Goal: Task Accomplishment & Management: Complete application form

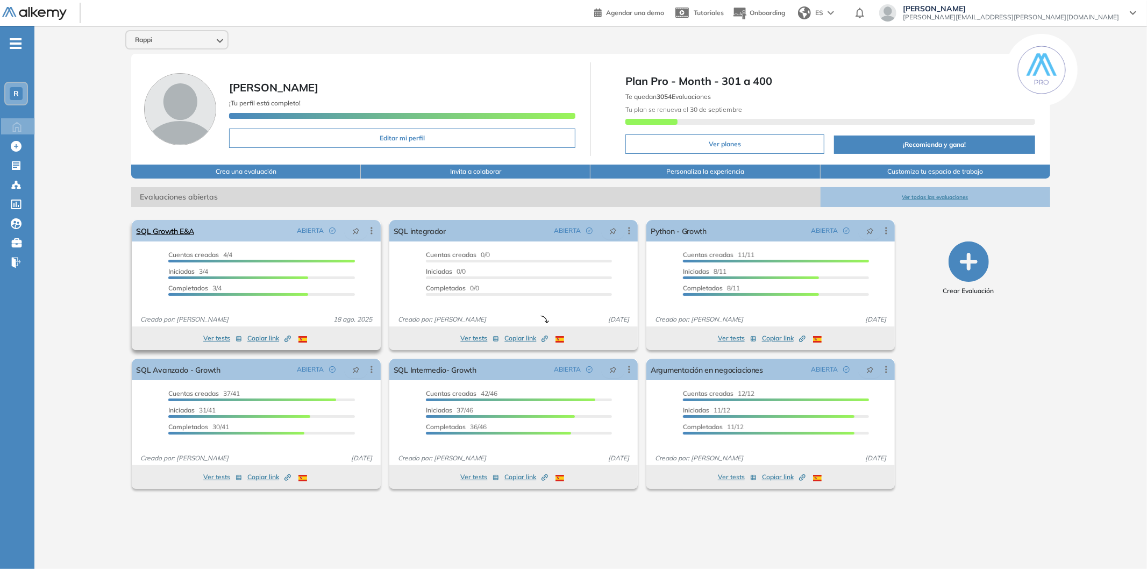
click at [219, 234] on div "SQL Growth E&A ABIERTA Editar Los siguientes tests ya no están disponibles o ti…" at bounding box center [256, 231] width 248 height 22
click at [175, 232] on link "SQL Growth E&A" at bounding box center [165, 231] width 58 height 22
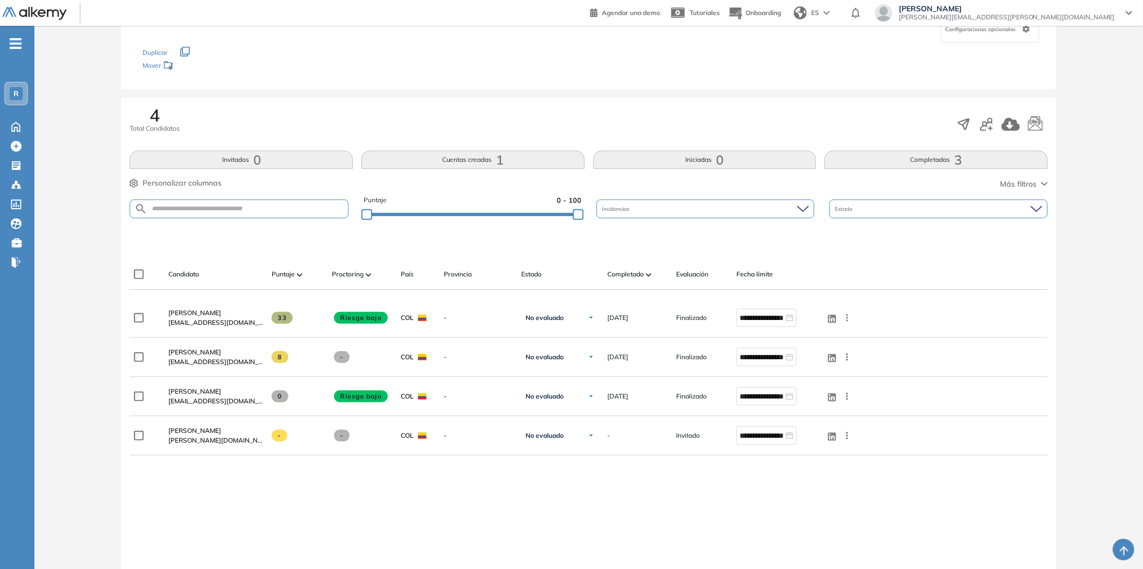
scroll to position [119, 0]
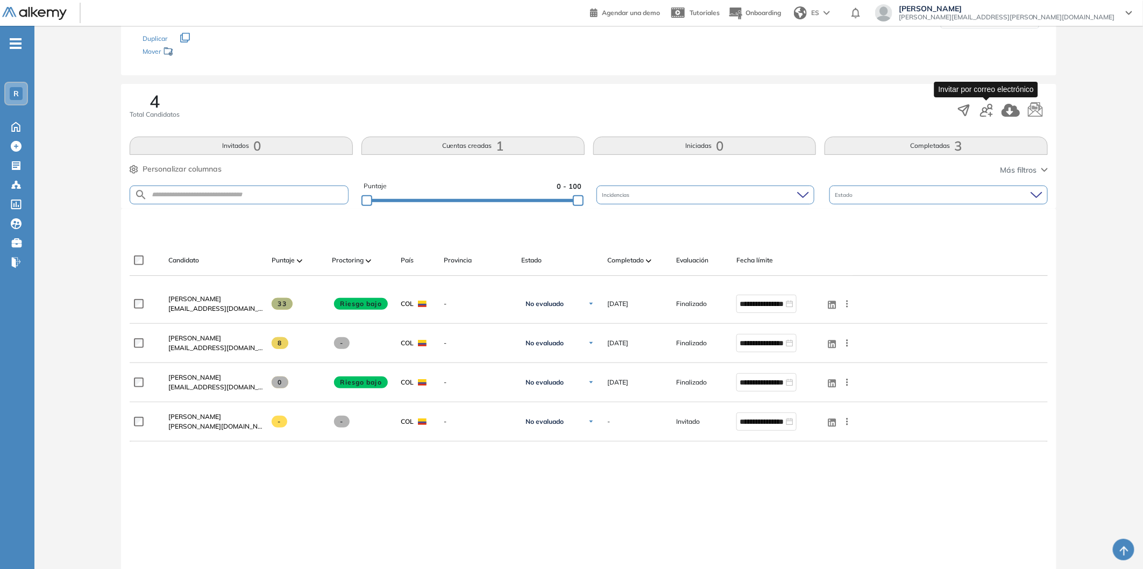
click at [985, 110] on icon "button" at bounding box center [986, 110] width 13 height 13
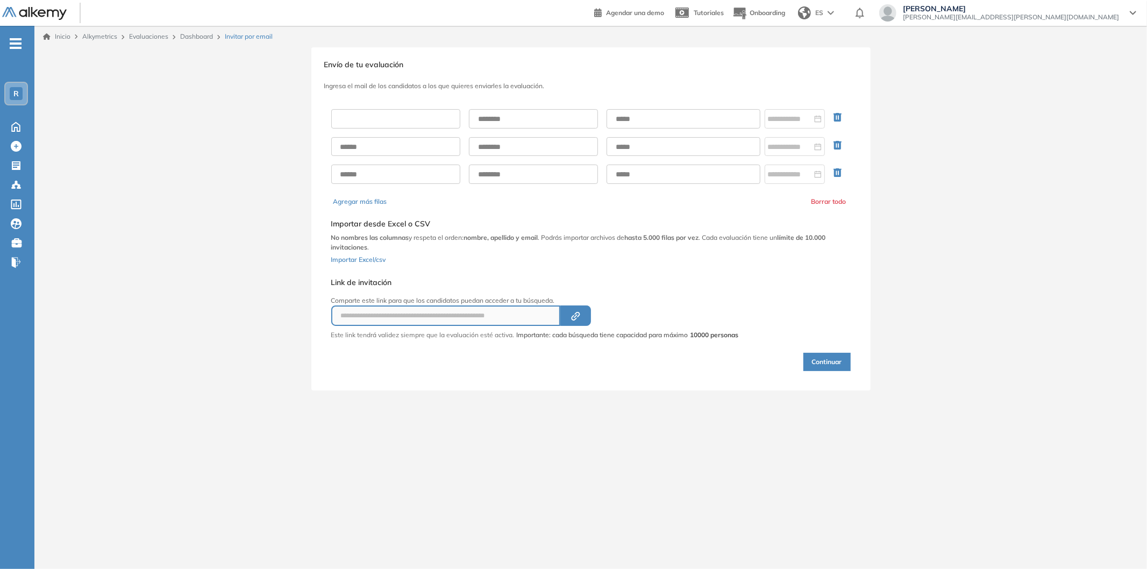
click at [388, 120] on input "text" at bounding box center [395, 118] width 129 height 19
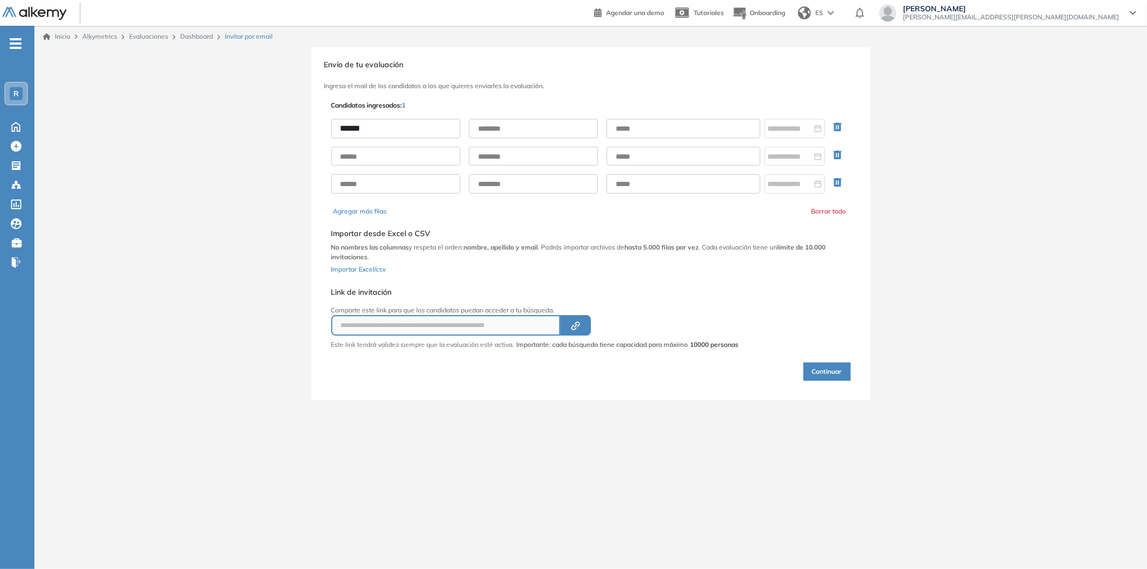
type input "*****"
type input "*******"
paste input "**********"
type input "**********"
click at [818, 124] on div at bounding box center [795, 129] width 54 height 12
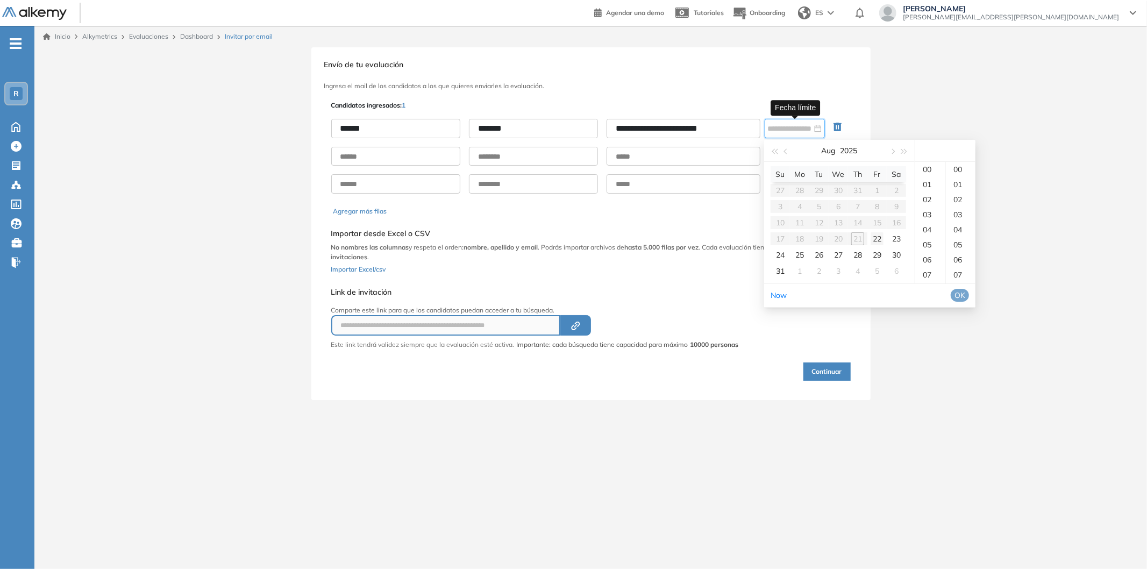
click at [883, 239] on div "22" at bounding box center [877, 238] width 13 height 13
click at [930, 174] on div "23" at bounding box center [930, 170] width 30 height 15
type input "**********"
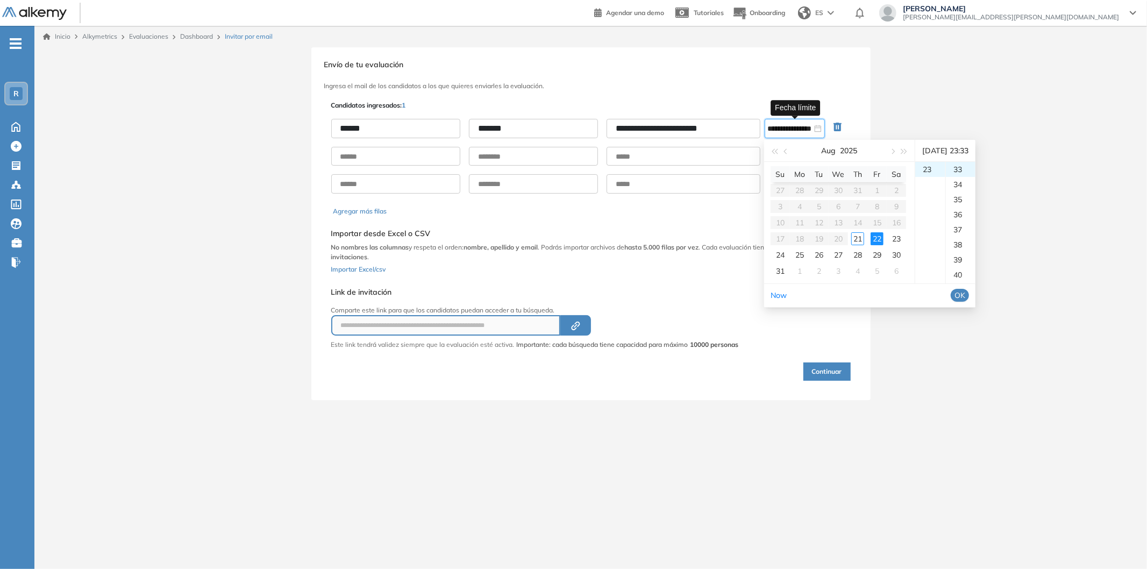
click at [965, 292] on span "OK" at bounding box center [960, 295] width 11 height 12
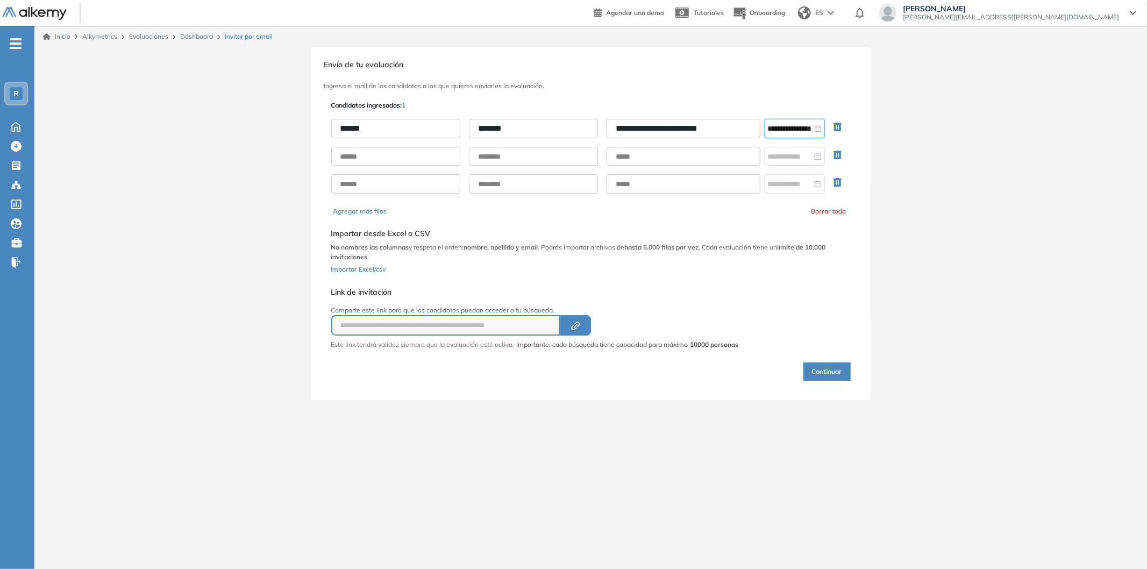
click at [823, 369] on button "Continuar" at bounding box center [827, 371] width 47 height 18
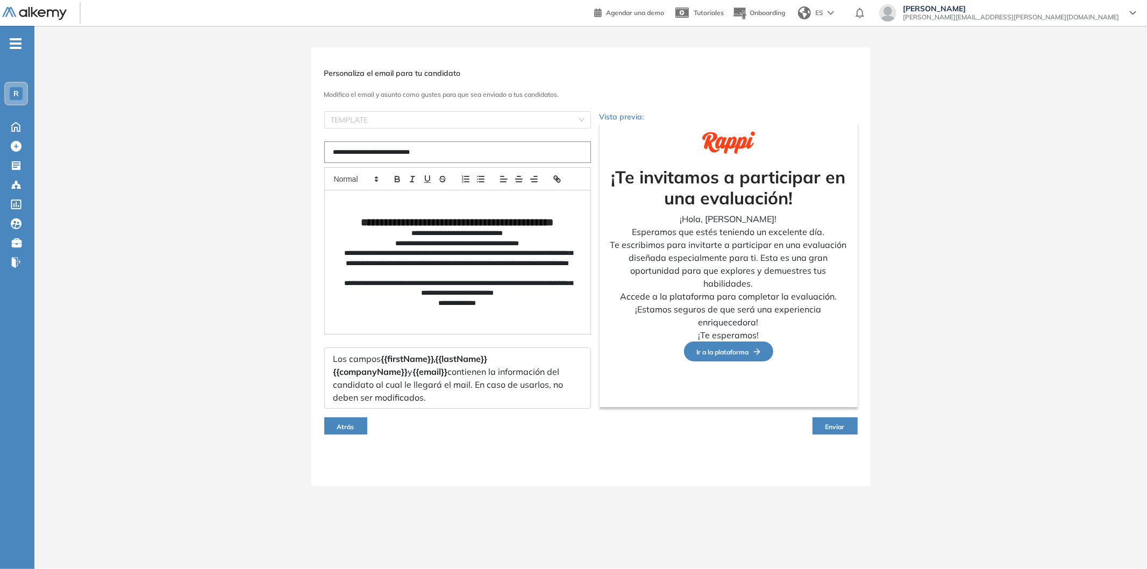
click at [437, 152] on input "**********" at bounding box center [457, 152] width 267 height 22
type input "**********"
click at [829, 424] on span "Enviar" at bounding box center [835, 427] width 19 height 8
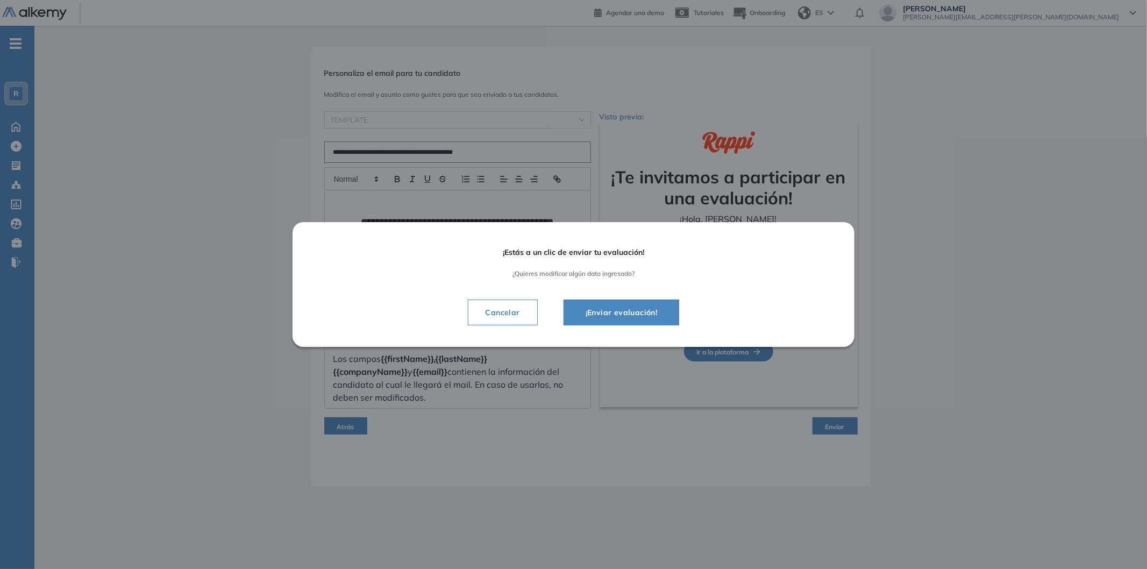
click at [635, 311] on span "¡Enviar evaluación!" at bounding box center [621, 312] width 89 height 13
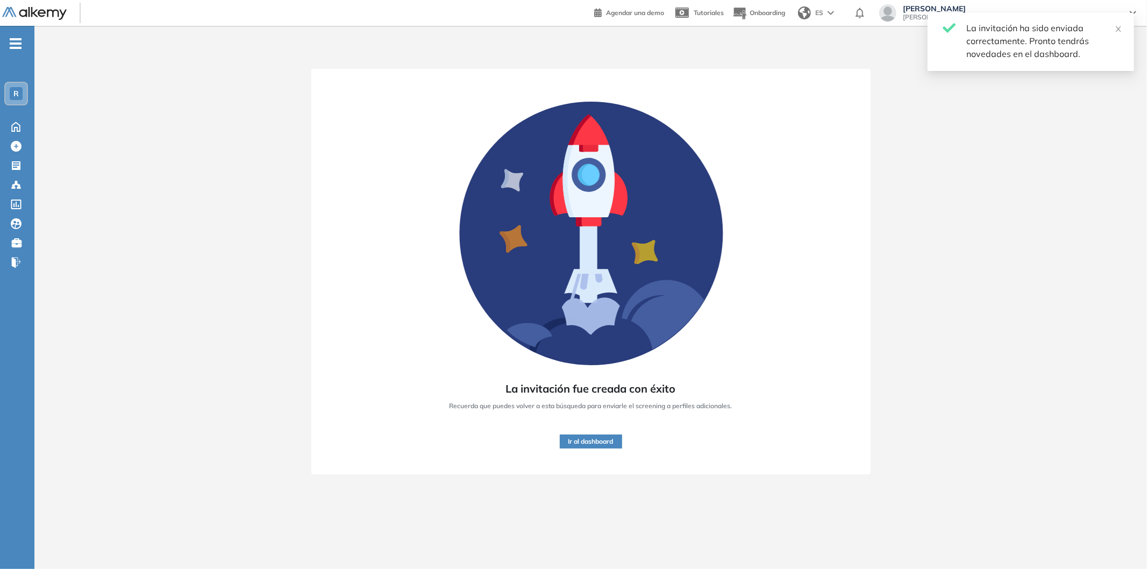
click at [590, 444] on button "Ir al dashboard" at bounding box center [591, 442] width 62 height 14
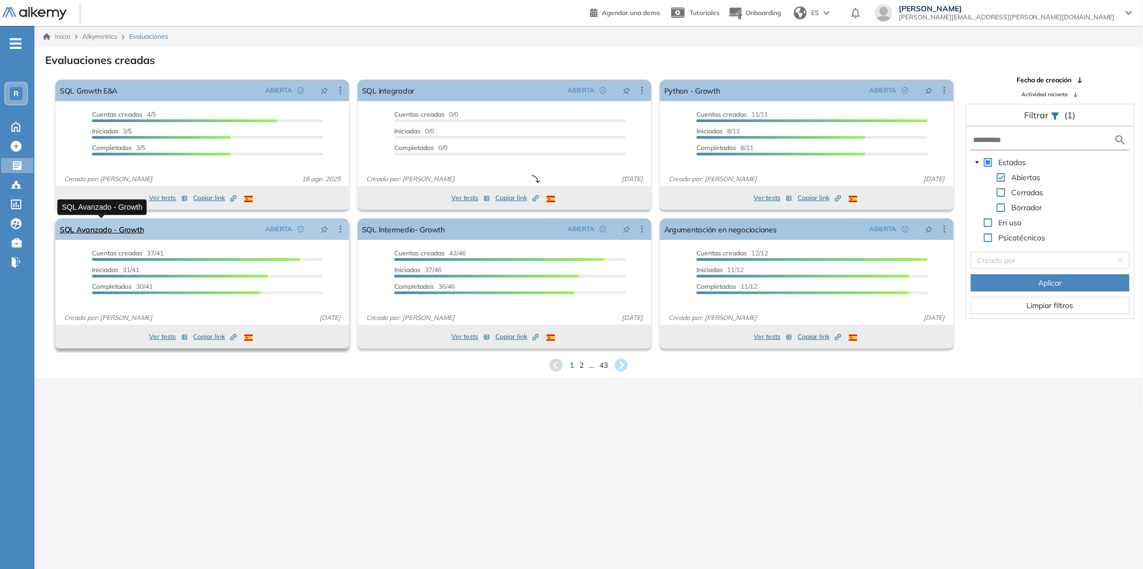
click at [138, 232] on link "SQL Avanzado - Growth" at bounding box center [102, 229] width 84 height 22
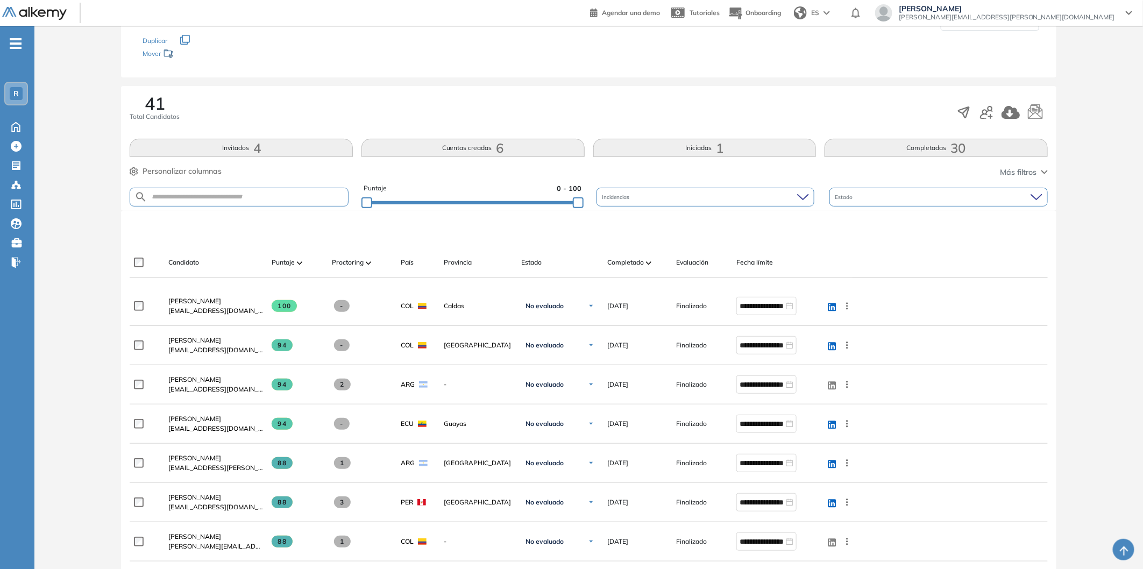
scroll to position [119, 0]
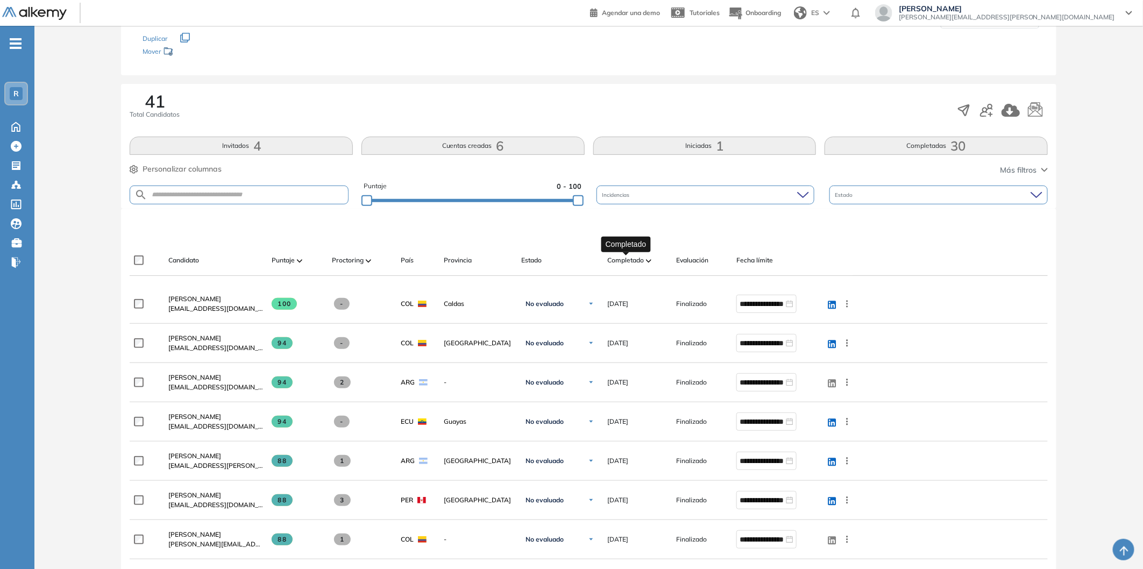
click at [642, 261] on span "Completado" at bounding box center [625, 260] width 37 height 10
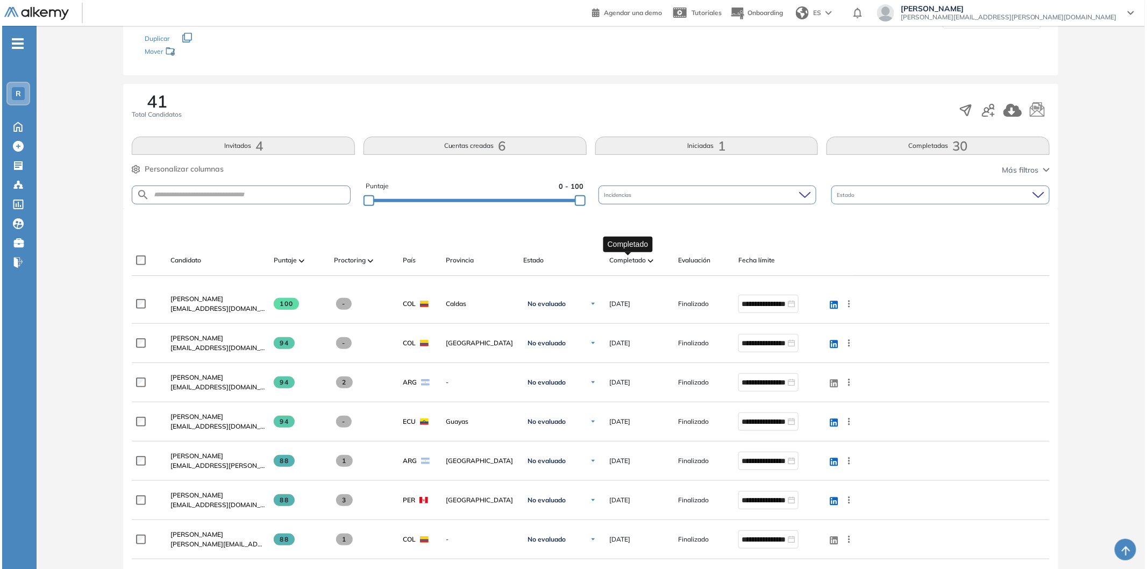
scroll to position [0, 0]
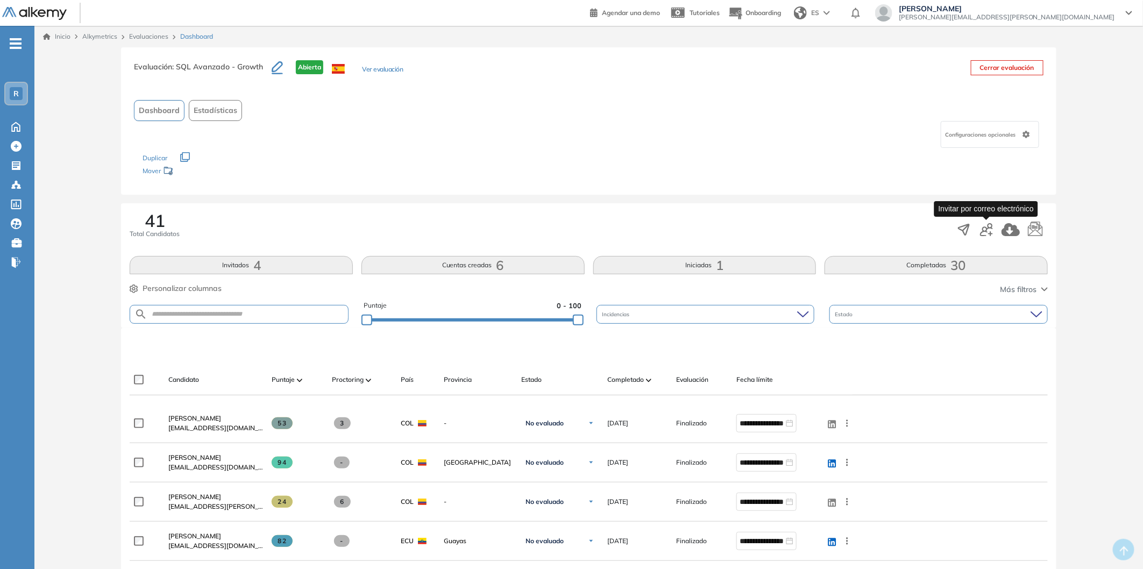
click at [982, 231] on icon "button" at bounding box center [986, 229] width 13 height 13
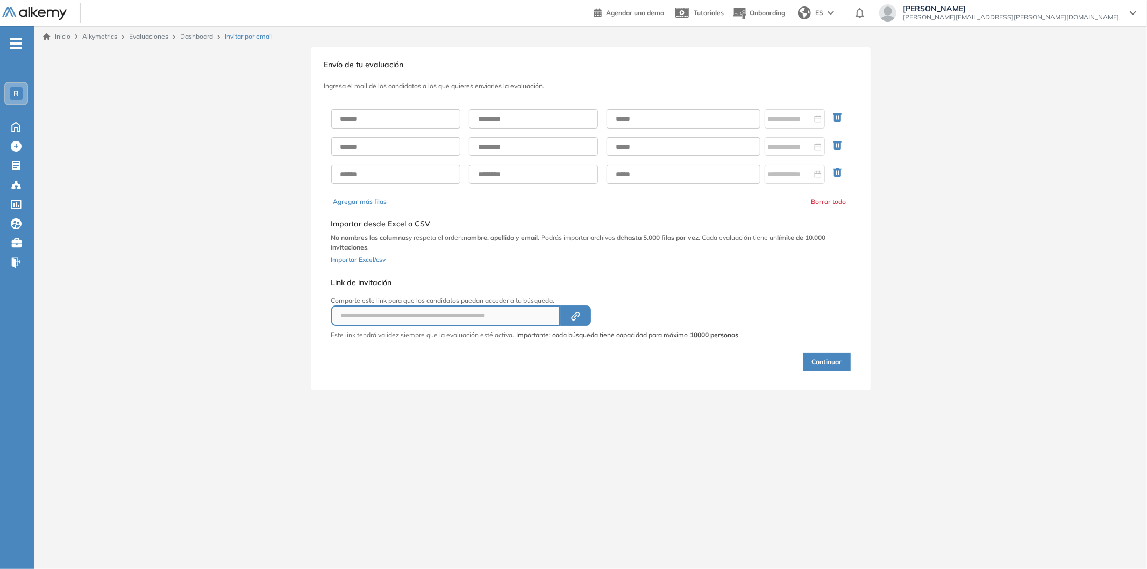
click at [372, 131] on div at bounding box center [591, 147] width 520 height 92
click at [375, 123] on input "text" at bounding box center [395, 118] width 129 height 19
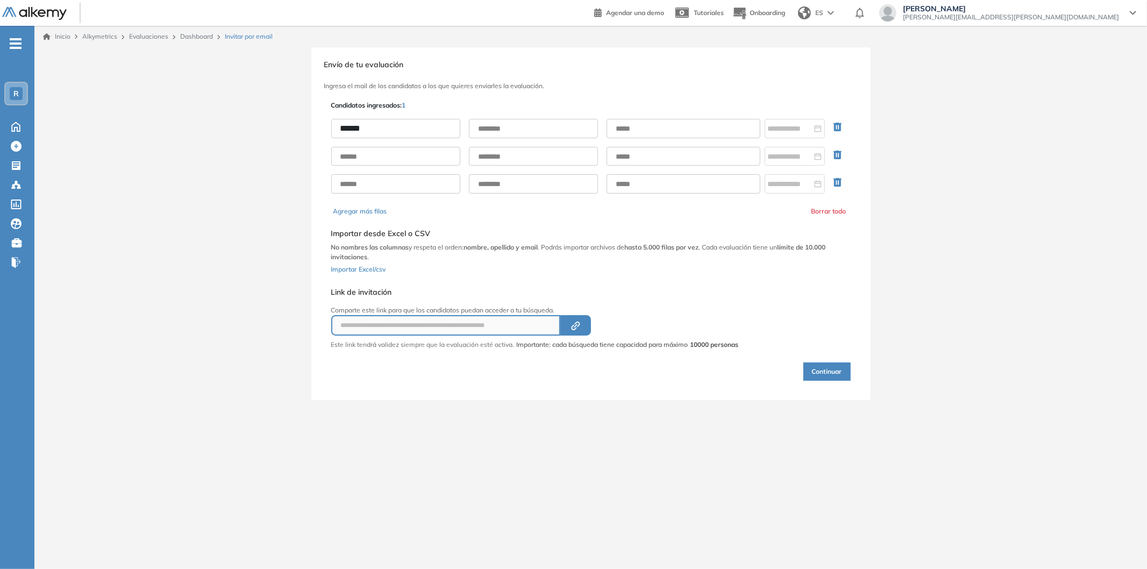
type input "*****"
type input "*******"
paste input "**********"
type input "**********"
click at [816, 132] on div at bounding box center [795, 129] width 54 height 12
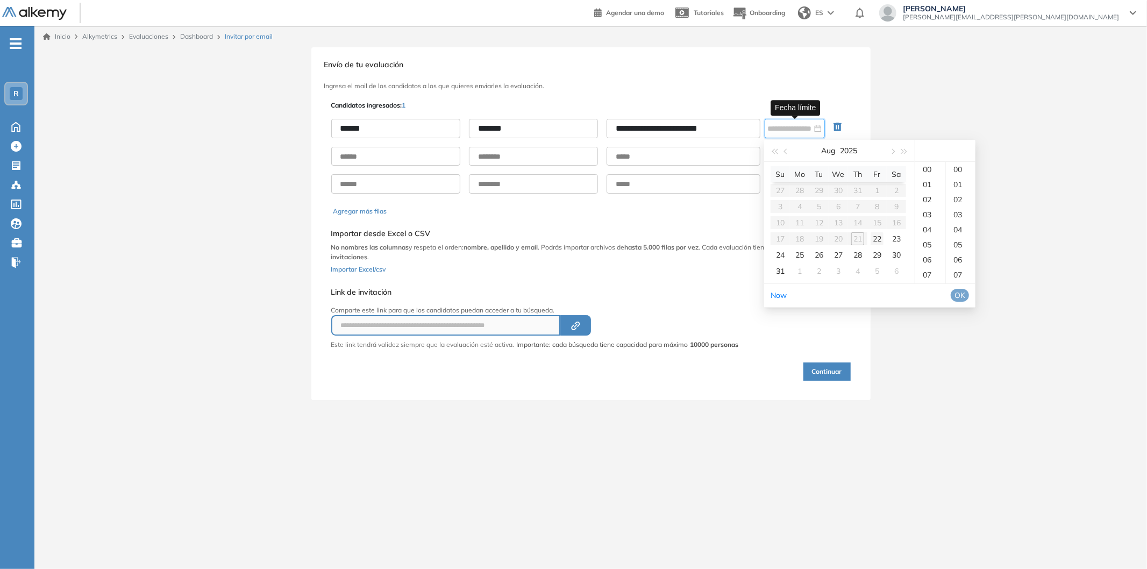
click at [883, 240] on div "22" at bounding box center [877, 238] width 13 height 13
click at [922, 165] on div "23" at bounding box center [930, 169] width 30 height 15
type input "**********"
click at [964, 295] on button "OK" at bounding box center [960, 295] width 18 height 13
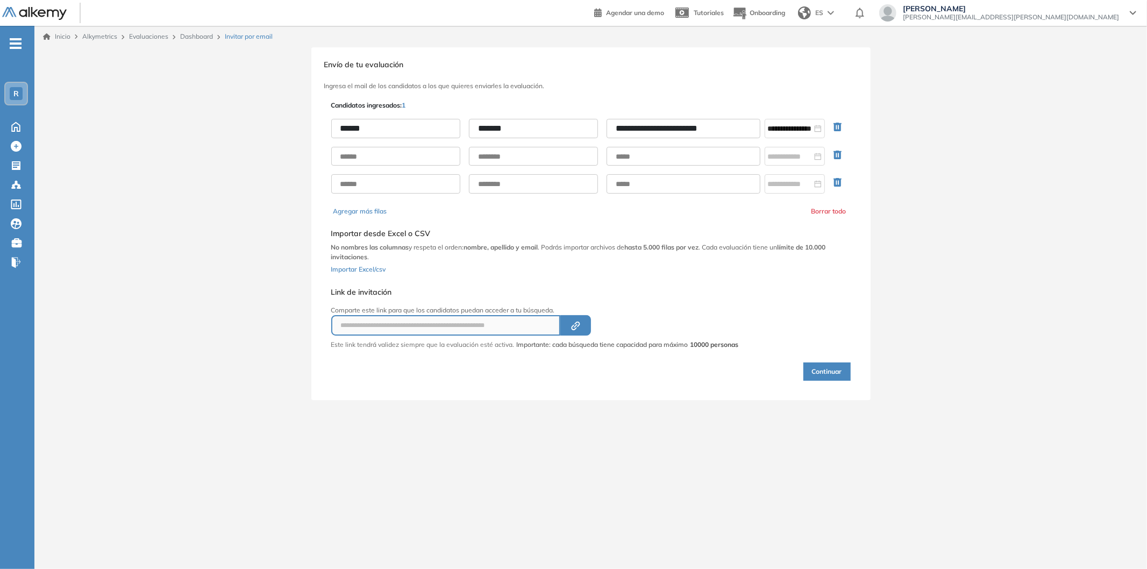
click at [840, 364] on button "Continuar" at bounding box center [827, 371] width 47 height 18
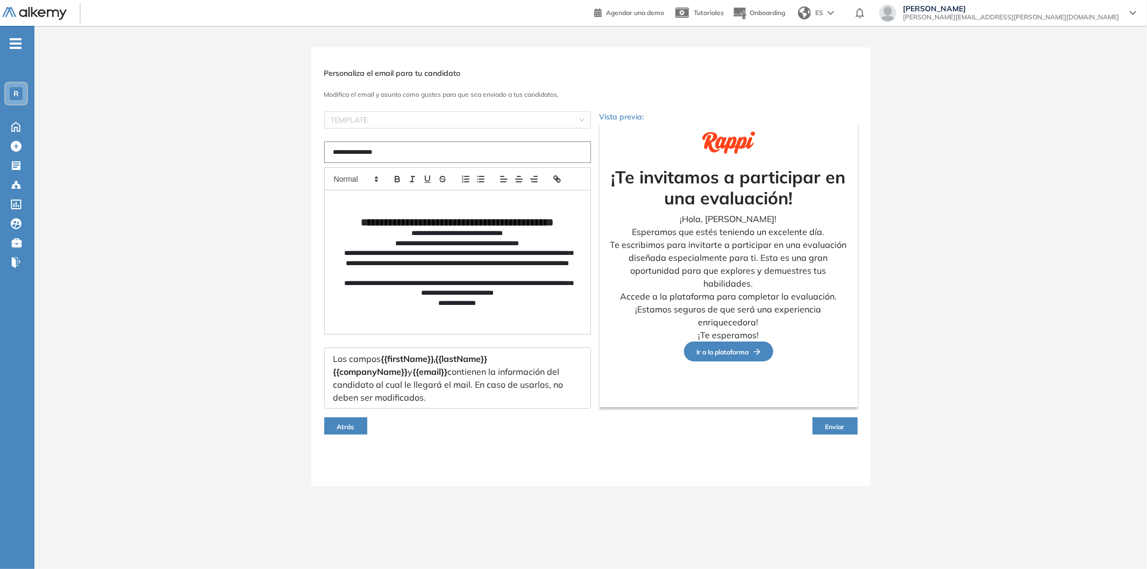
click at [512, 157] on input "**********" at bounding box center [457, 152] width 267 height 22
click at [757, 62] on div "**********" at bounding box center [590, 266] width 559 height 439
click at [422, 150] on input "**********" at bounding box center [457, 152] width 267 height 22
type input "**********"
click at [841, 424] on span "Enviar" at bounding box center [835, 427] width 19 height 8
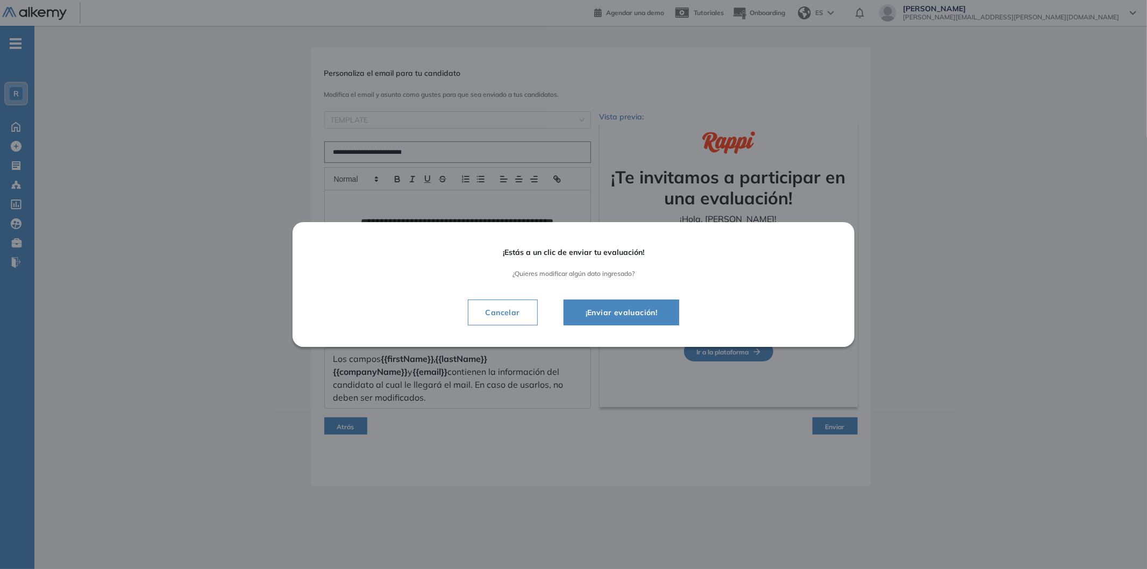
click at [612, 307] on span "¡Enviar evaluación!" at bounding box center [621, 312] width 89 height 13
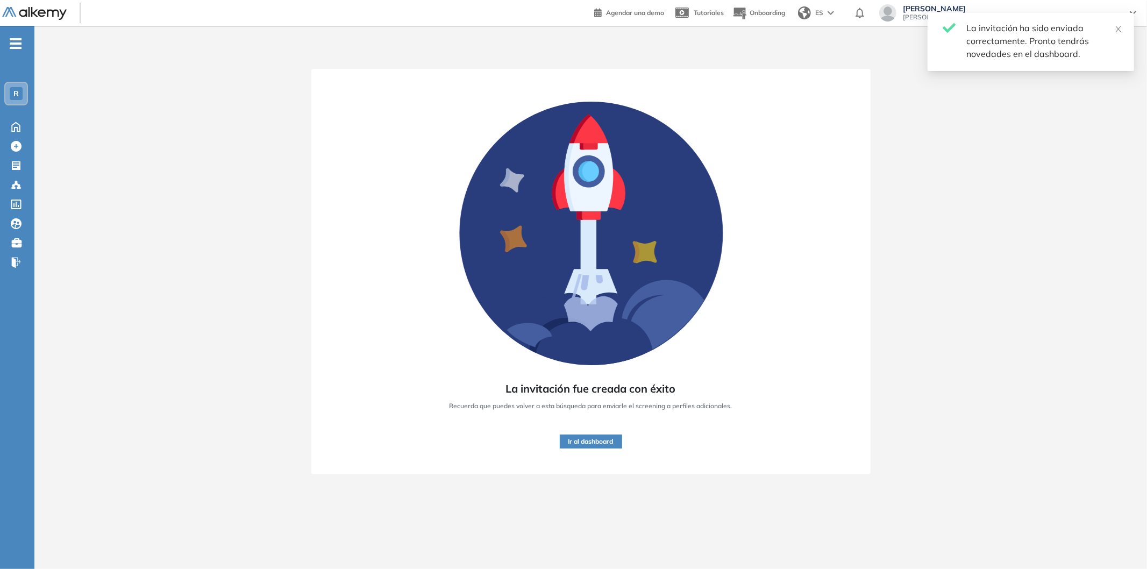
click at [585, 438] on button "Ir al dashboard" at bounding box center [591, 442] width 62 height 14
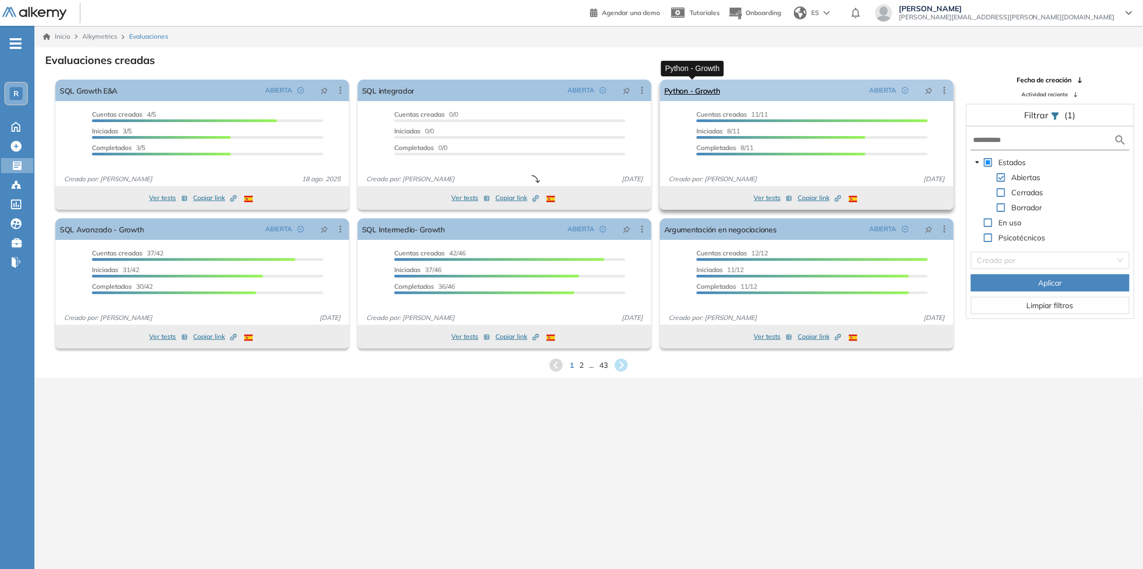
click at [685, 84] on link "Python - Growth" at bounding box center [692, 91] width 56 height 22
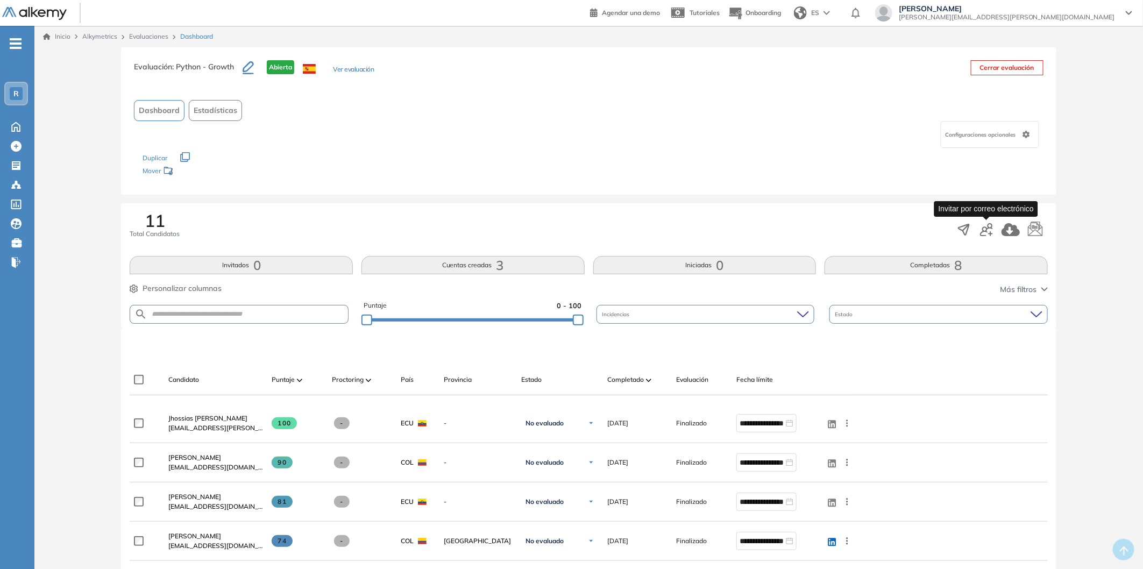
click at [992, 233] on icon "button" at bounding box center [990, 233] width 5 height 5
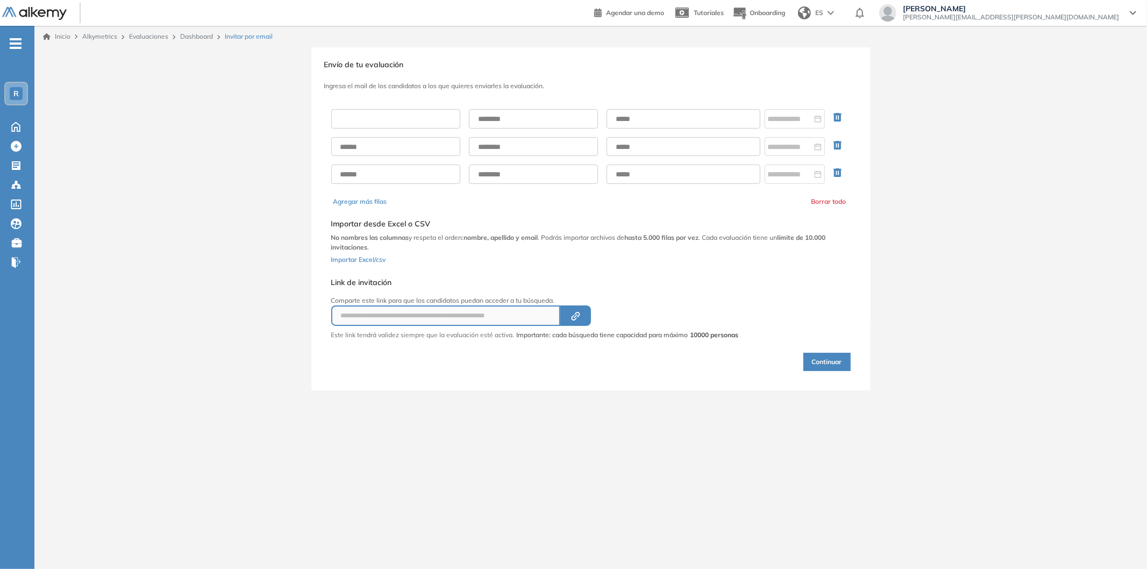
click at [412, 115] on input "text" at bounding box center [395, 118] width 129 height 19
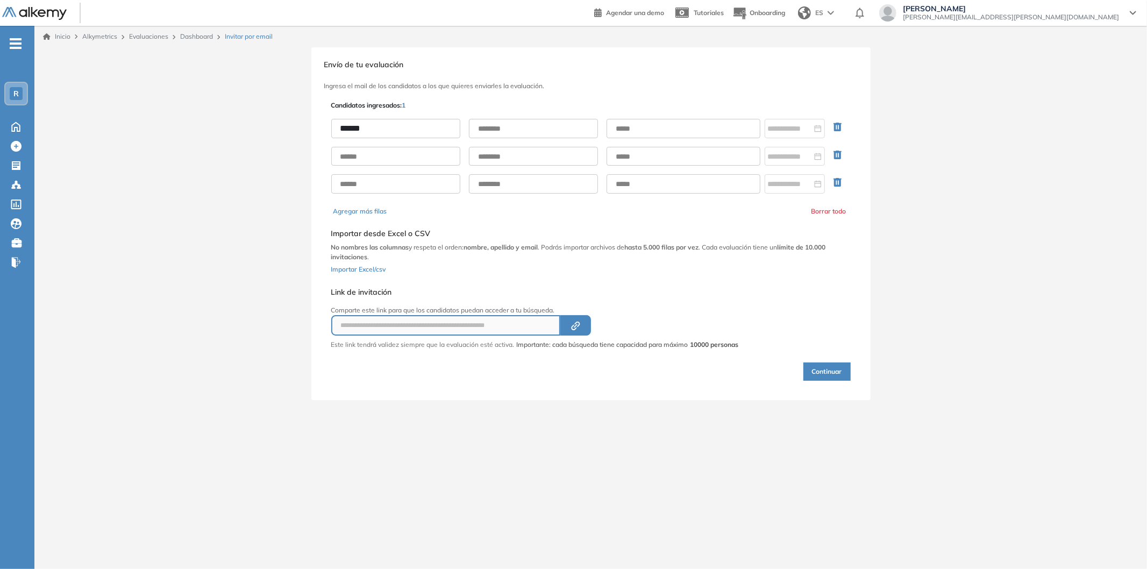
type input "*****"
type input "*******"
click at [699, 127] on input "text" at bounding box center [684, 128] width 154 height 19
paste input "**********"
type input "**********"
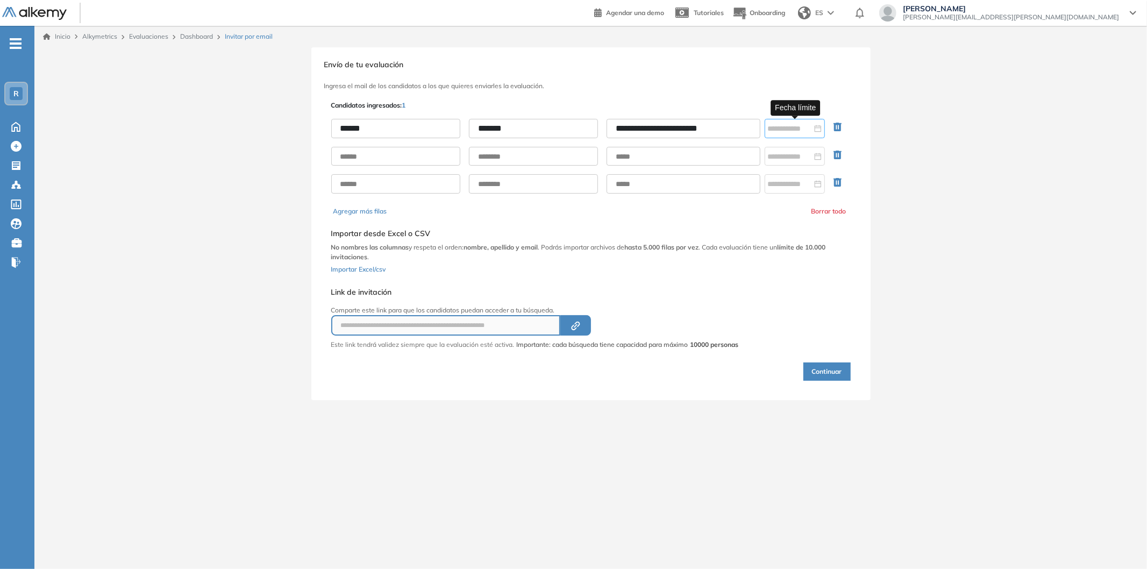
click at [820, 130] on div at bounding box center [795, 129] width 54 height 12
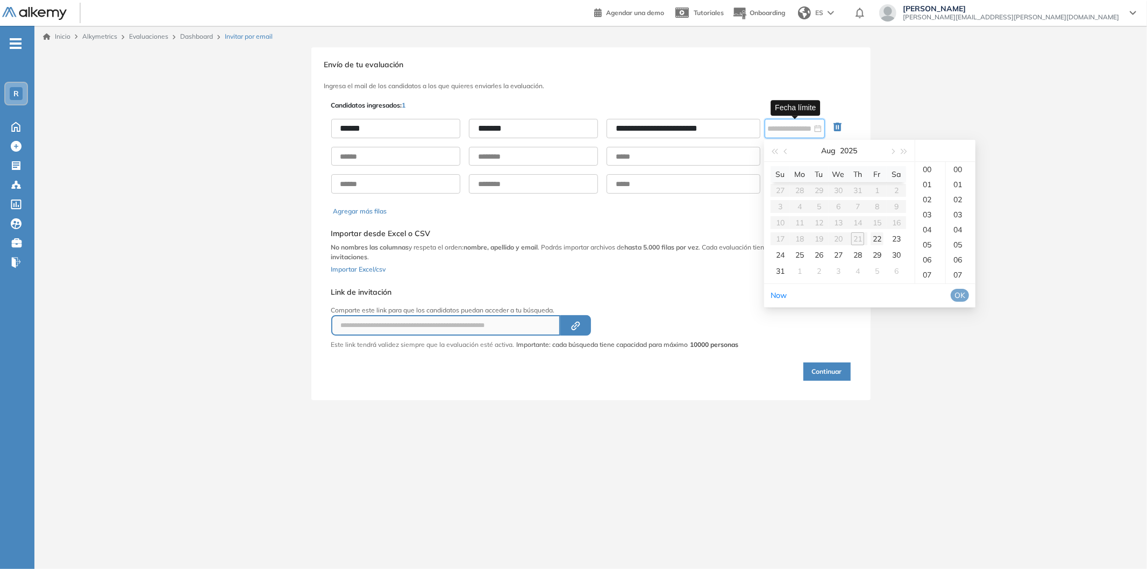
click at [876, 238] on div "22" at bounding box center [877, 238] width 13 height 13
click at [925, 170] on div "23" at bounding box center [930, 169] width 30 height 15
click at [959, 223] on div "59" at bounding box center [961, 229] width 30 height 15
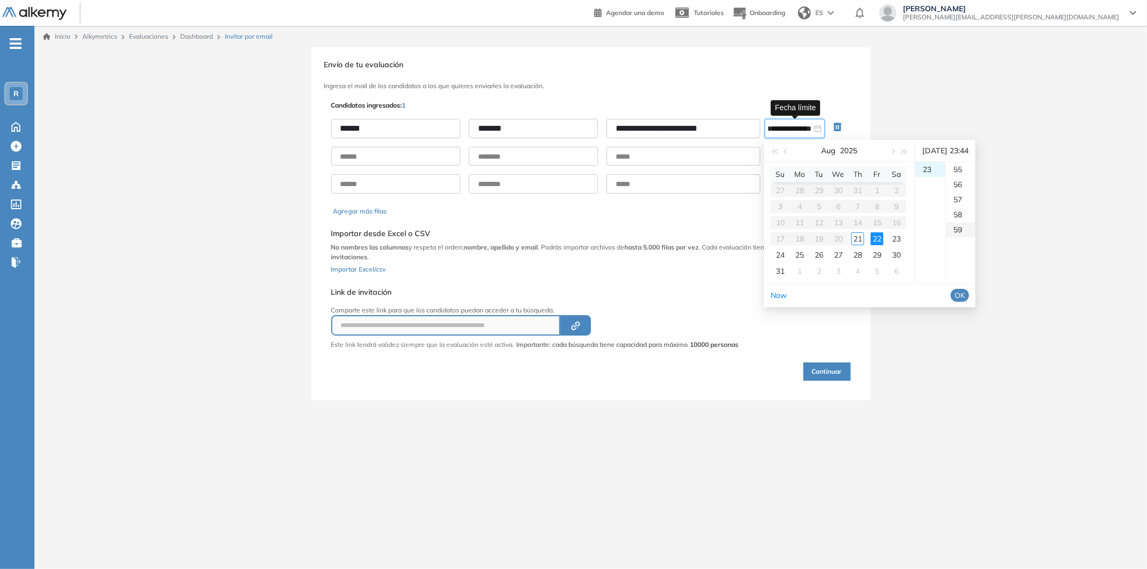
type input "**********"
click at [969, 295] on button "OK" at bounding box center [960, 295] width 18 height 13
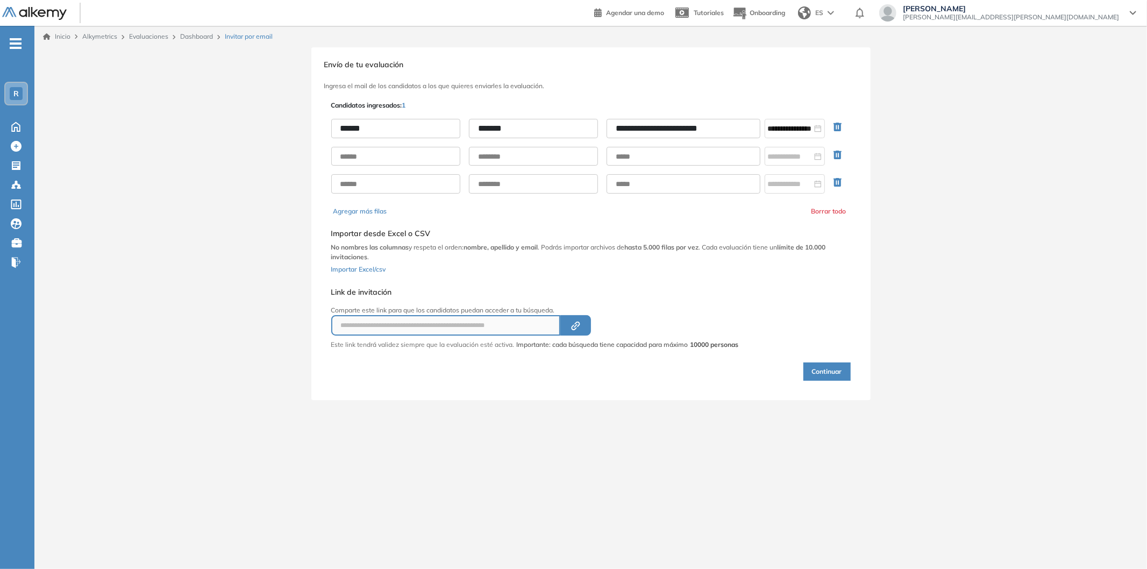
click at [836, 370] on button "Continuar" at bounding box center [827, 371] width 47 height 18
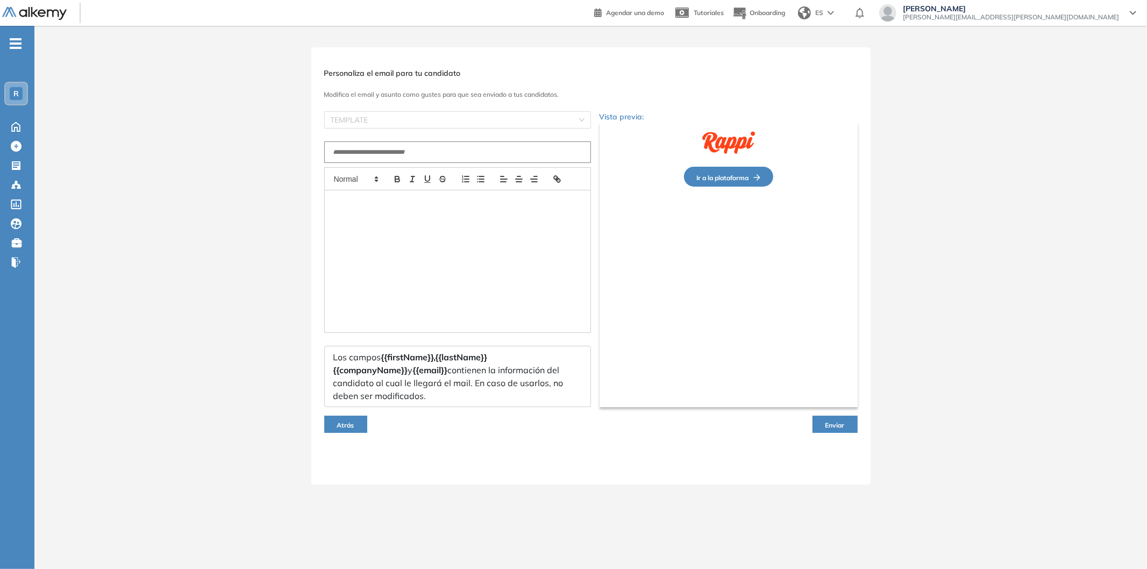
type input "**********"
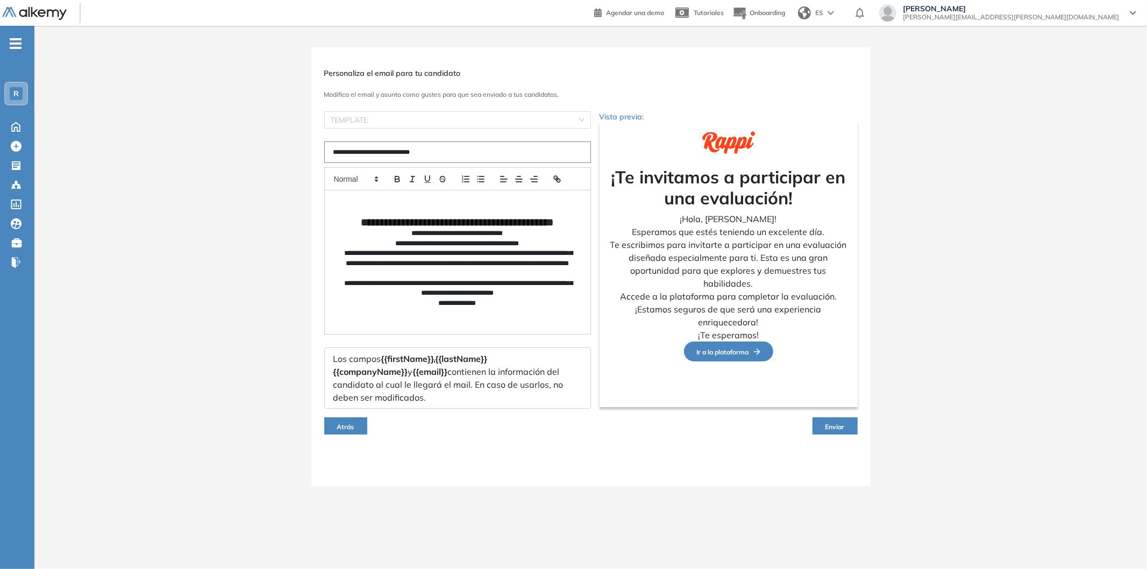
click at [458, 154] on input "**********" at bounding box center [457, 152] width 267 height 22
drag, startPoint x: 458, startPoint y: 154, endPoint x: 188, endPoint y: 145, distance: 270.1
click at [188, 145] on div "**********" at bounding box center [590, 266] width 1113 height 439
type input "**********"
click at [829, 423] on span "Enviar" at bounding box center [835, 427] width 19 height 8
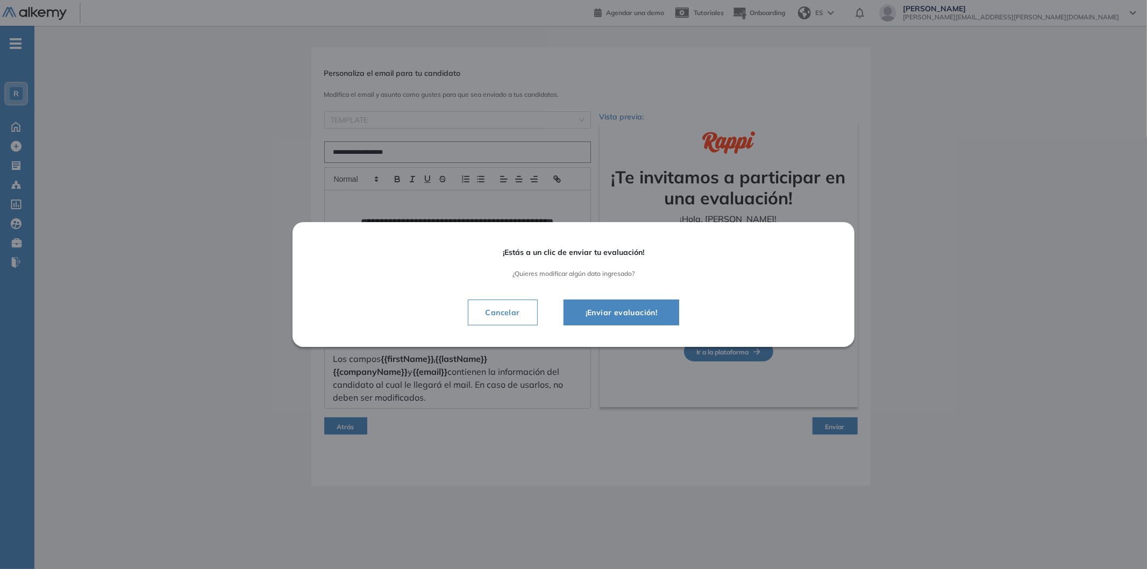
click at [645, 315] on span "¡Enviar evaluación!" at bounding box center [621, 312] width 89 height 13
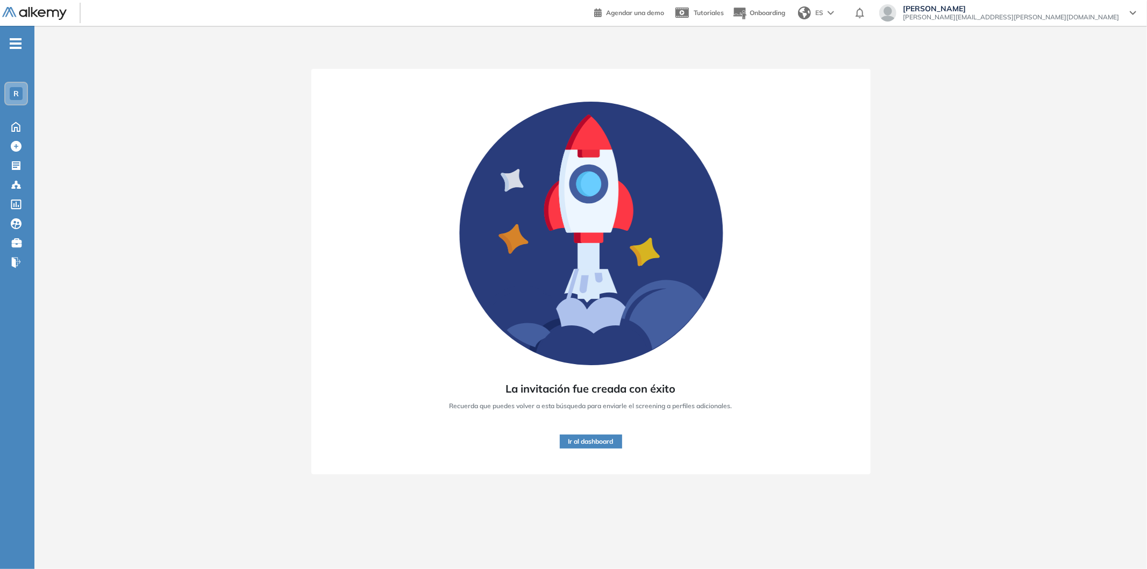
click at [315, 60] on div at bounding box center [590, 47] width 1113 height 43
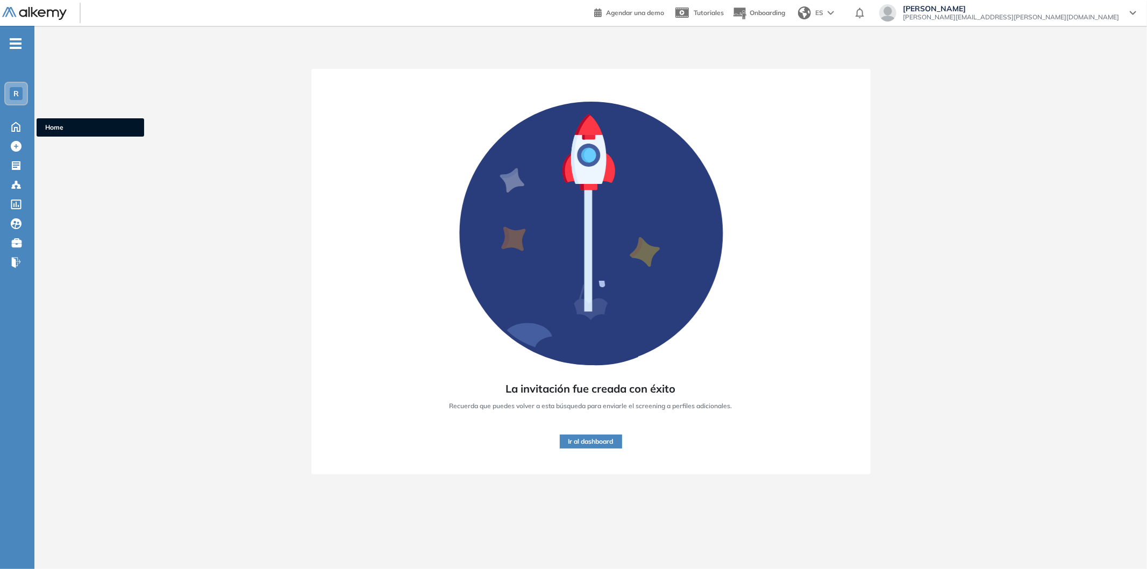
click at [1, 125] on div "Home Home" at bounding box center [17, 126] width 34 height 16
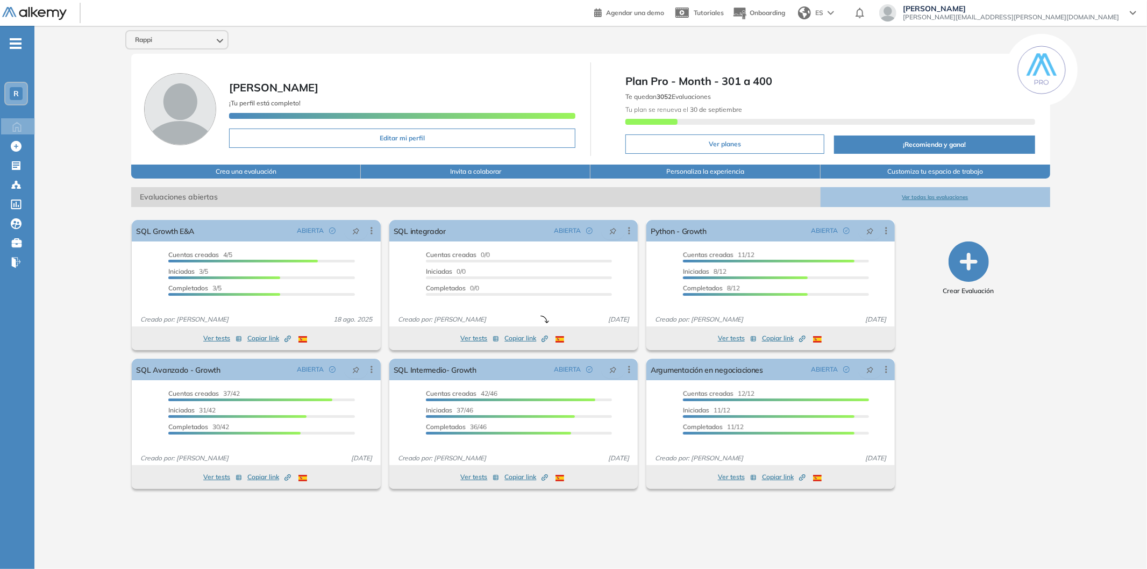
click at [418, 75] on div "[PERSON_NAME] ¡Tu perfil está completo! Editar mi perfil" at bounding box center [402, 109] width 351 height 81
click at [189, 365] on link "SQL Avanzado - Growth" at bounding box center [178, 370] width 84 height 22
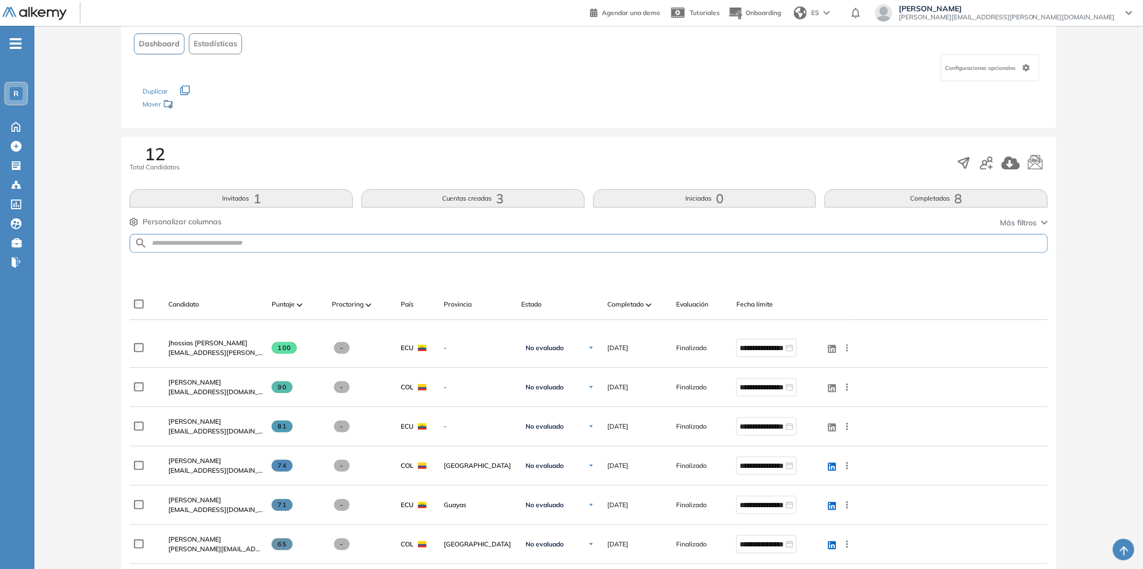
scroll to position [119, 0]
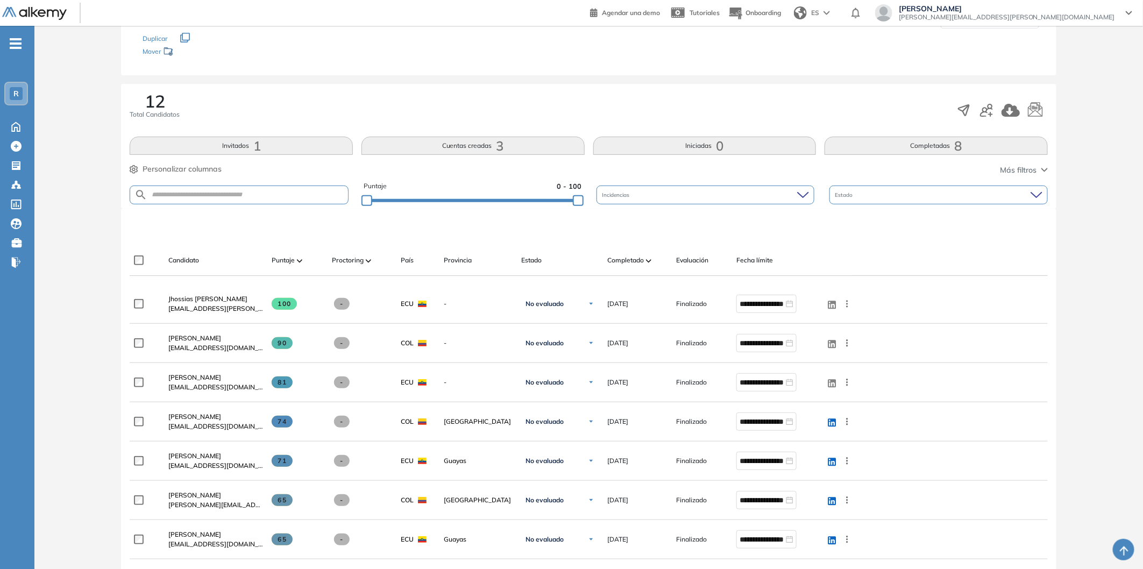
click at [641, 269] on div "Candidato Puntaje Proctoring País Provincia Estado Completado Evaluación Fecha …" at bounding box center [491, 265] width 723 height 22
click at [643, 262] on span "Completado" at bounding box center [625, 260] width 37 height 10
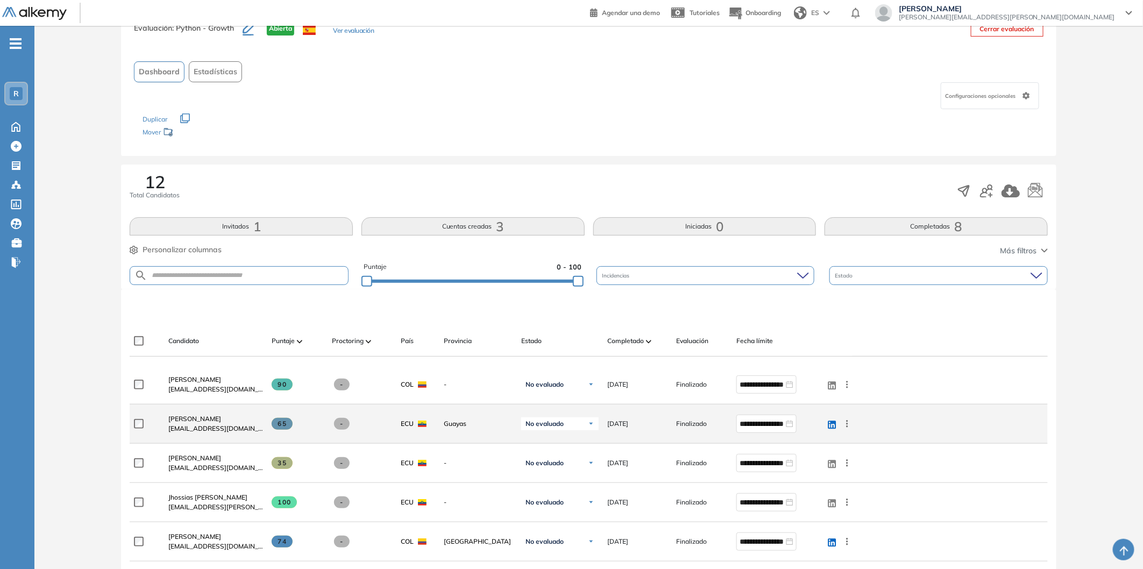
scroll to position [60, 0]
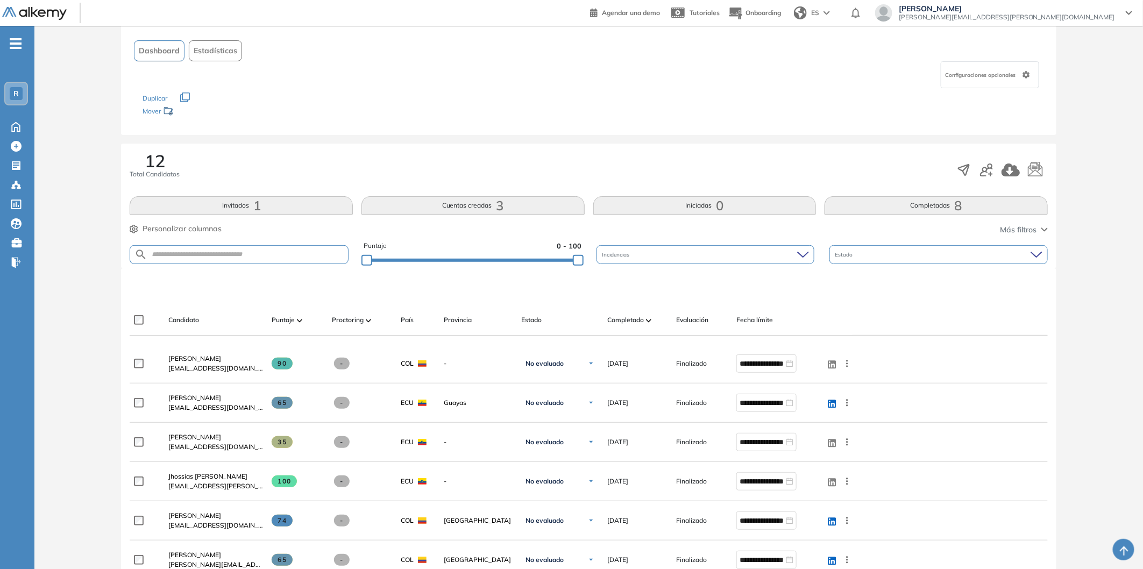
click at [721, 286] on div at bounding box center [591, 287] width 918 height 32
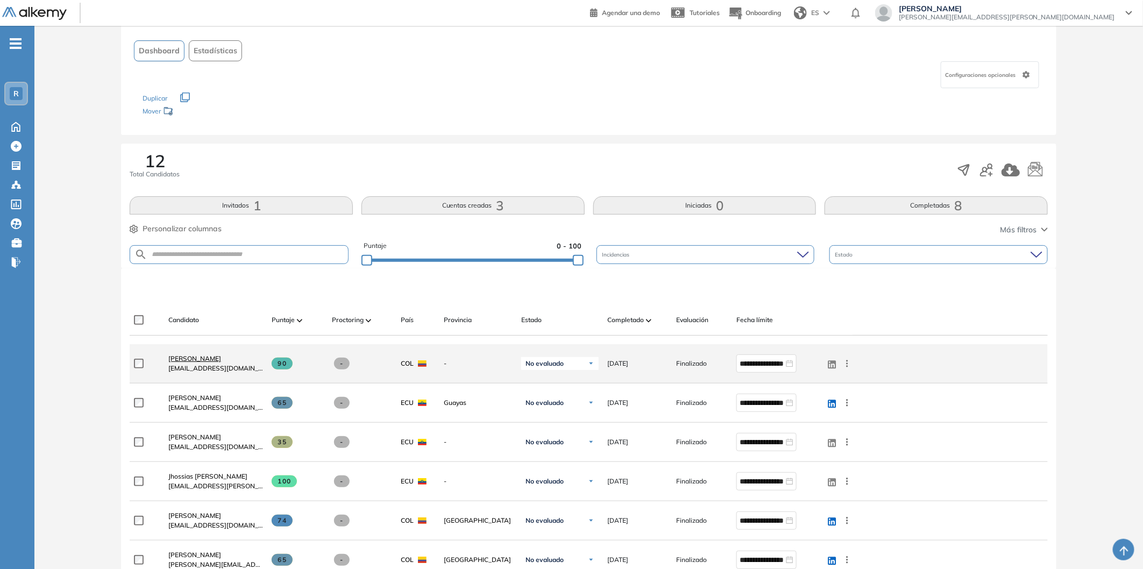
click at [186, 355] on span "[PERSON_NAME]" at bounding box center [194, 358] width 53 height 8
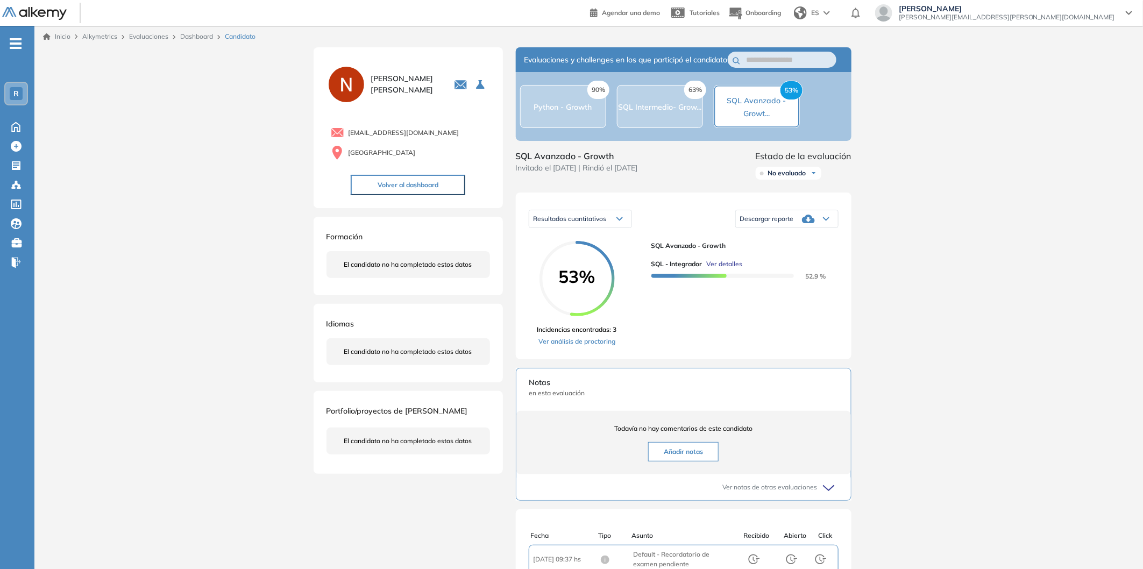
click at [671, 128] on div "63% SQL Intermedio- Grow..." at bounding box center [660, 106] width 86 height 43
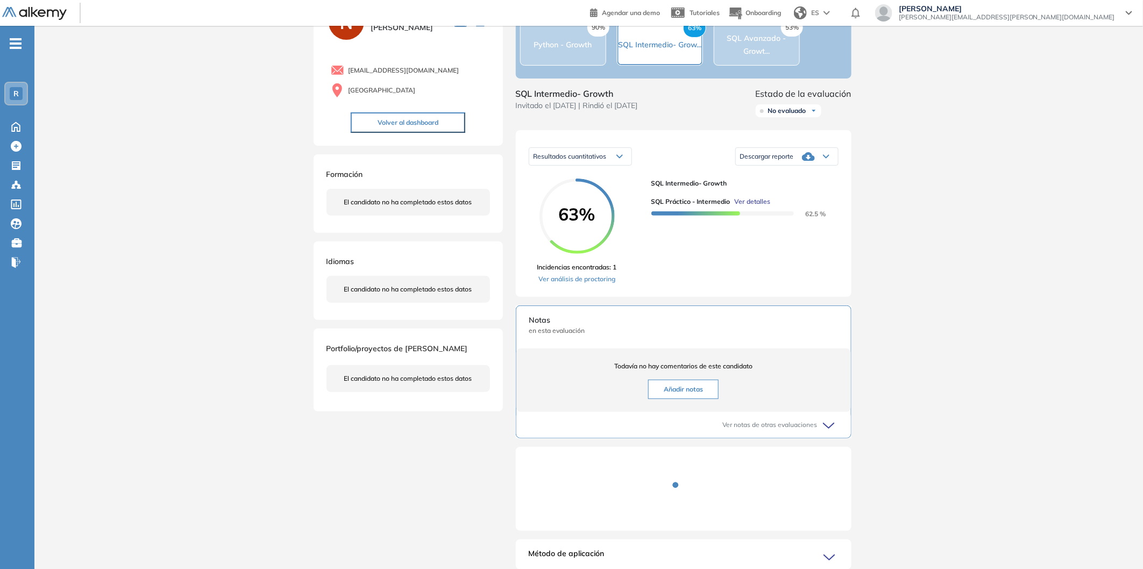
scroll to position [111, 0]
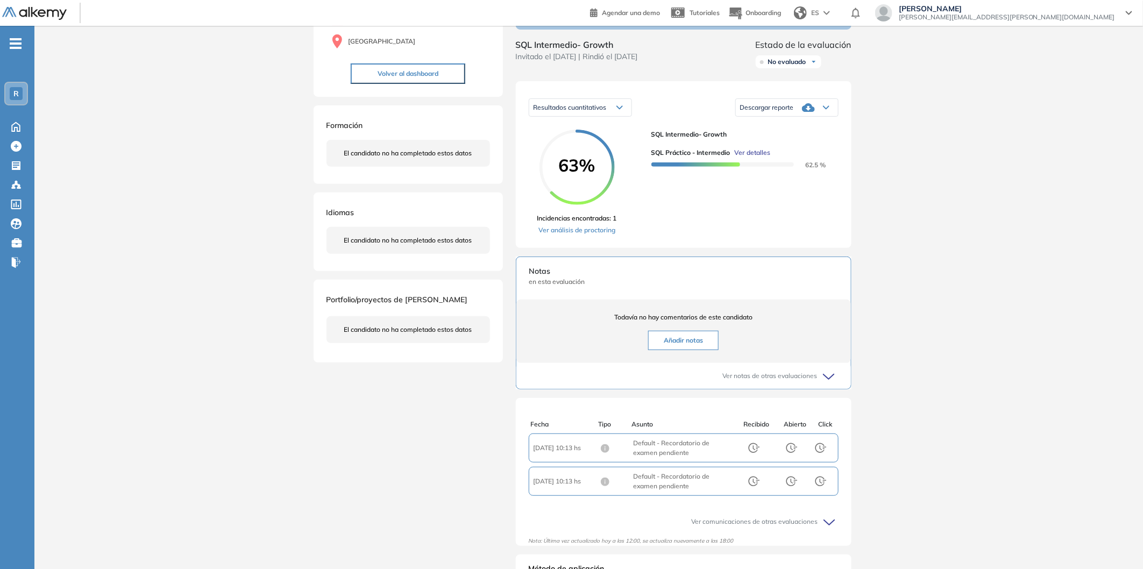
click at [997, 290] on div "Inicio Alkymetrics Evaluaciones Dashboard Candidato Duración : 00:00:00 Cantida…" at bounding box center [588, 268] width 1108 height 709
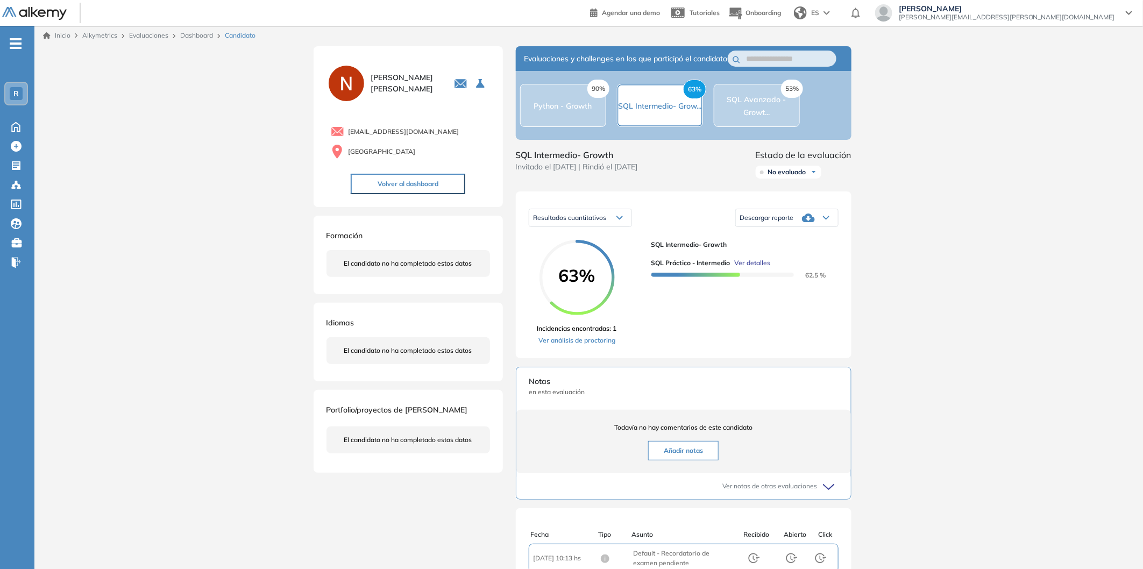
scroll to position [0, 0]
click at [784, 223] on span "Descargar reporte" at bounding box center [767, 219] width 54 height 9
click at [775, 254] on li "Descargar informe completo" at bounding box center [781, 249] width 80 height 11
click at [946, 191] on div "Inicio Alkymetrics Evaluaciones Dashboard Candidato Duración : 00:00:00 Cantida…" at bounding box center [588, 380] width 1108 height 709
click at [515, 38] on div "Inicio Alkymetrics Evaluaciones Dashboard Candidato" at bounding box center [588, 37] width 1091 height 10
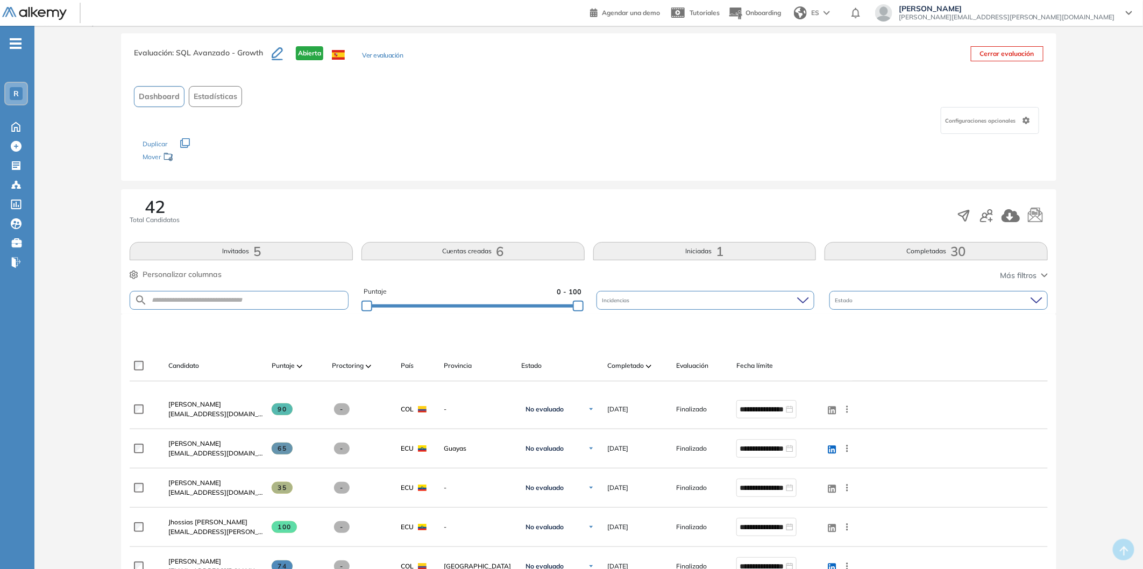
scroll to position [60, 0]
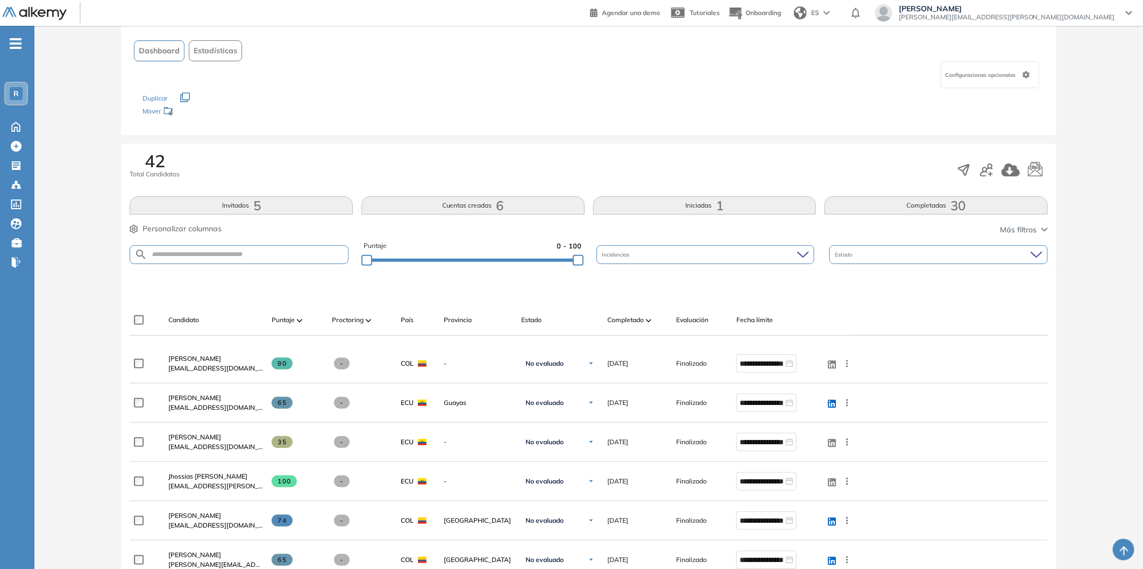
click at [91, 348] on div "Evaluación : SQL Avanzado - Growth Abierta Ver evaluación Cerrar evaluación Das…" at bounding box center [589, 507] width 1100 height 1039
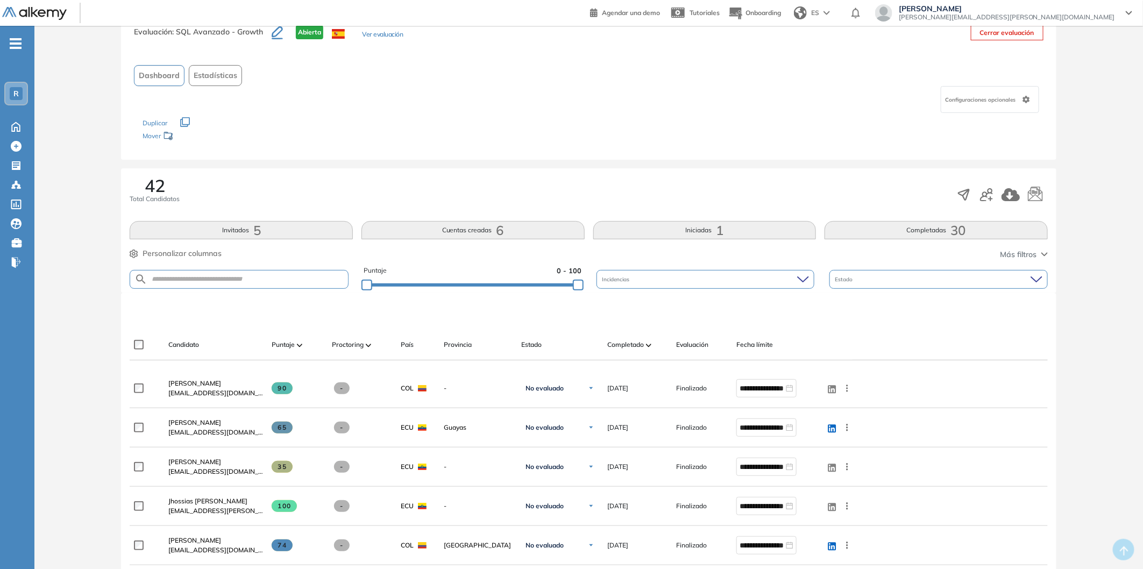
scroll to position [0, 0]
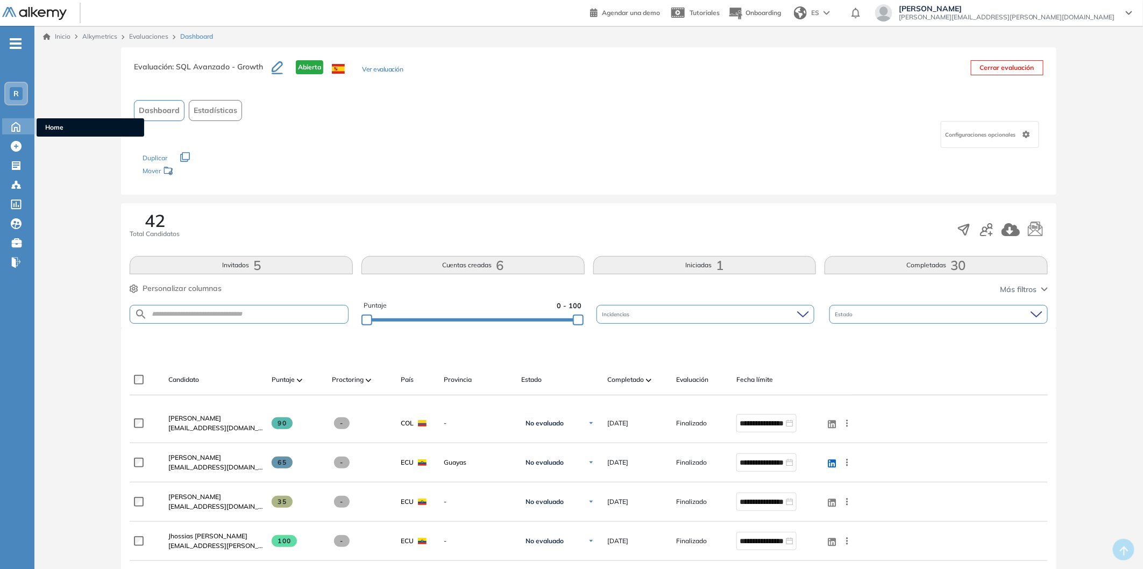
click at [20, 129] on icon at bounding box center [16, 126] width 8 height 9
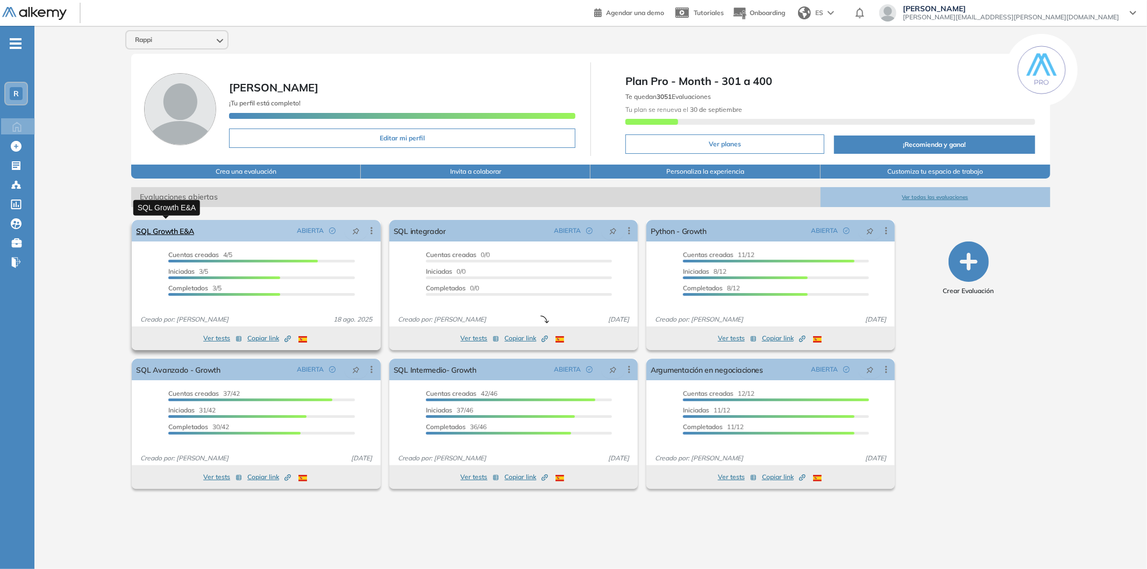
click at [189, 233] on link "SQL Growth E&A" at bounding box center [165, 231] width 58 height 22
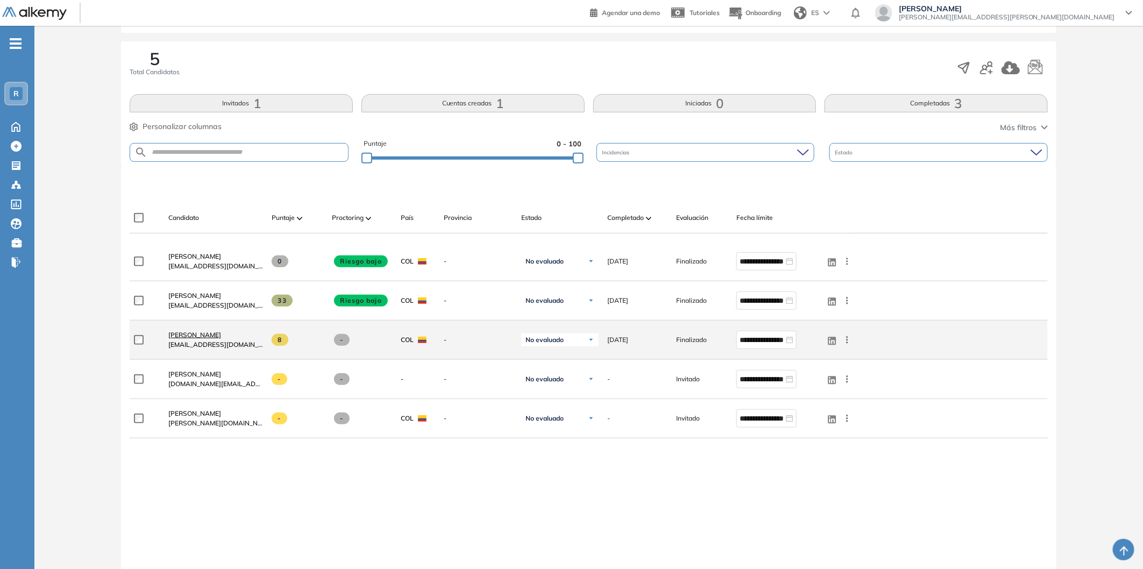
scroll to position [179, 0]
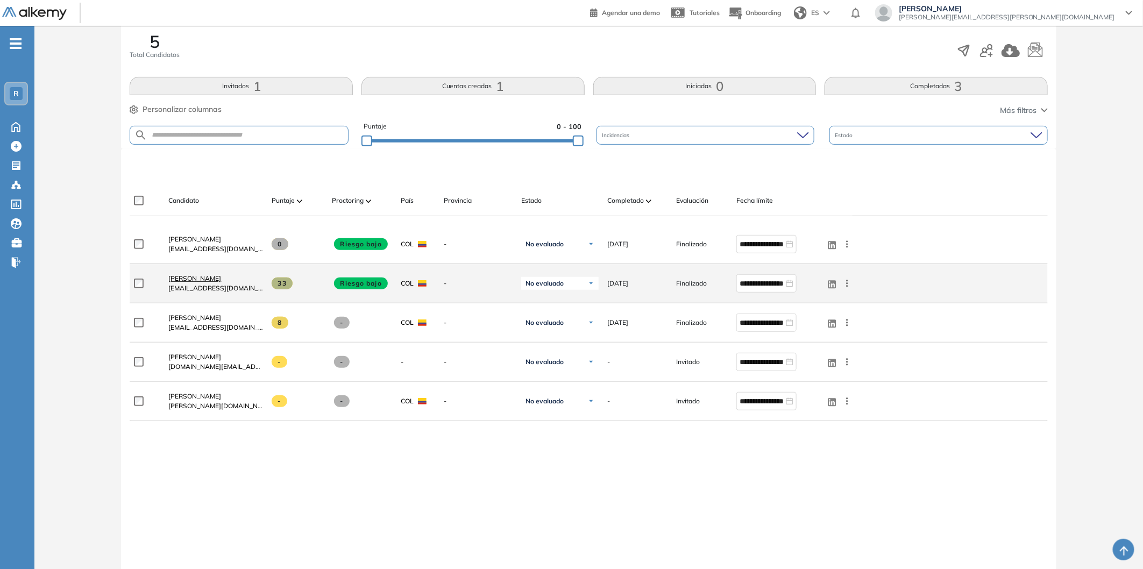
click at [212, 280] on span "[PERSON_NAME]" at bounding box center [194, 278] width 53 height 8
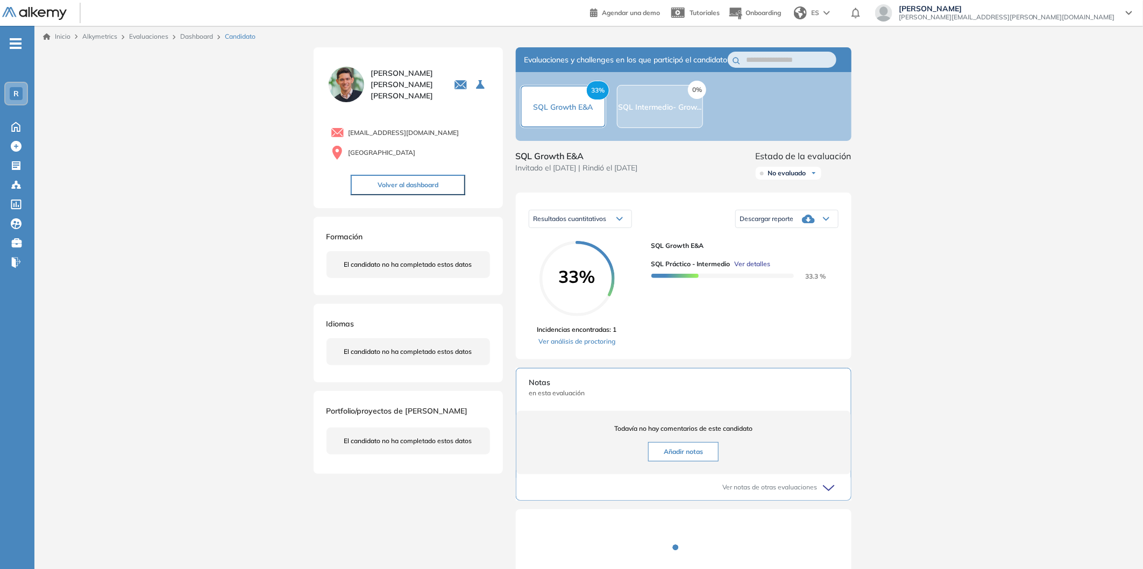
click at [773, 223] on span "Descargar reporte" at bounding box center [767, 219] width 54 height 9
click at [777, 254] on li "Descargar informe completo" at bounding box center [781, 249] width 80 height 11
click at [906, 336] on div "Inicio Alkymetrics Evaluaciones Dashboard Candidato Duración : 00:00:00 Cantida…" at bounding box center [588, 380] width 1108 height 709
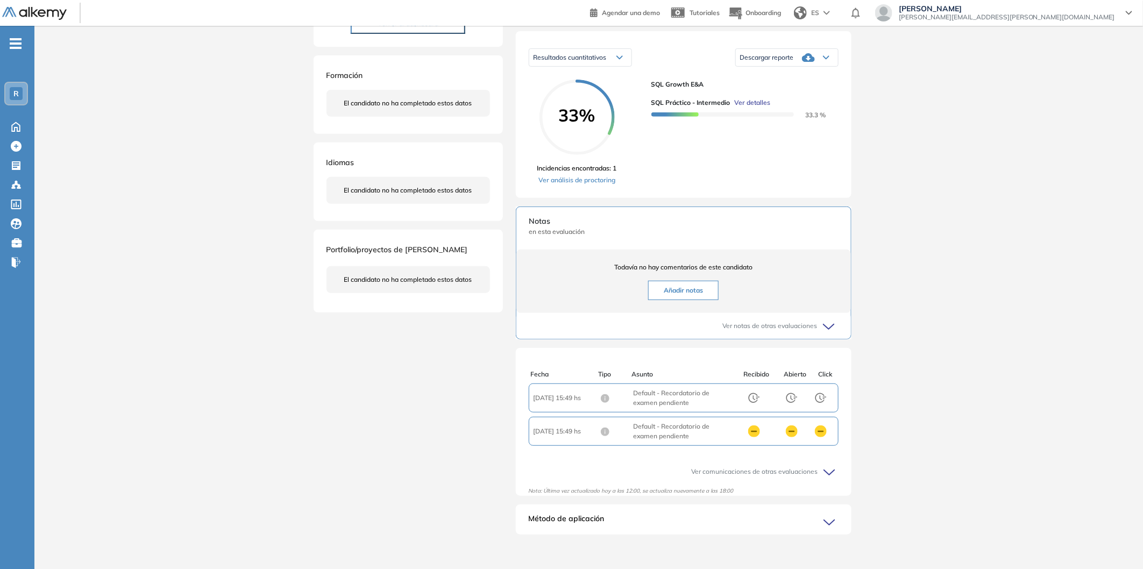
scroll to position [175, 0]
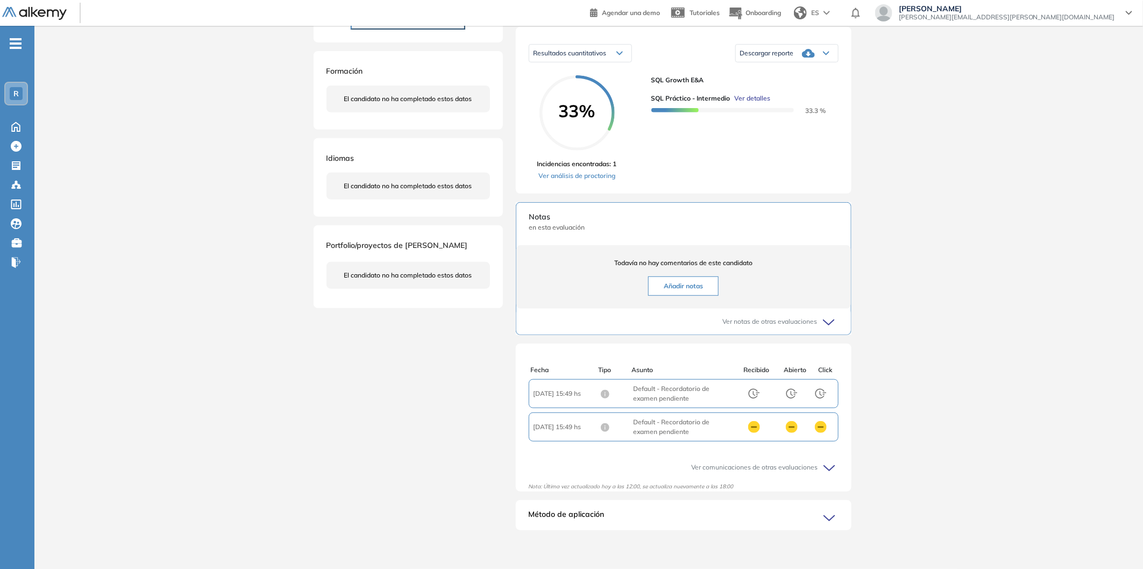
click at [221, 35] on div "Inicio Alkymetrics Evaluaciones Dashboard Candidato Duración : 00:00:00 Cantida…" at bounding box center [588, 214] width 1108 height 709
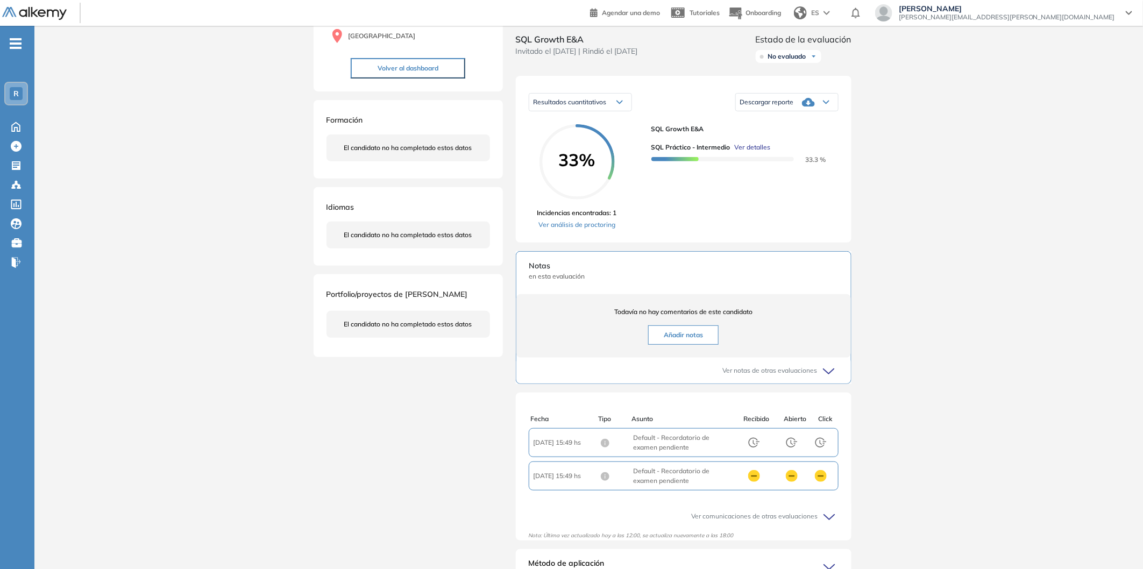
scroll to position [0, 0]
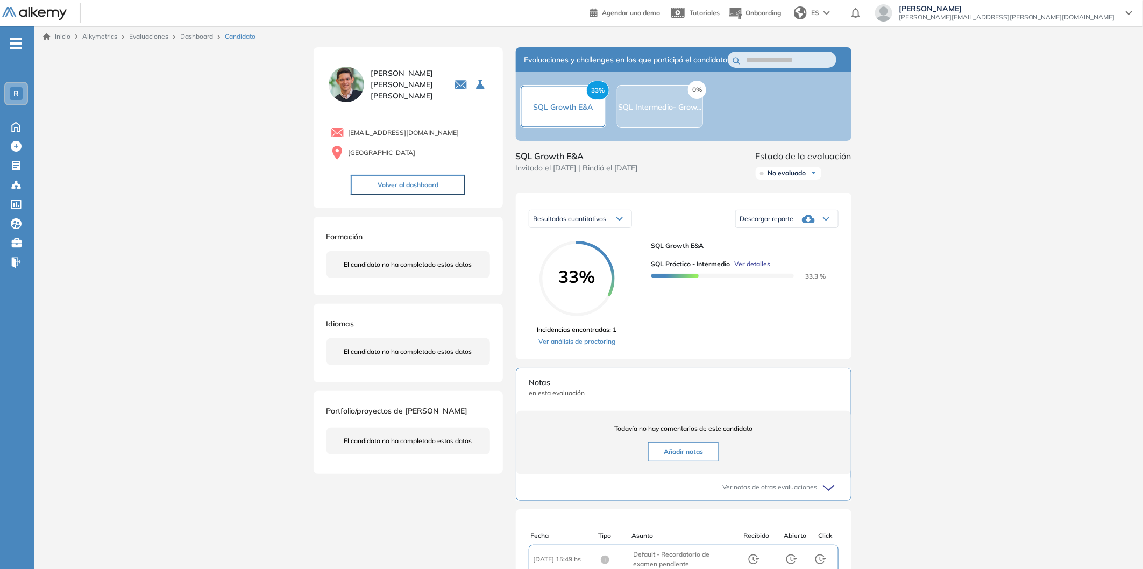
click at [12, 109] on ul "R Home Home Crear Evaluación Crear Evaluación Evaluaciones Evaluaciones Candida…" at bounding box center [17, 157] width 34 height 229
click at [14, 126] on icon at bounding box center [15, 125] width 19 height 13
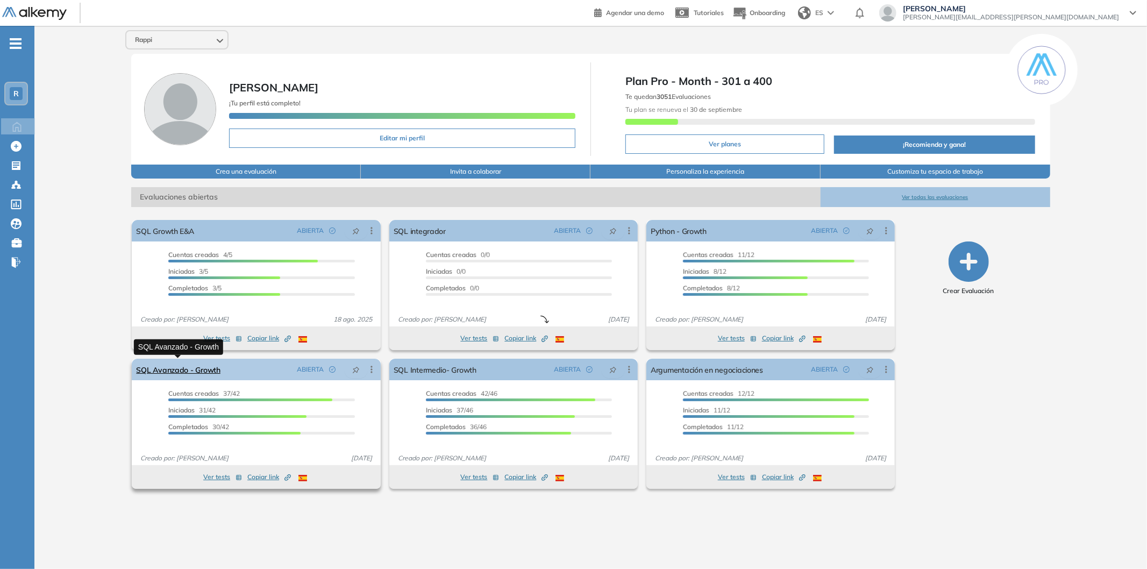
click at [211, 370] on link "SQL Avanzado - Growth" at bounding box center [178, 370] width 84 height 22
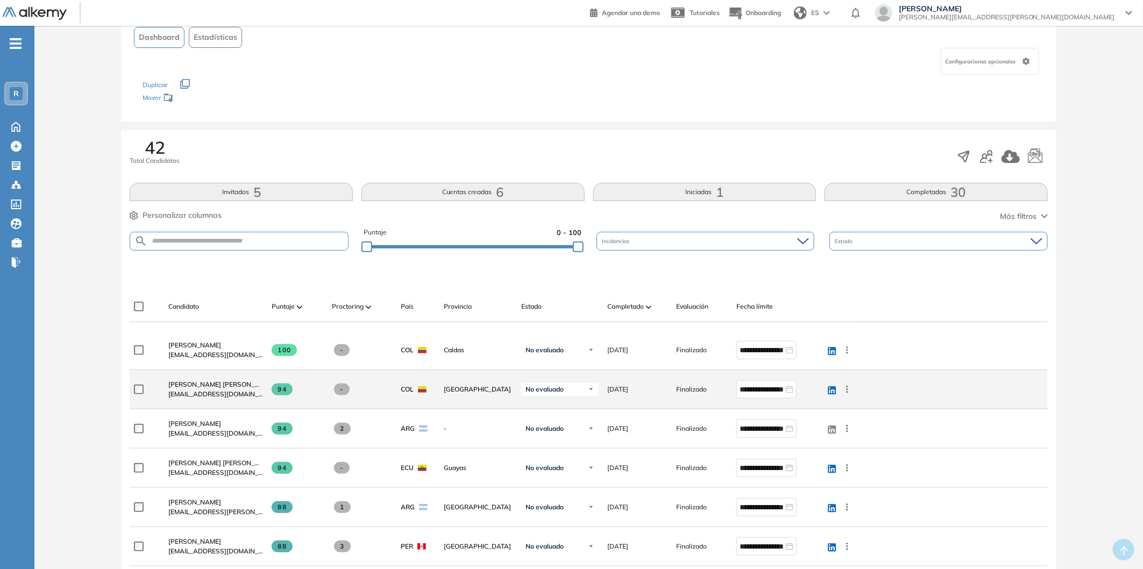
scroll to position [179, 0]
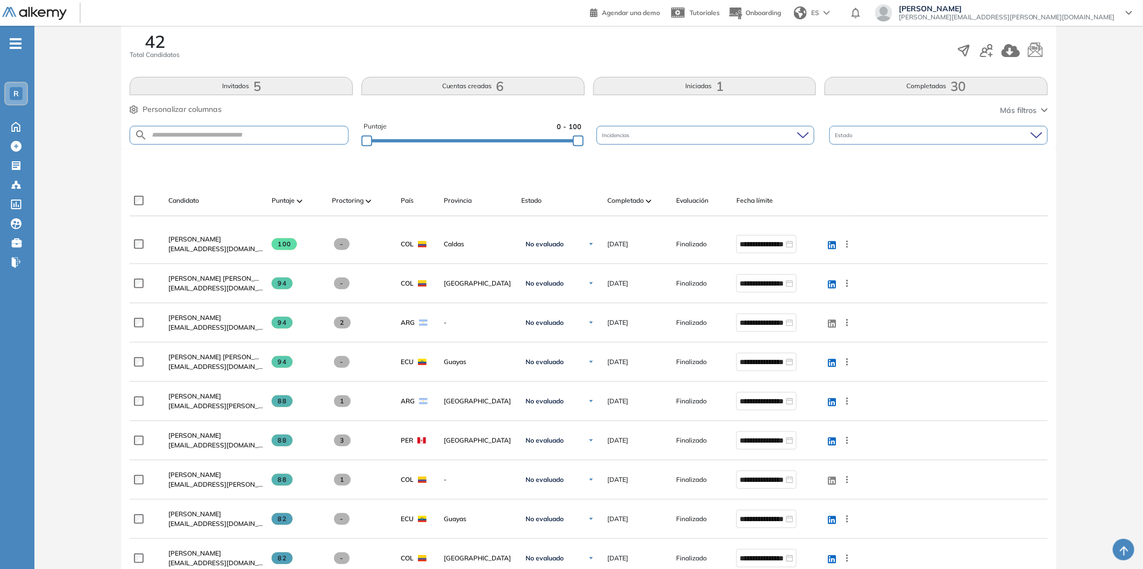
click at [646, 207] on div at bounding box center [648, 200] width 5 height 13
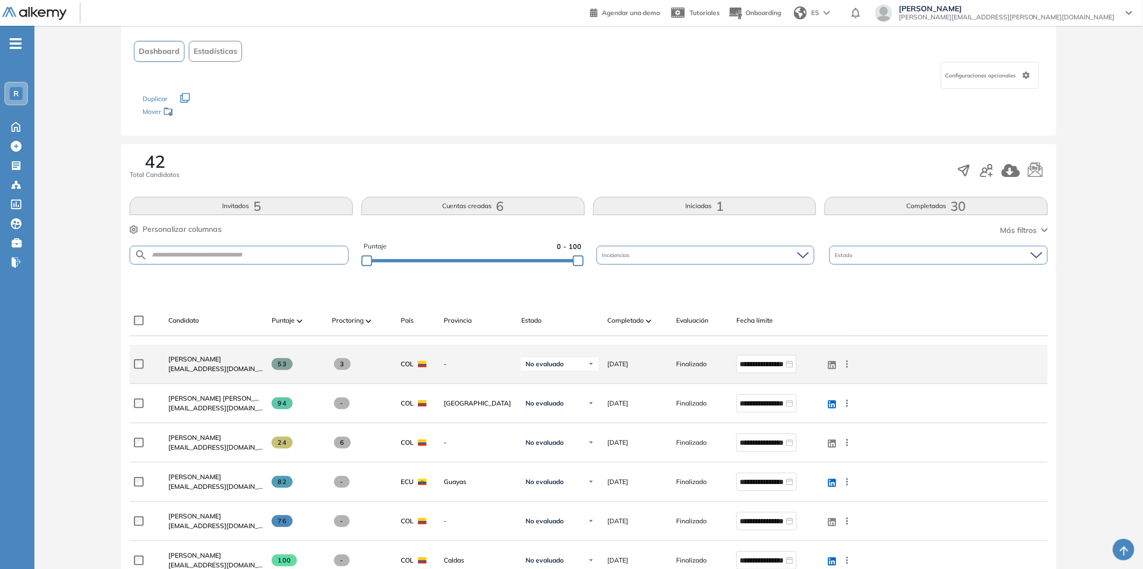
scroll to position [60, 0]
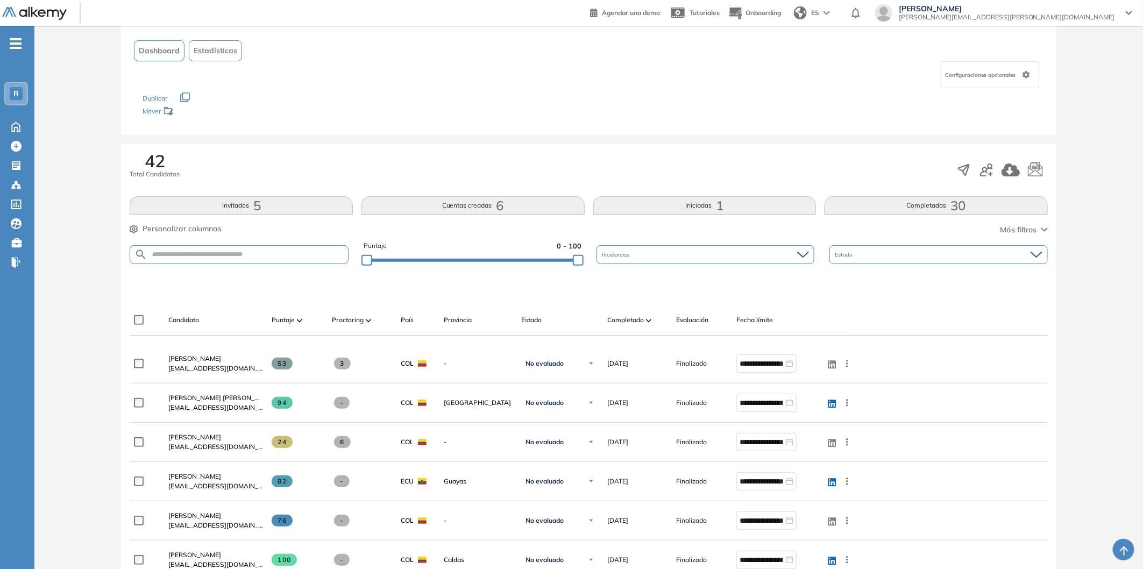
click at [192, 437] on span "[PERSON_NAME]" at bounding box center [194, 437] width 53 height 8
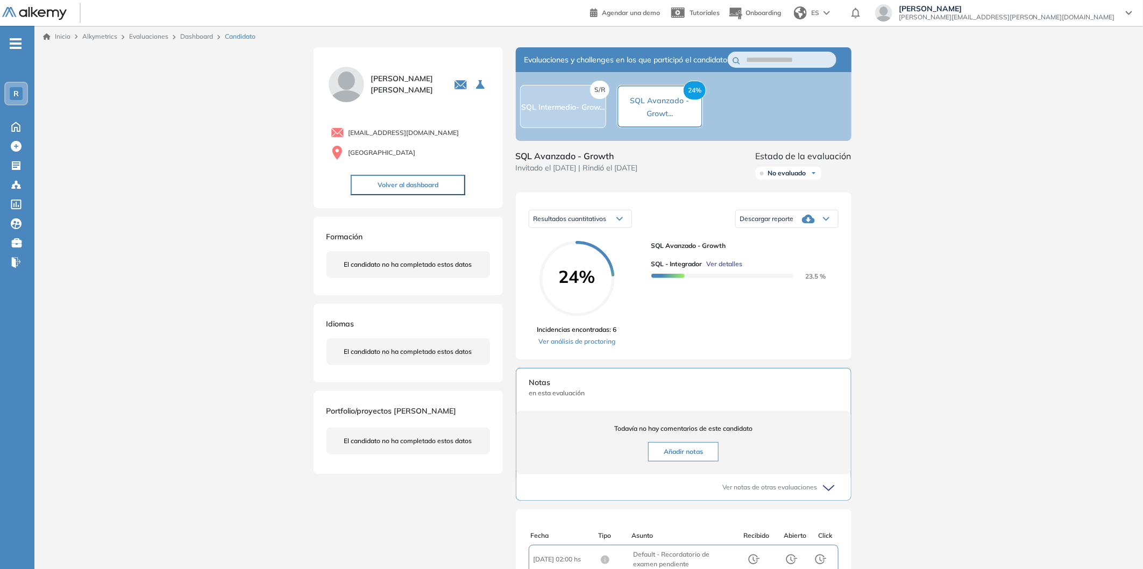
click at [945, 262] on div "Inicio Alkymetrics Evaluaciones Dashboard Candidato Duración : 00:00:00 Cantida…" at bounding box center [588, 380] width 1108 height 709
click at [454, 88] on icon "button" at bounding box center [460, 85] width 12 height 9
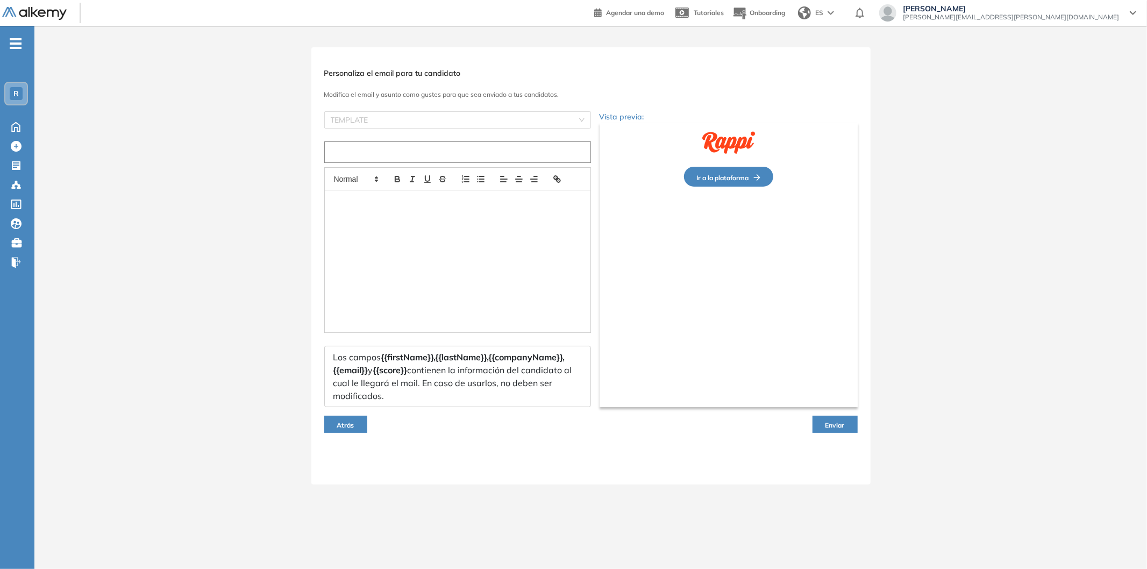
click at [396, 159] on input "text" at bounding box center [457, 152] width 267 height 22
click at [468, 113] on input "search" at bounding box center [454, 120] width 246 height 16
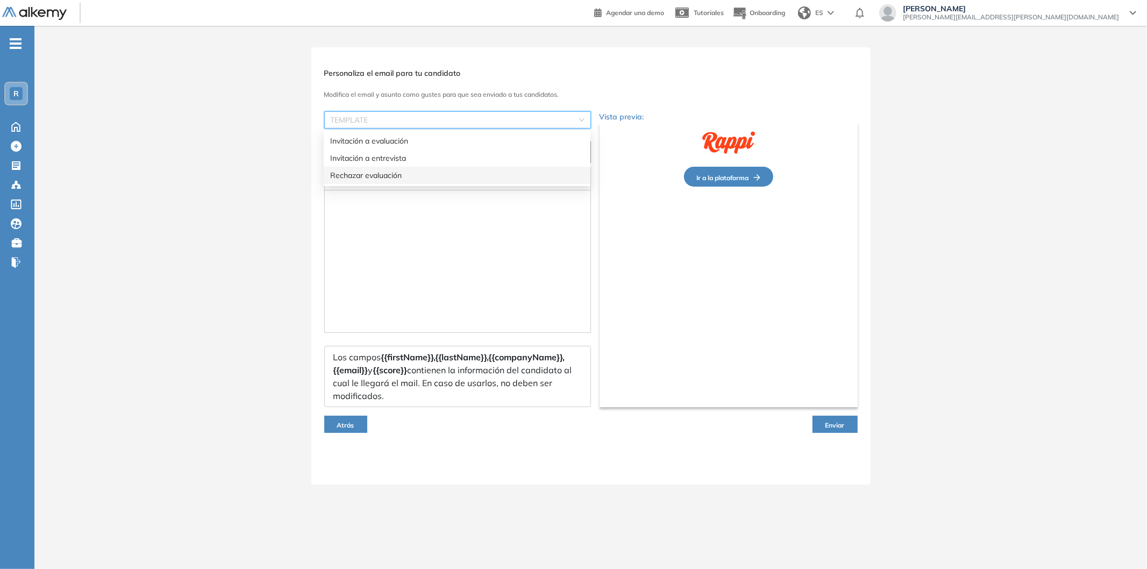
click at [445, 178] on div "Rechazar evaluación" at bounding box center [457, 175] width 254 height 12
type input "**********"
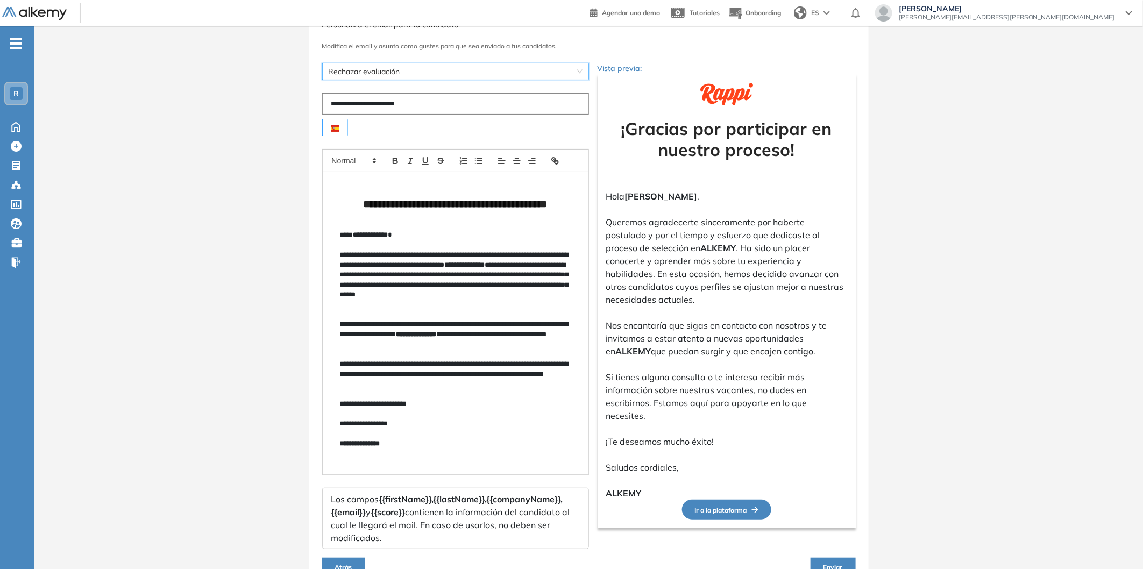
scroll to position [105, 0]
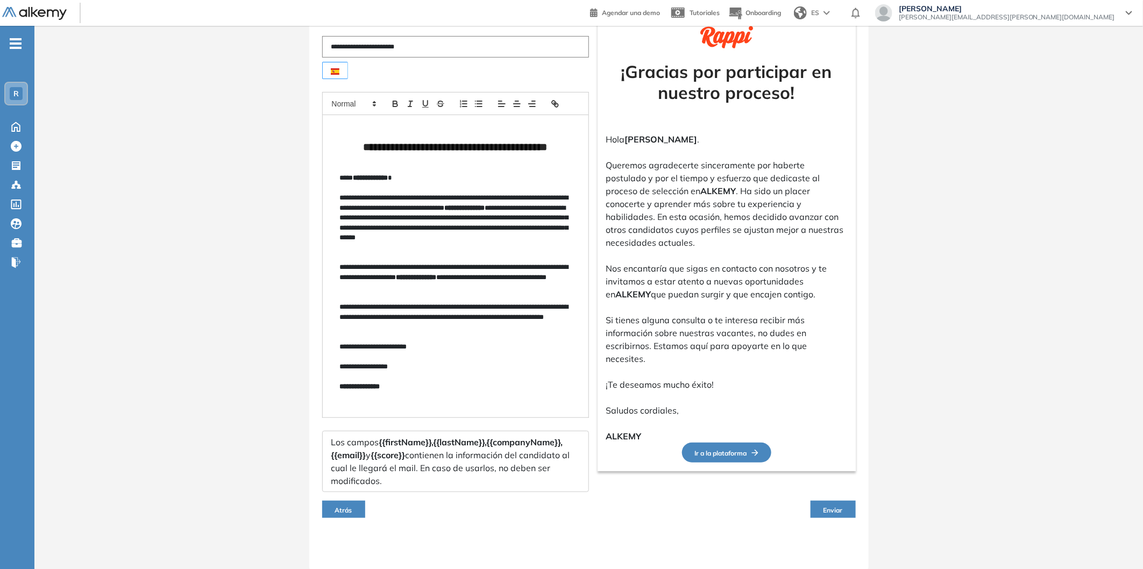
click at [842, 512] on span "Enviar" at bounding box center [832, 510] width 19 height 8
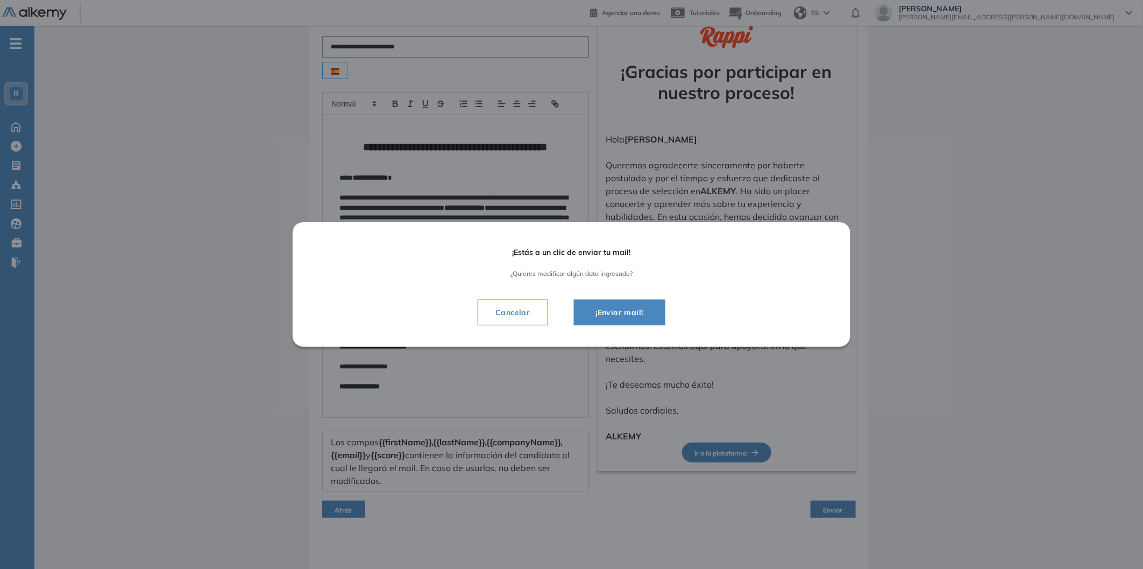
click at [620, 307] on span "¡Enviar mail!" at bounding box center [619, 312] width 65 height 13
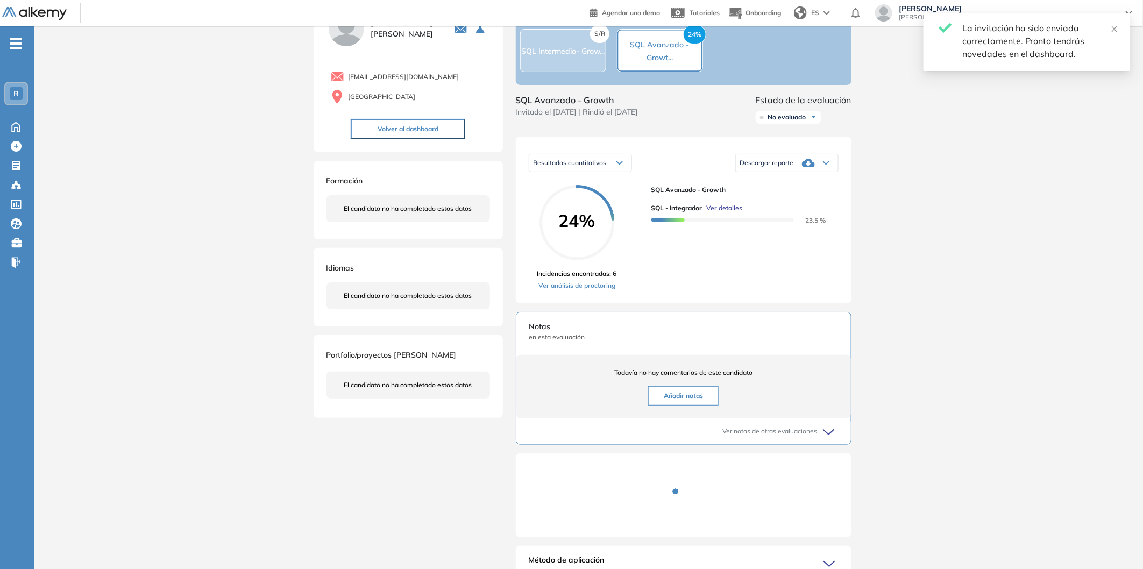
scroll to position [0, 0]
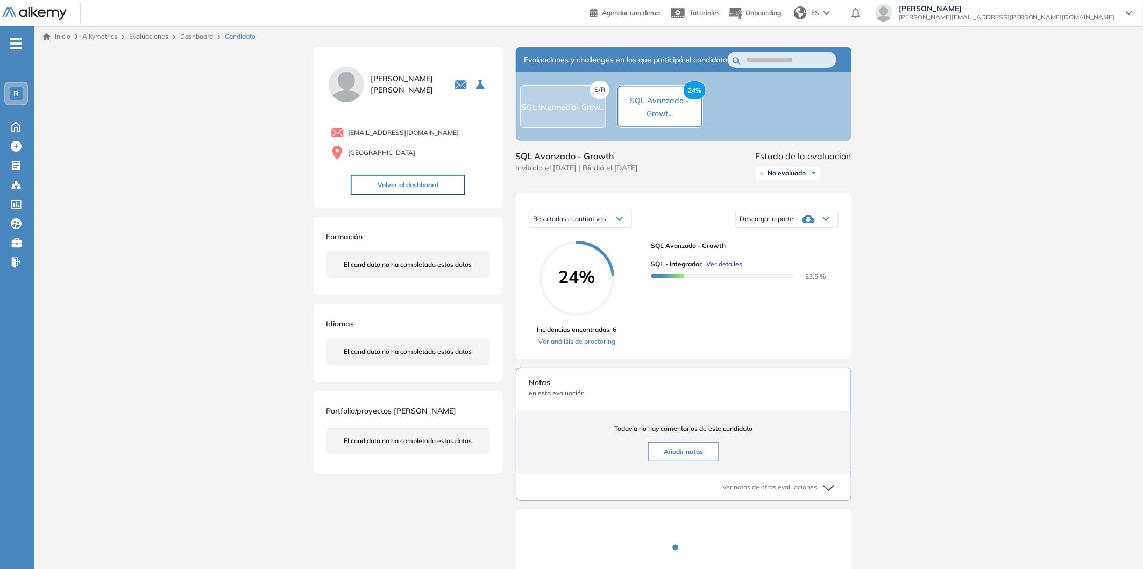
click at [197, 33] on link "Dashboard" at bounding box center [196, 36] width 33 height 8
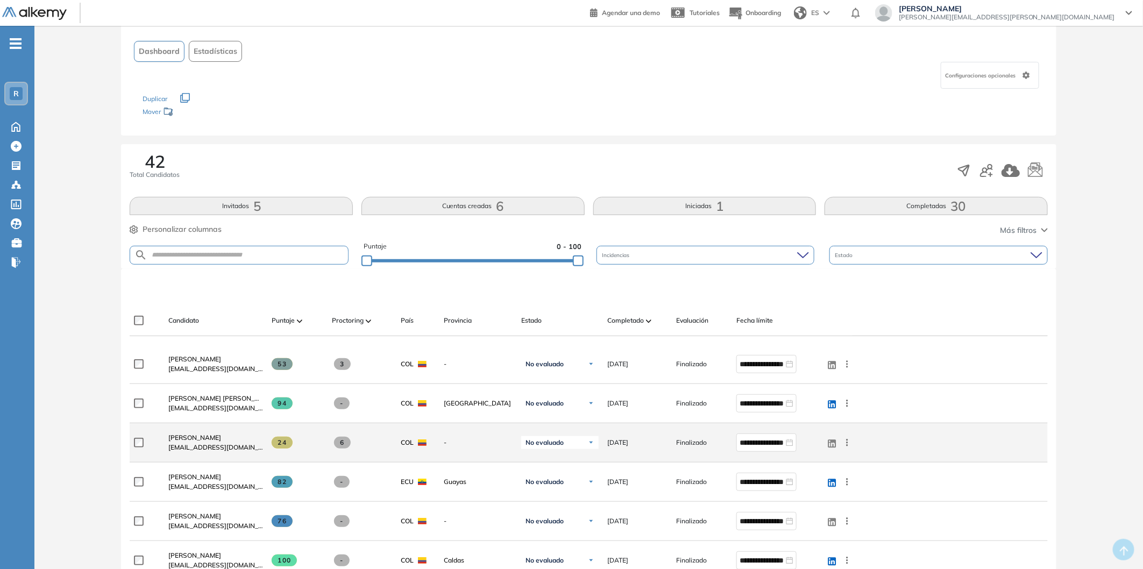
scroll to position [60, 0]
click at [148, 438] on label at bounding box center [143, 442] width 18 height 10
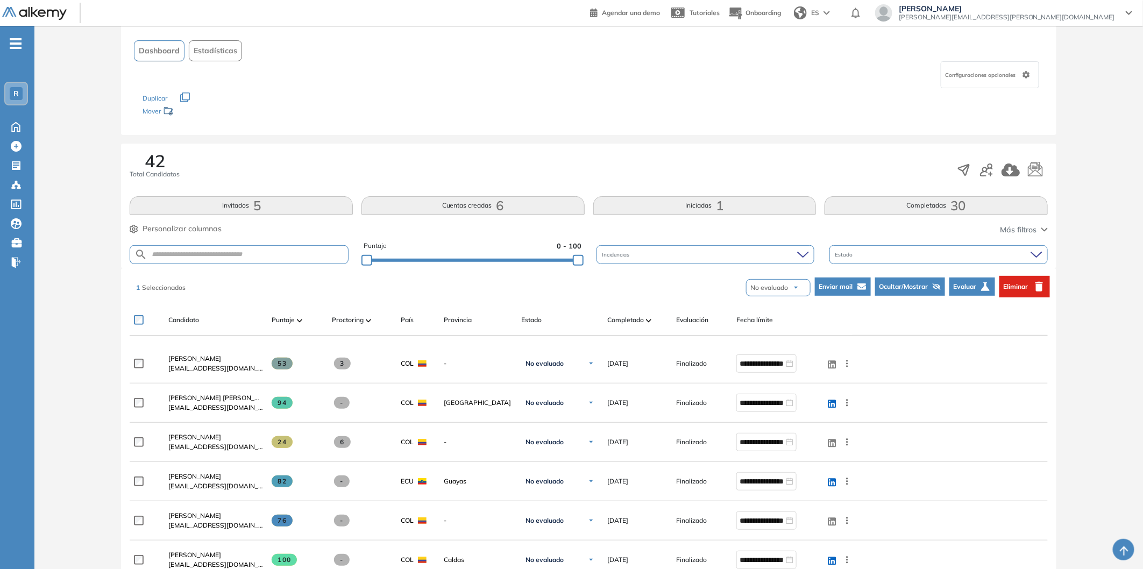
click at [1012, 291] on span "Eliminar" at bounding box center [1016, 287] width 25 height 10
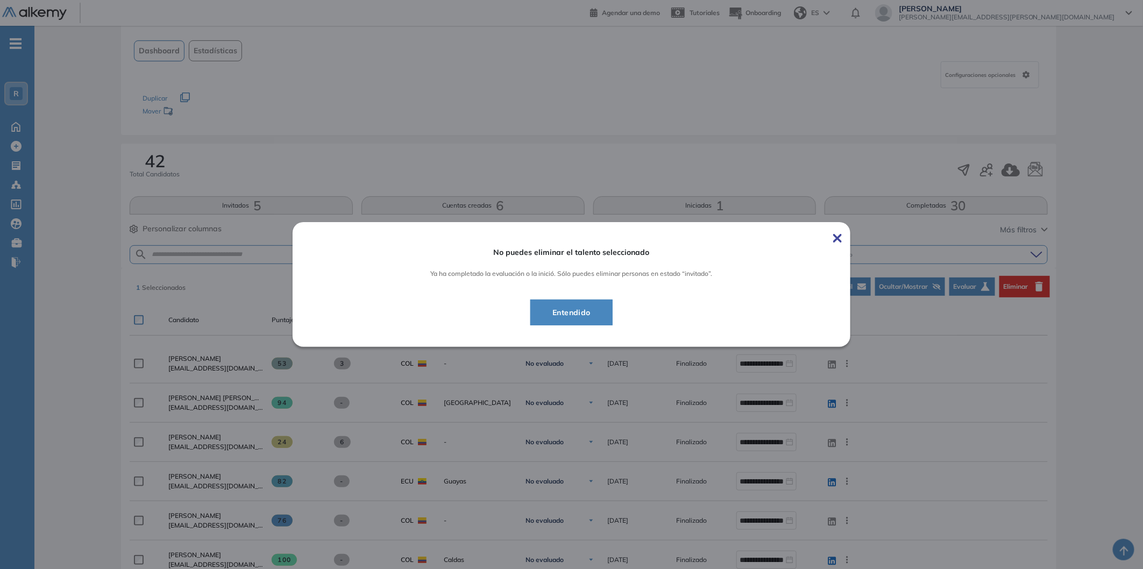
click at [572, 308] on span "Entendido" at bounding box center [571, 312] width 55 height 13
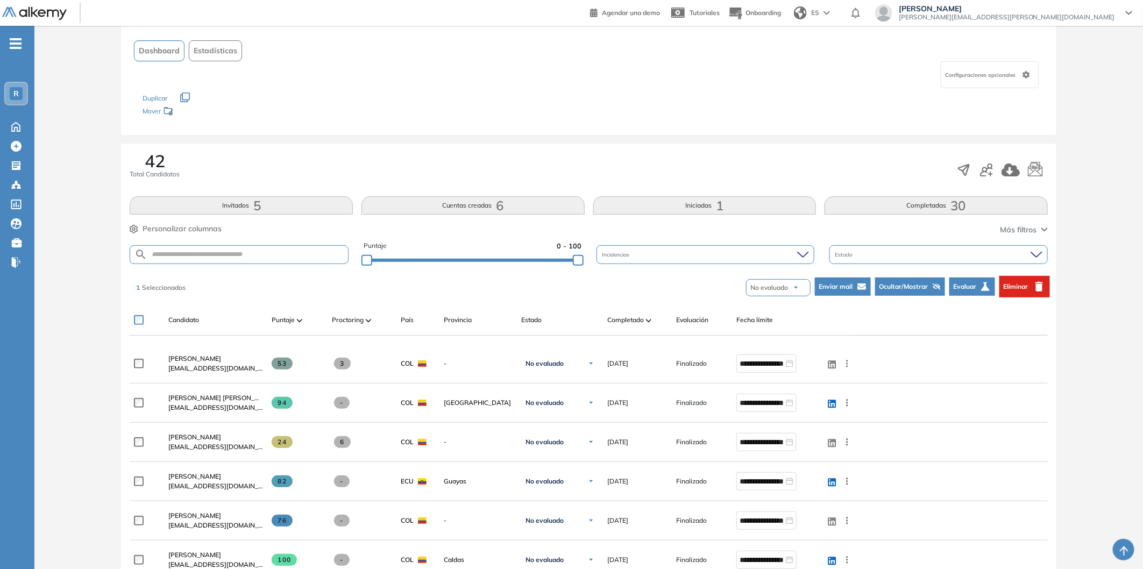
click at [921, 289] on span "Ocultar/Mostrar" at bounding box center [903, 287] width 49 height 10
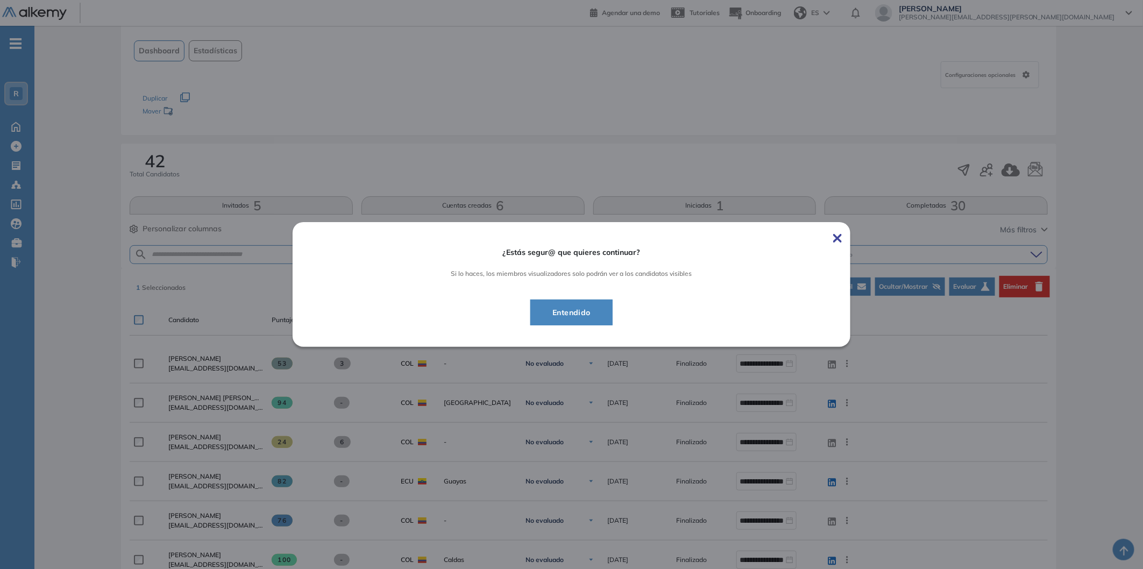
click at [584, 303] on button "Entendido" at bounding box center [571, 313] width 82 height 26
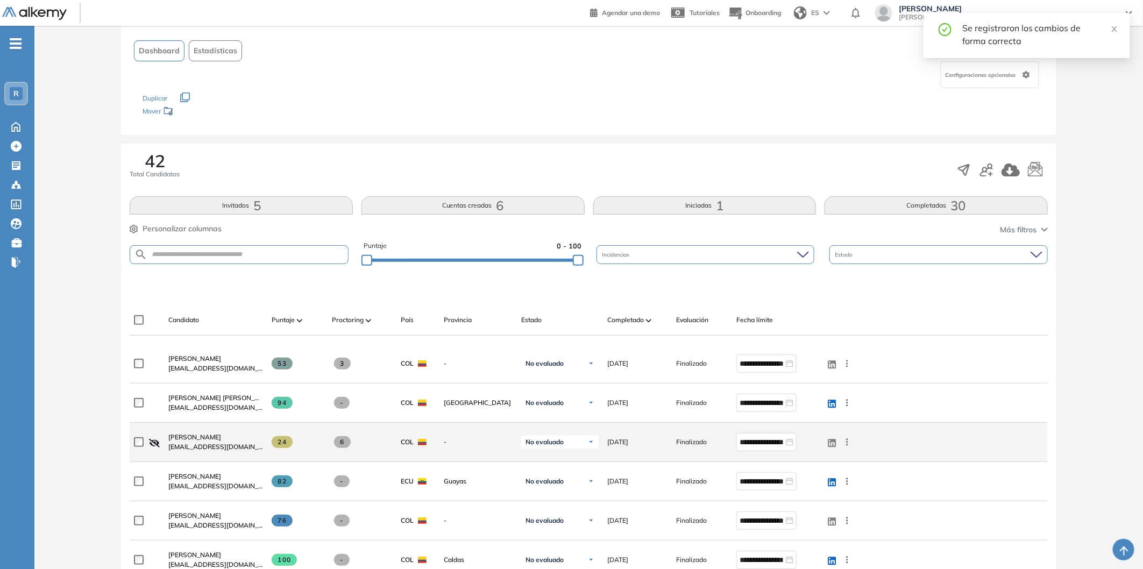
click at [556, 446] on div "No evaluado" at bounding box center [559, 442] width 77 height 13
click at [560, 524] on li "Rechazado" at bounding box center [549, 522] width 31 height 11
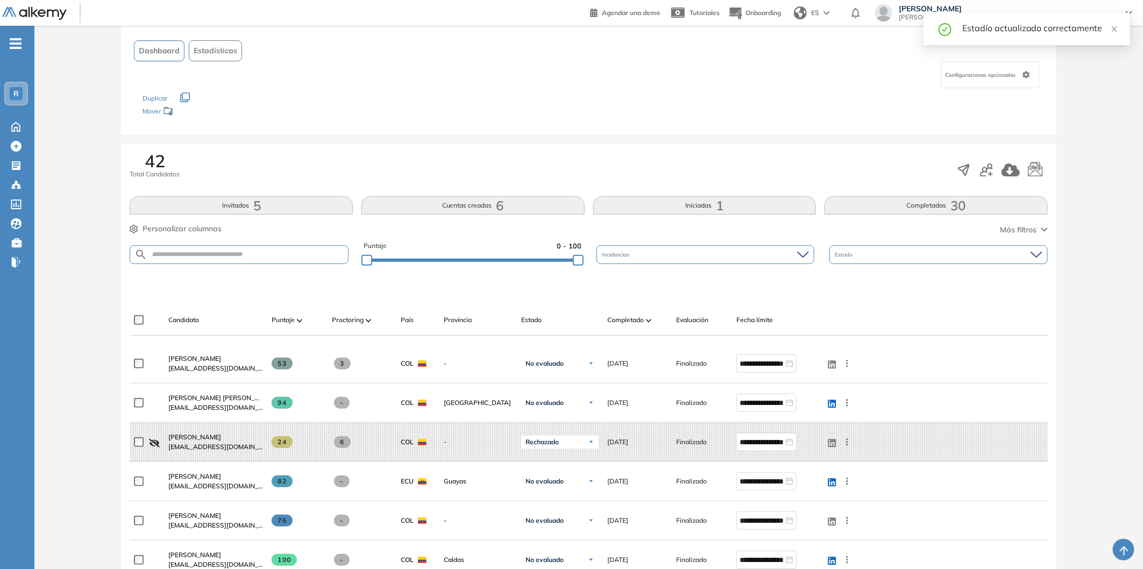
scroll to position [119, 0]
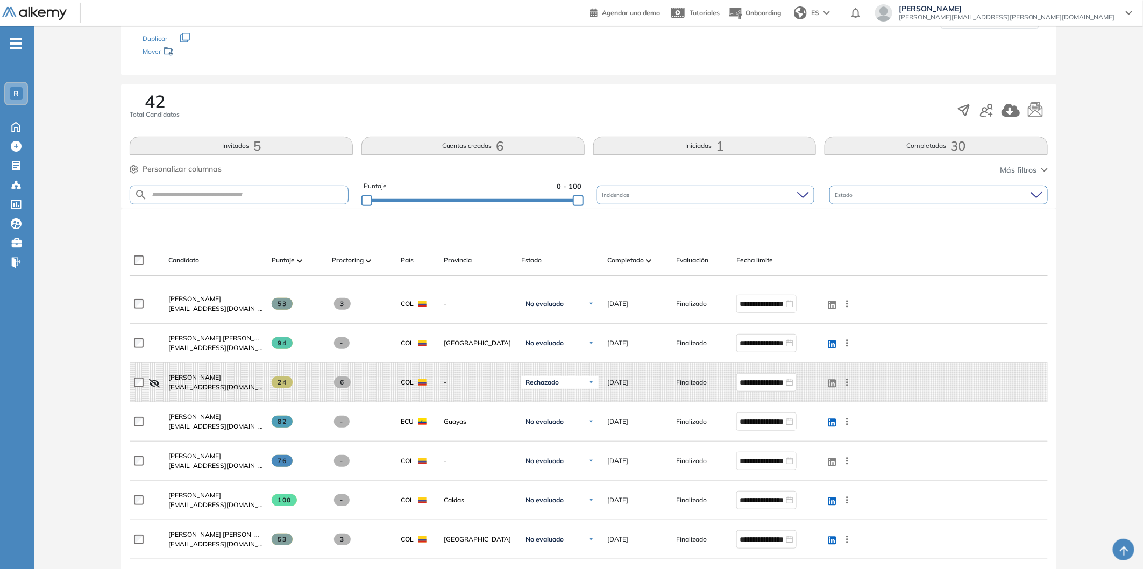
click at [786, 229] on div at bounding box center [591, 227] width 918 height 32
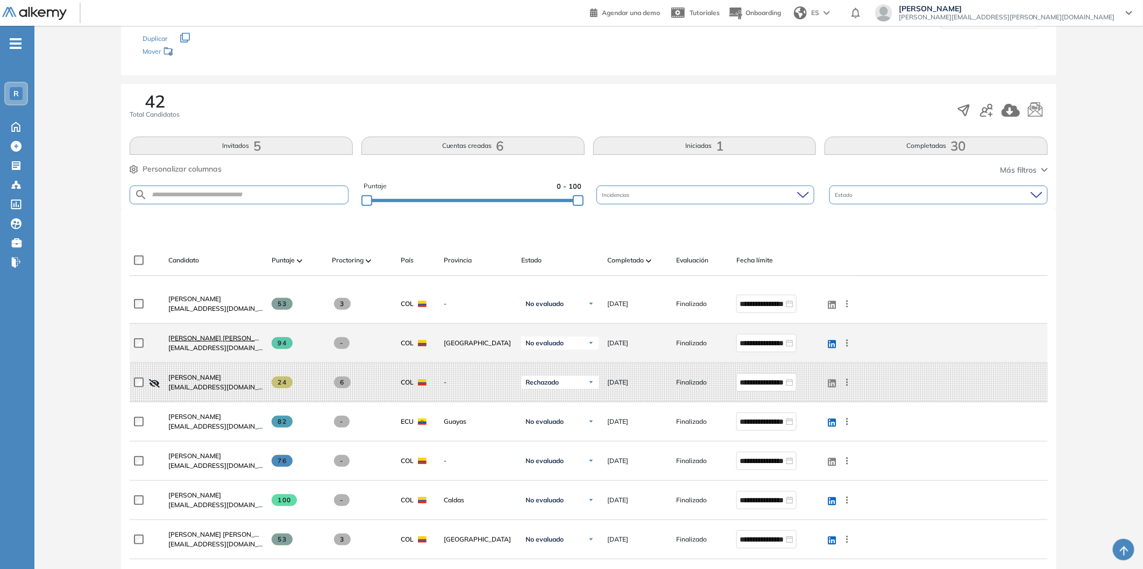
click at [237, 337] on span "[PERSON_NAME]" at bounding box center [221, 338] width 107 height 8
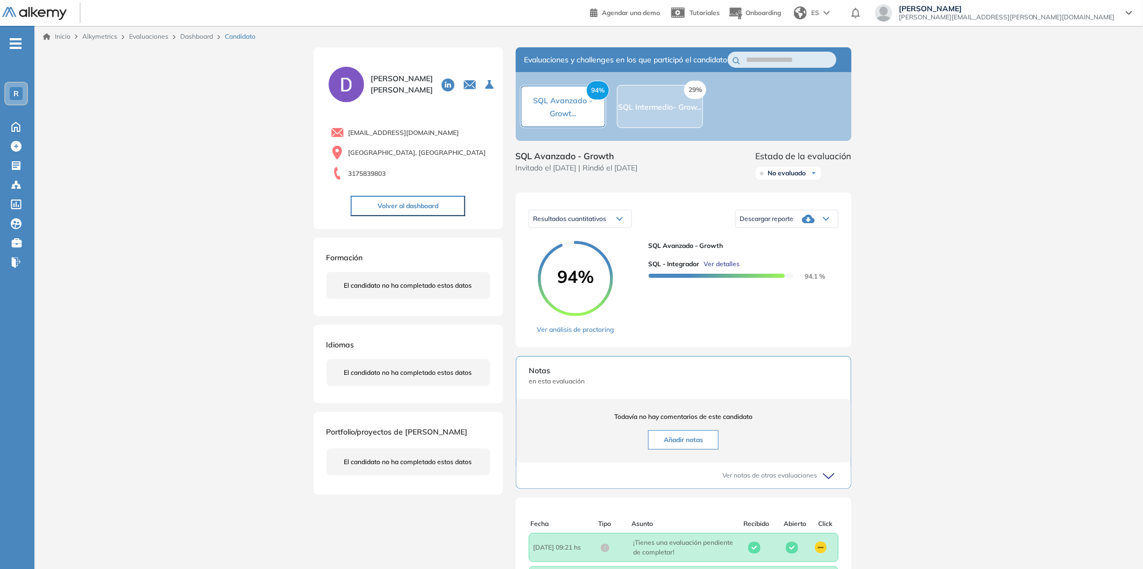
click at [994, 232] on div "Inicio Alkymetrics Evaluaciones Dashboard Candidato Duración : 00:00:00 Cantida…" at bounding box center [588, 434] width 1108 height 816
click at [203, 34] on link "Dashboard" at bounding box center [196, 36] width 33 height 8
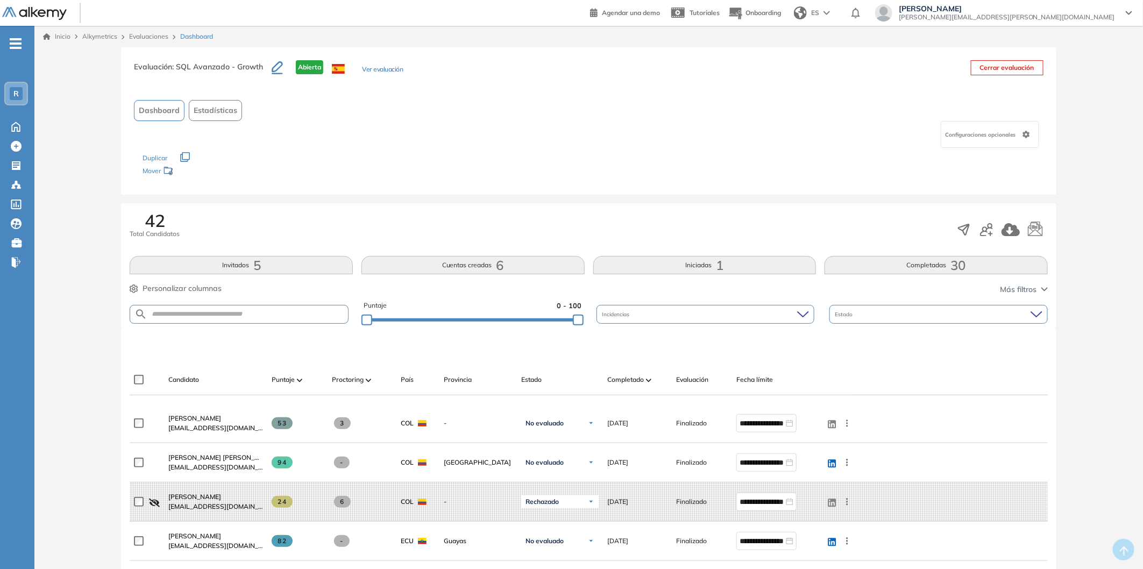
click at [151, 38] on link "Evaluaciones" at bounding box center [148, 36] width 39 height 8
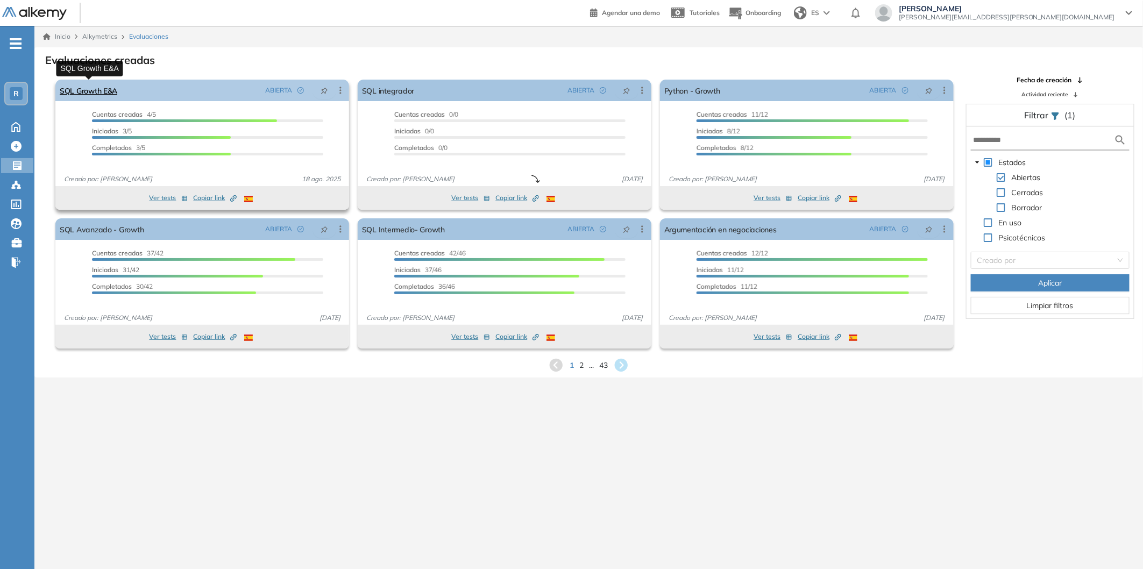
click at [103, 89] on link "SQL Growth E&A" at bounding box center [89, 91] width 58 height 22
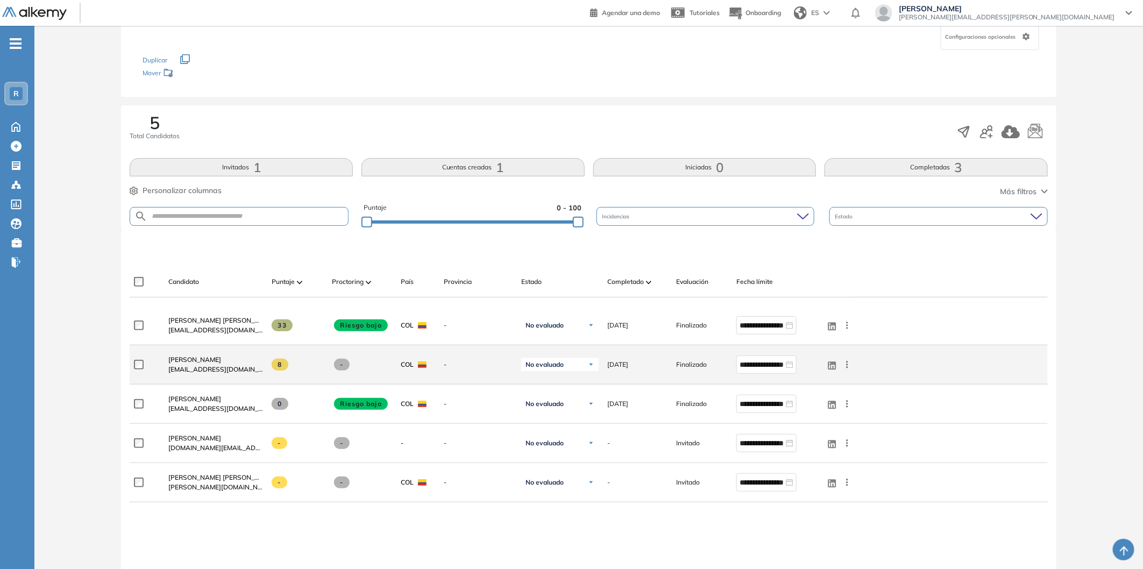
scroll to position [119, 0]
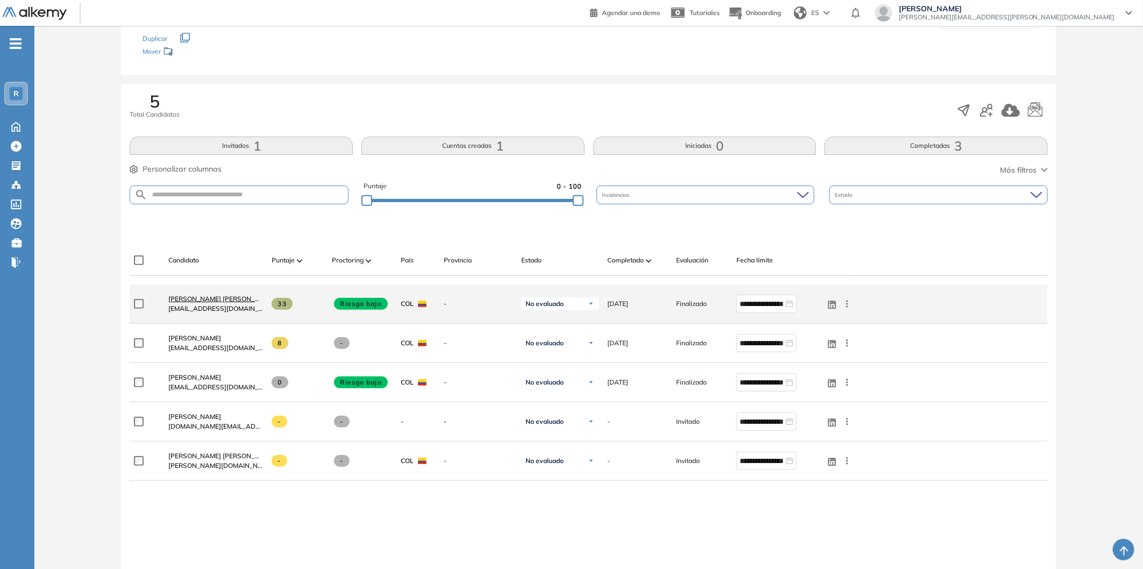
click at [212, 298] on span "[PERSON_NAME]" at bounding box center [221, 299] width 107 height 8
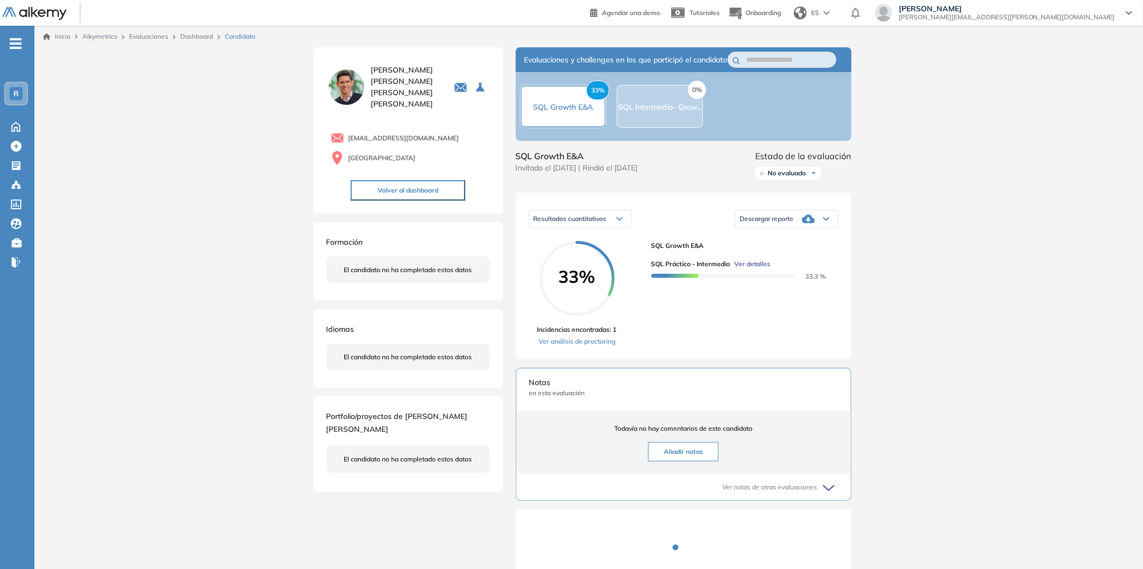
click at [182, 25] on header "Agendar una demo Tutoriales Onboarding ES Claudia Nuñez claudia.nunez@rappi.com" at bounding box center [571, 13] width 1143 height 26
click at [190, 39] on link "Dashboard" at bounding box center [196, 36] width 33 height 8
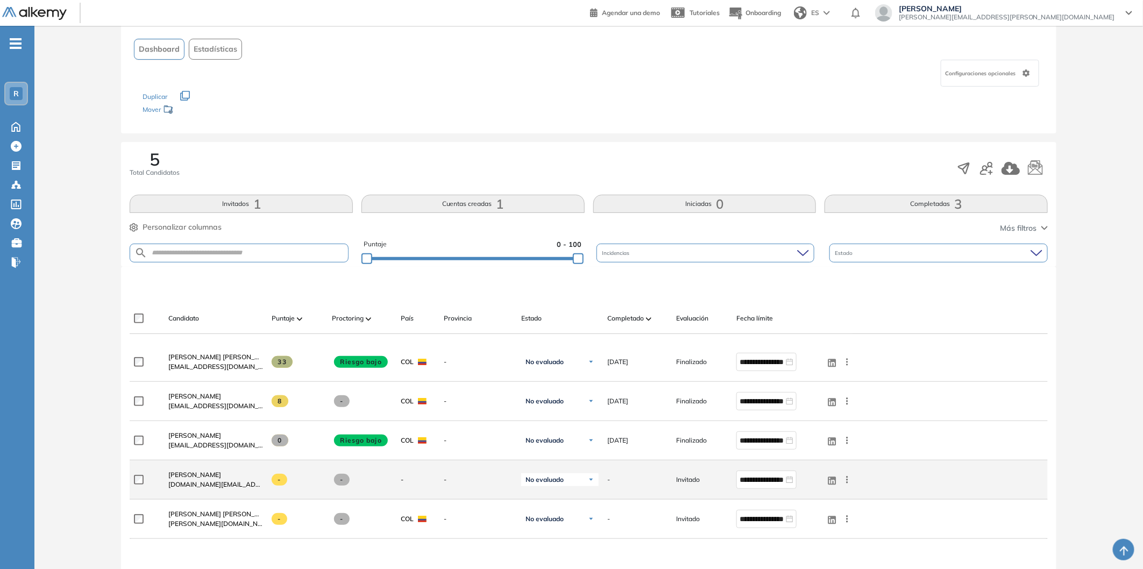
scroll to position [119, 0]
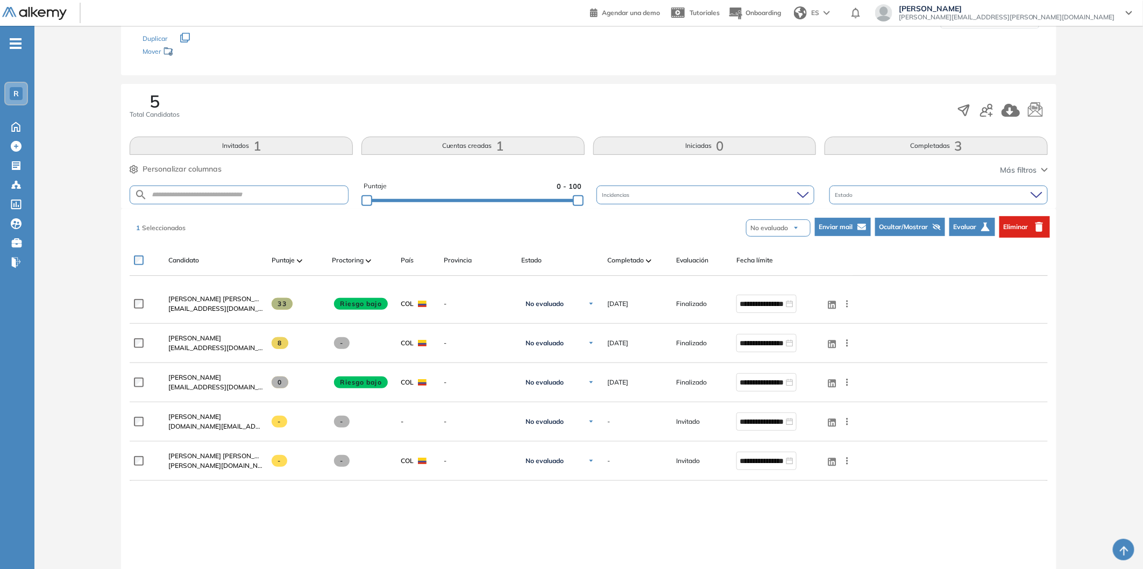
click at [862, 216] on div "No evaluado No evaluado Evaluado A entrevistar Entrevistado Finalista Oferta en…" at bounding box center [893, 227] width 312 height 22
click at [857, 227] on icon "button" at bounding box center [861, 227] width 9 height 6
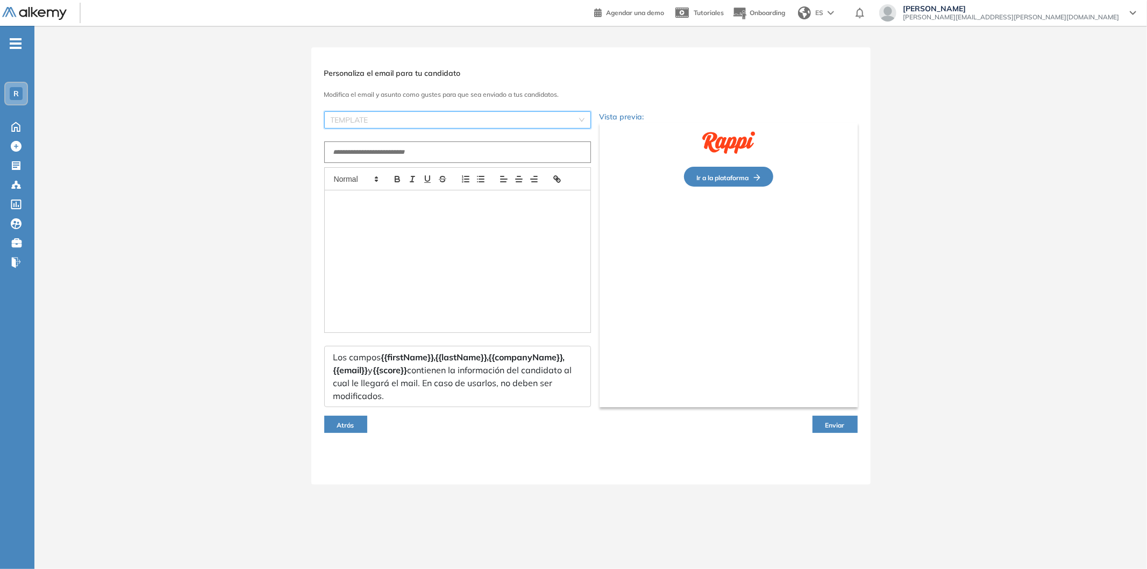
click at [512, 119] on input "search" at bounding box center [454, 120] width 246 height 16
click at [485, 184] on body "Perfil Todos los espacios Todos los espacios R Home Home Alkymetrics Alkymetric…" at bounding box center [573, 284] width 1147 height 569
click at [468, 118] on input "search" at bounding box center [454, 120] width 246 height 16
click at [453, 172] on div "Rechazar evaluación" at bounding box center [457, 175] width 254 height 12
type input "**********"
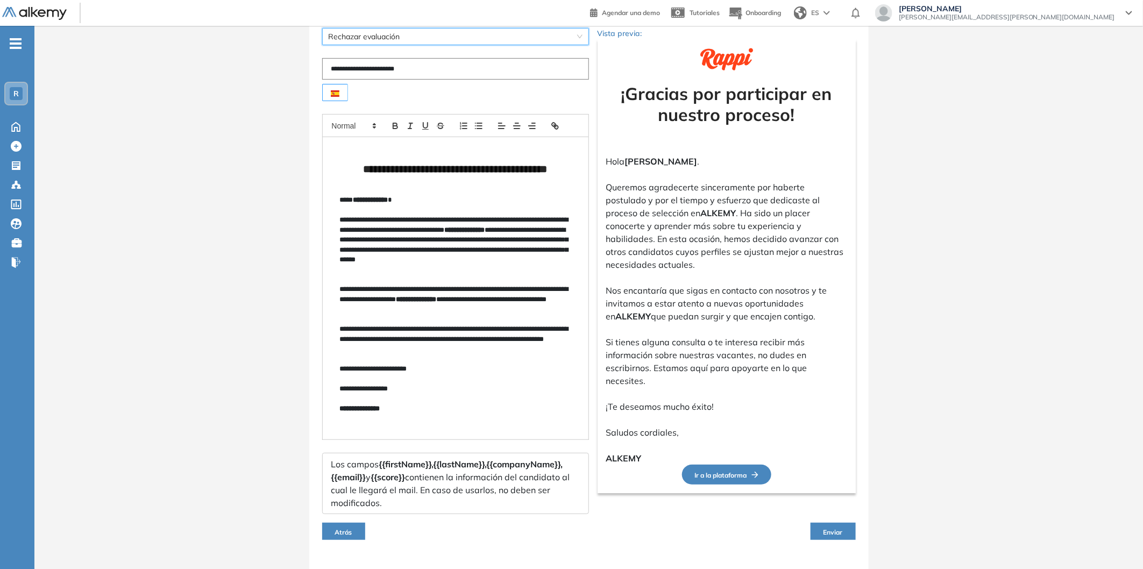
scroll to position [105, 0]
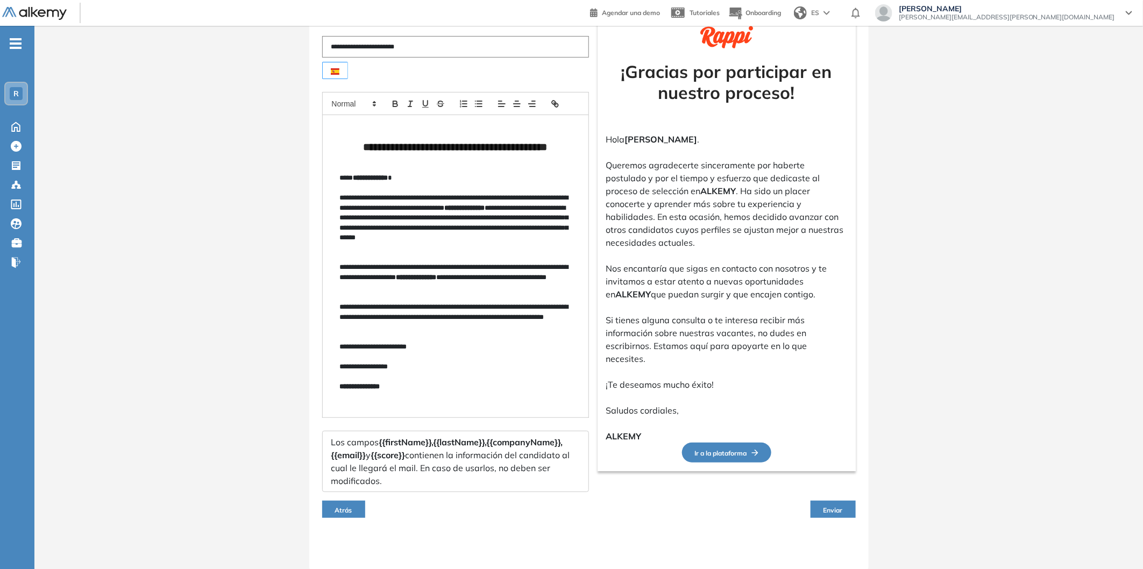
click at [850, 510] on button "Enviar" at bounding box center [833, 509] width 45 height 17
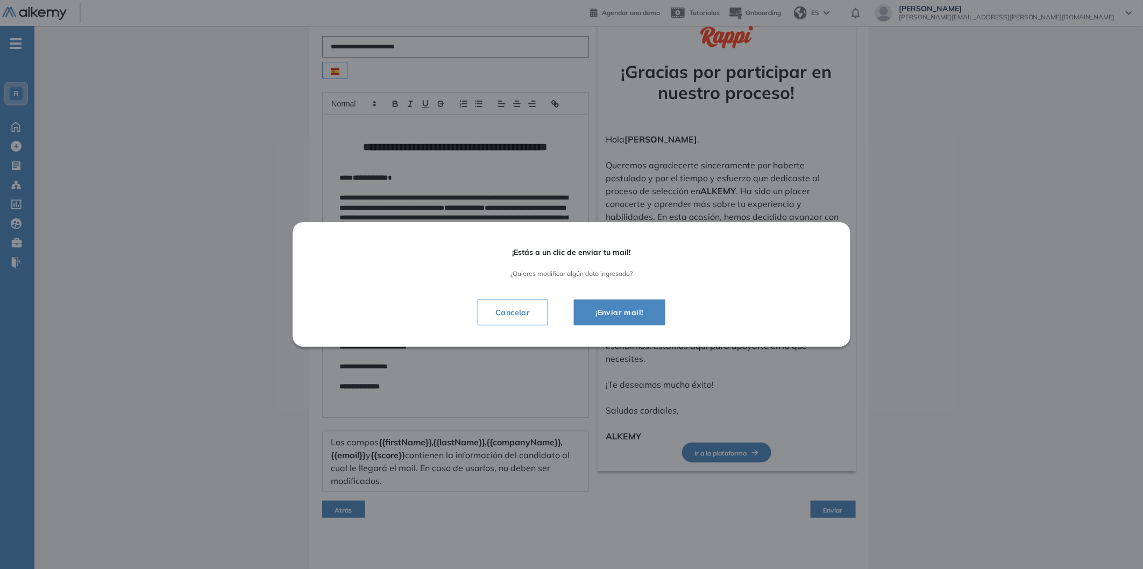
click at [643, 309] on span "¡Enviar mail!" at bounding box center [619, 312] width 65 height 13
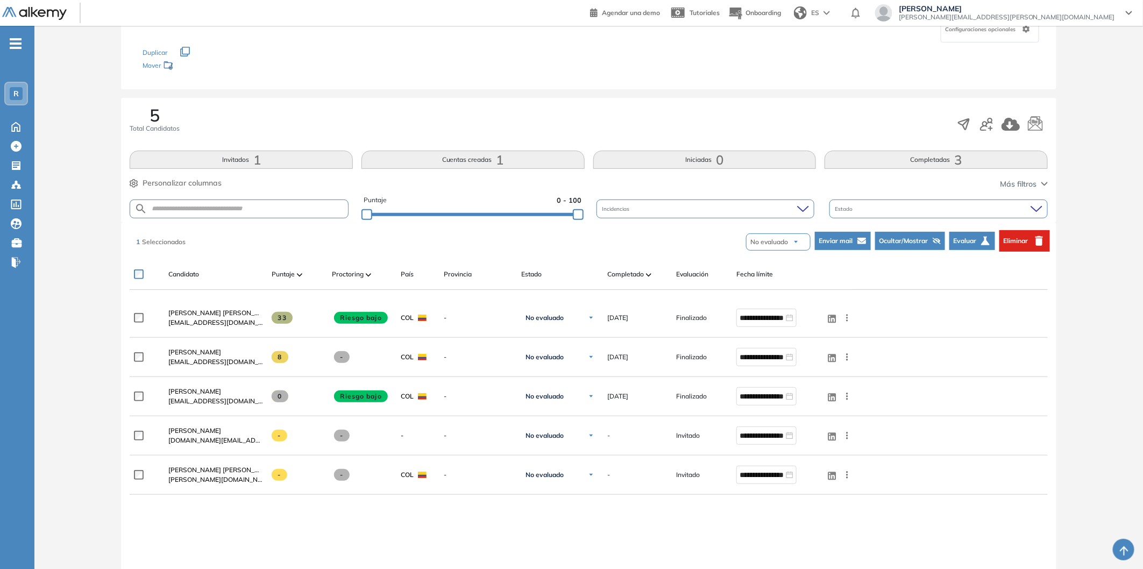
click at [899, 243] on span "Ocultar/Mostrar" at bounding box center [903, 241] width 49 height 10
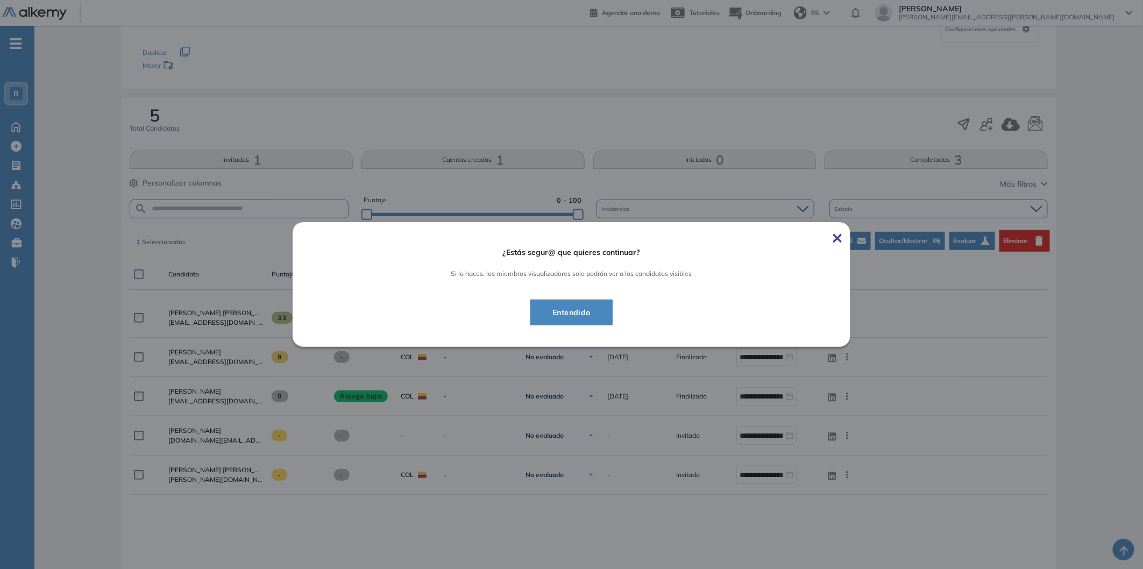
click at [587, 309] on span "Entendido" at bounding box center [571, 312] width 55 height 13
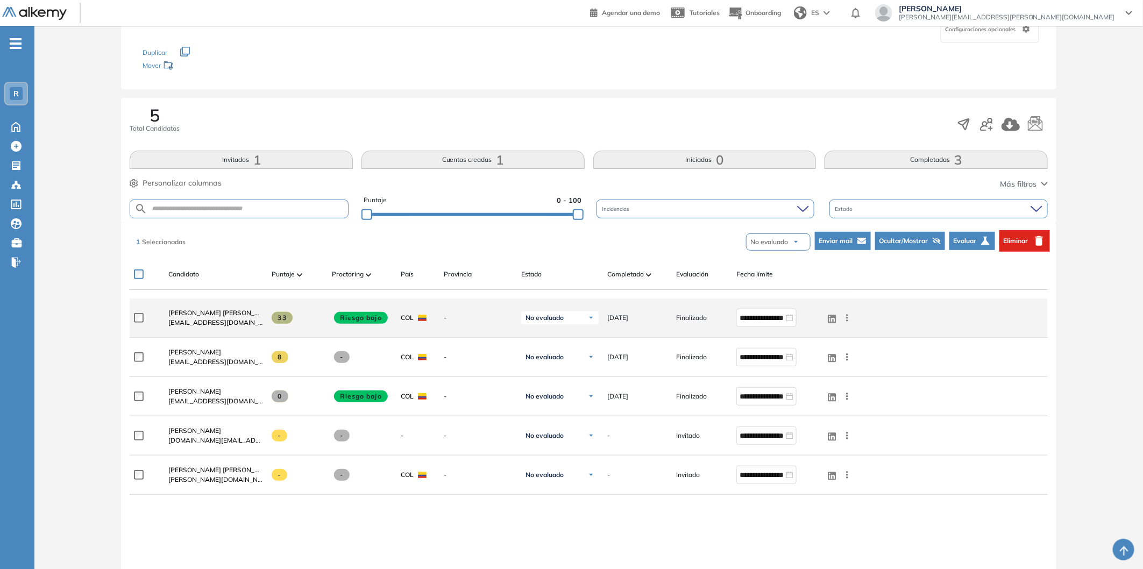
click at [581, 314] on div "No evaluado" at bounding box center [559, 317] width 77 height 13
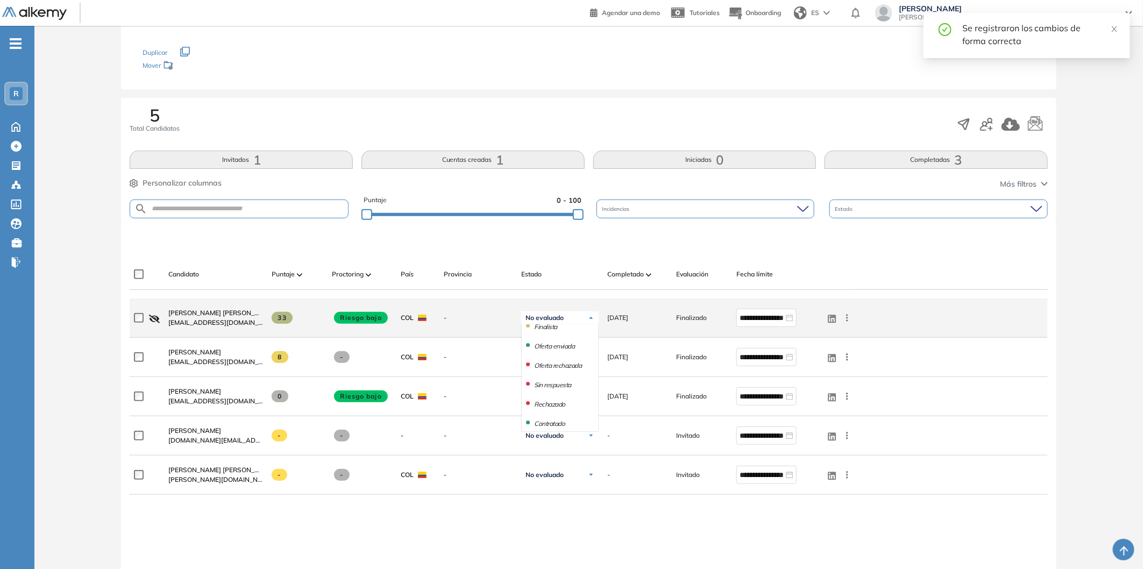
scroll to position [95, 0]
click at [562, 399] on li "Rechazado" at bounding box center [549, 398] width 31 height 11
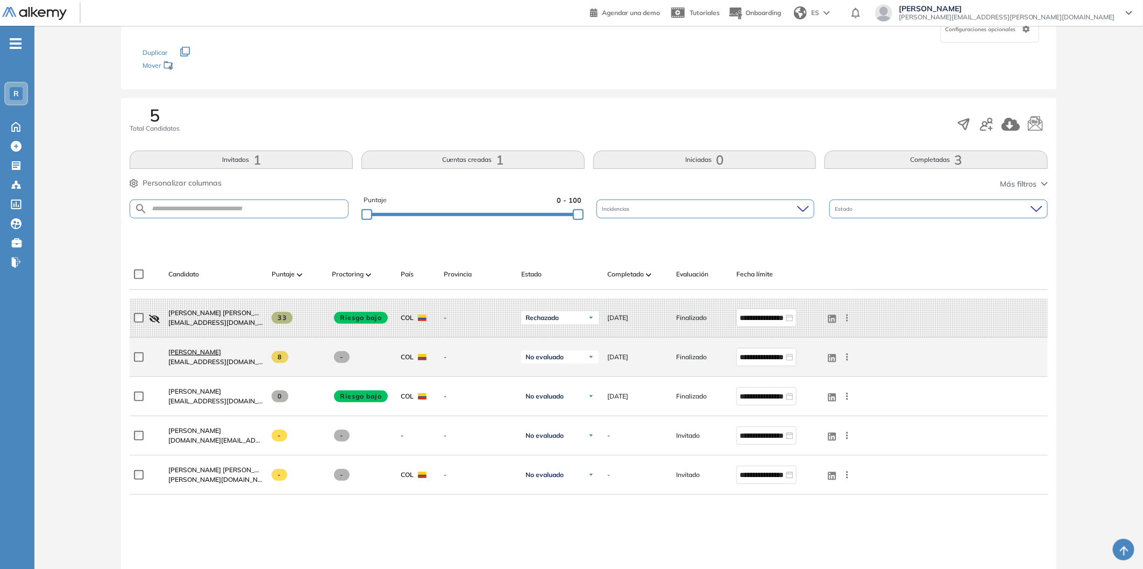
click at [186, 354] on span "[PERSON_NAME]" at bounding box center [194, 352] width 53 height 8
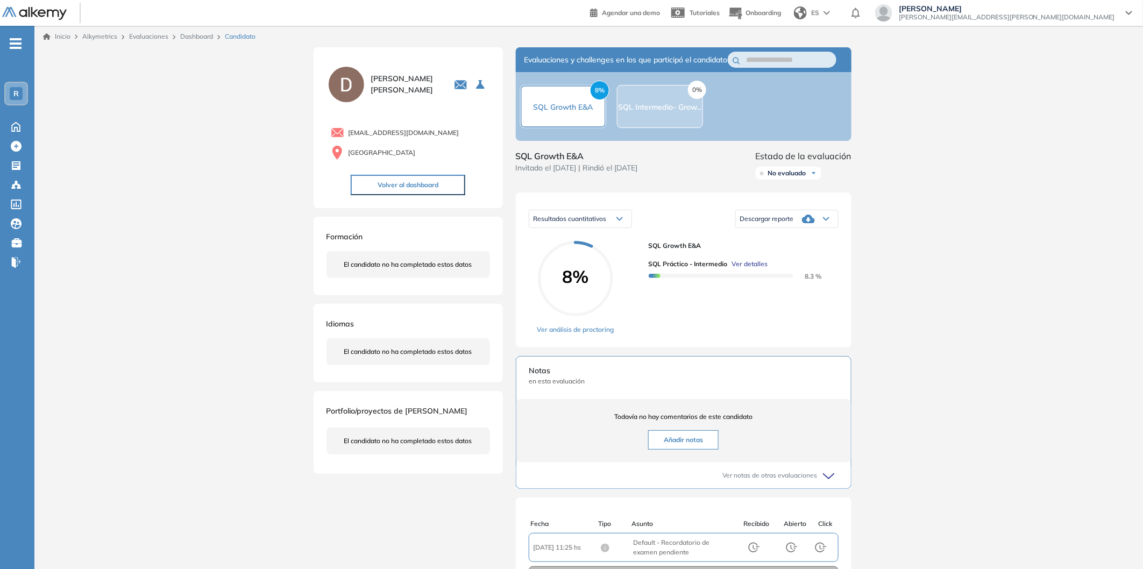
click at [106, 233] on div "Inicio Alkymetrics Evaluaciones Dashboard Candidato Duración : 00:00:00 Cantida…" at bounding box center [588, 374] width 1108 height 697
click at [189, 39] on link "Dashboard" at bounding box center [196, 36] width 33 height 8
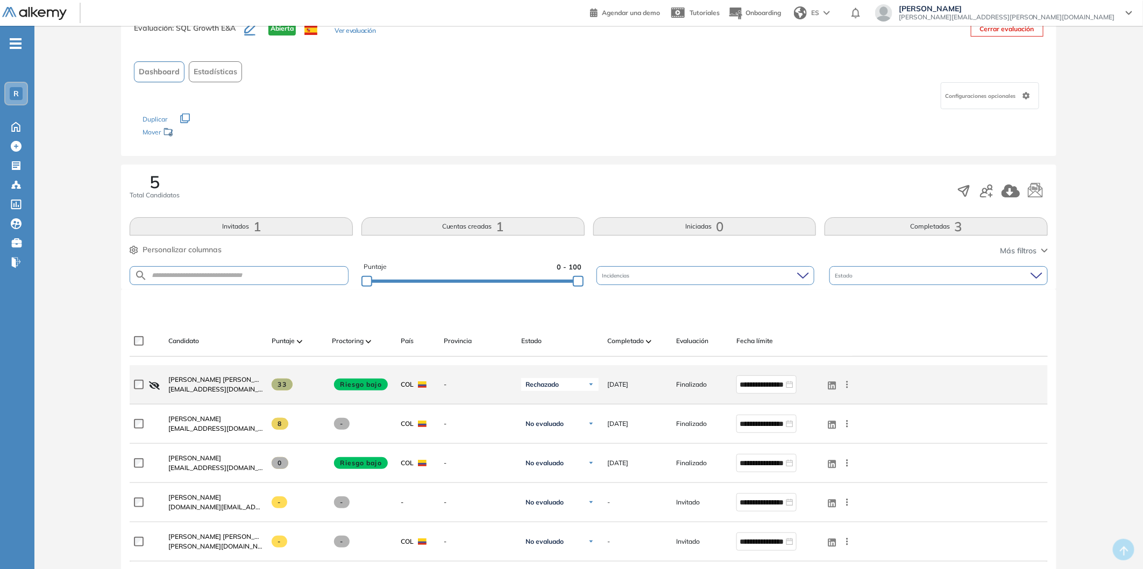
scroll to position [60, 0]
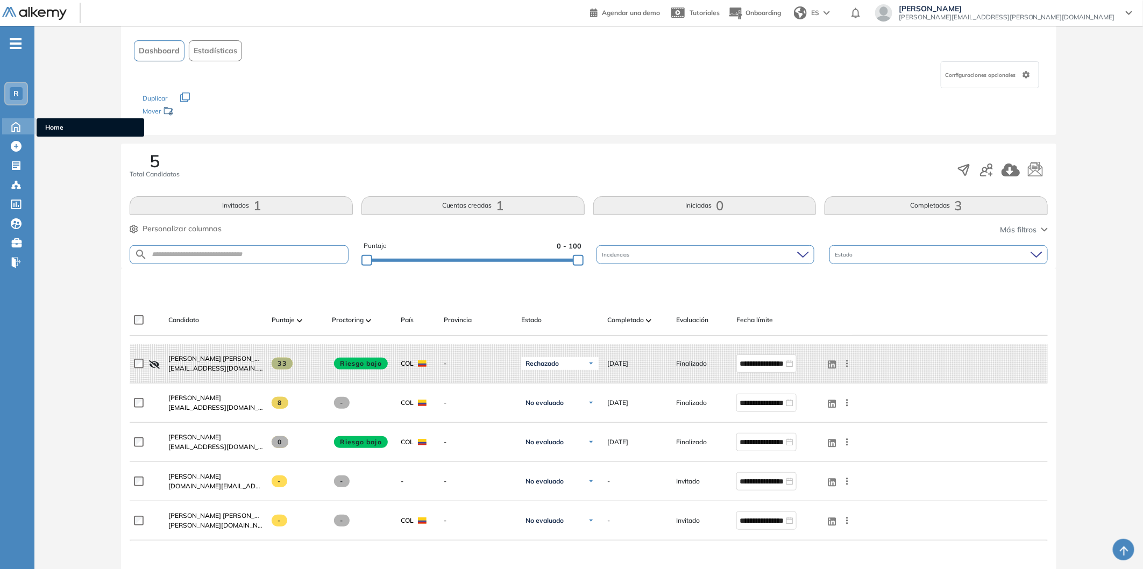
click at [22, 126] on icon at bounding box center [15, 125] width 19 height 13
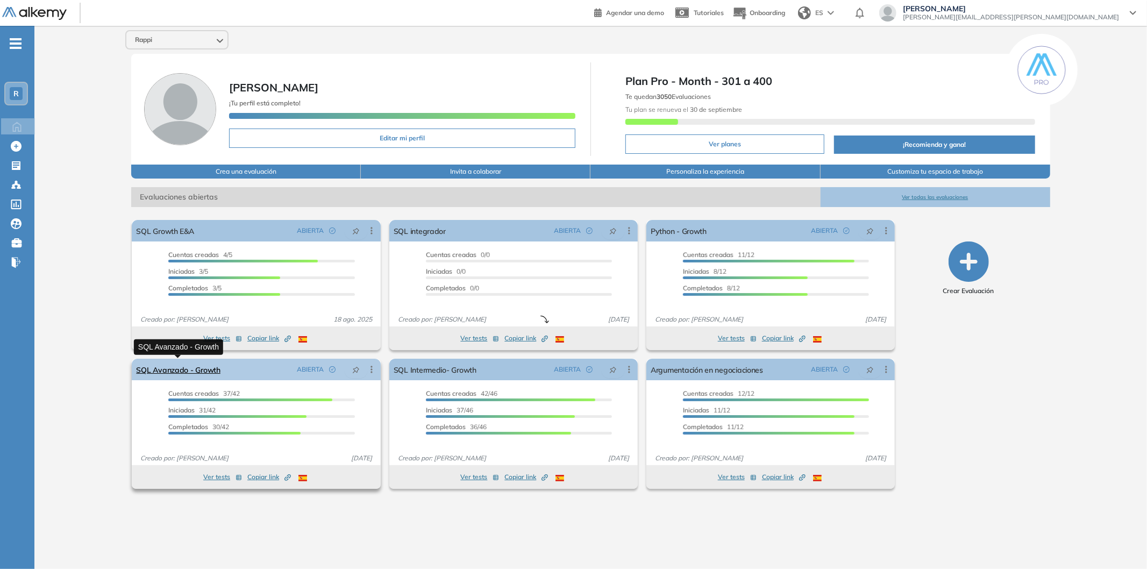
click at [208, 372] on link "SQL Avanzado - Growth" at bounding box center [178, 370] width 84 height 22
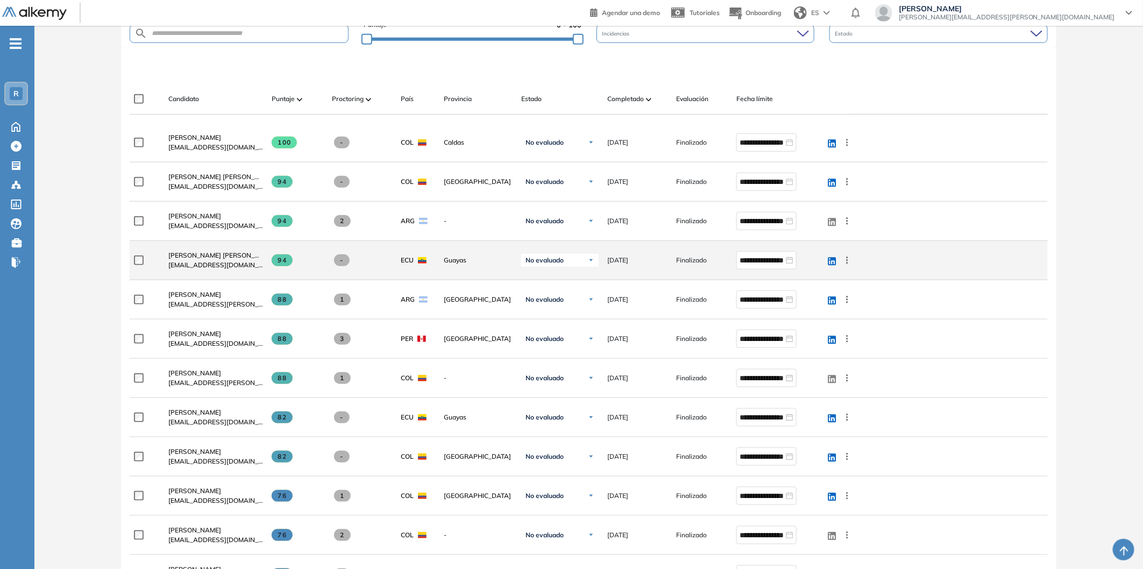
scroll to position [298, 0]
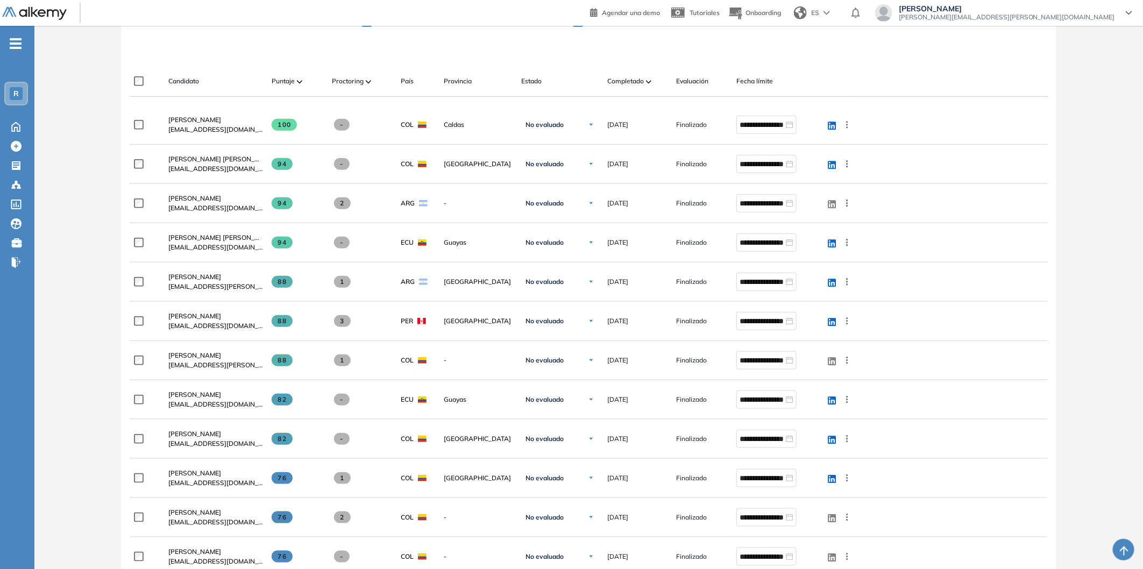
click at [658, 81] on div "Completado" at bounding box center [637, 81] width 60 height 13
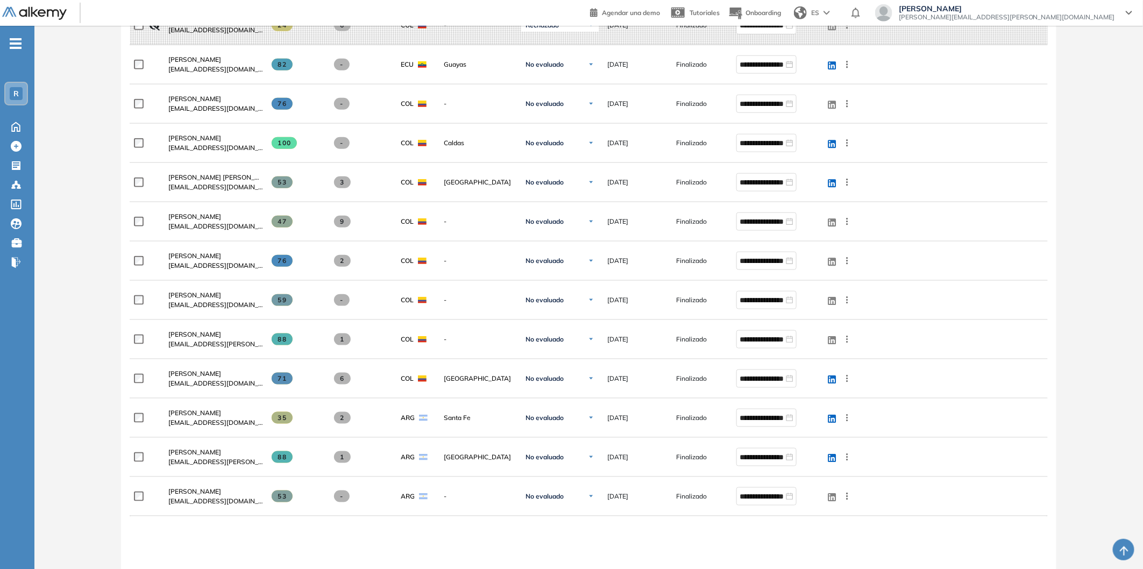
scroll to position [478, 0]
click at [61, 142] on div "Evaluación : SQL Avanzado - Growth Abierta Ver evaluación Cerrar evaluación Das…" at bounding box center [589, 148] width 1100 height 1156
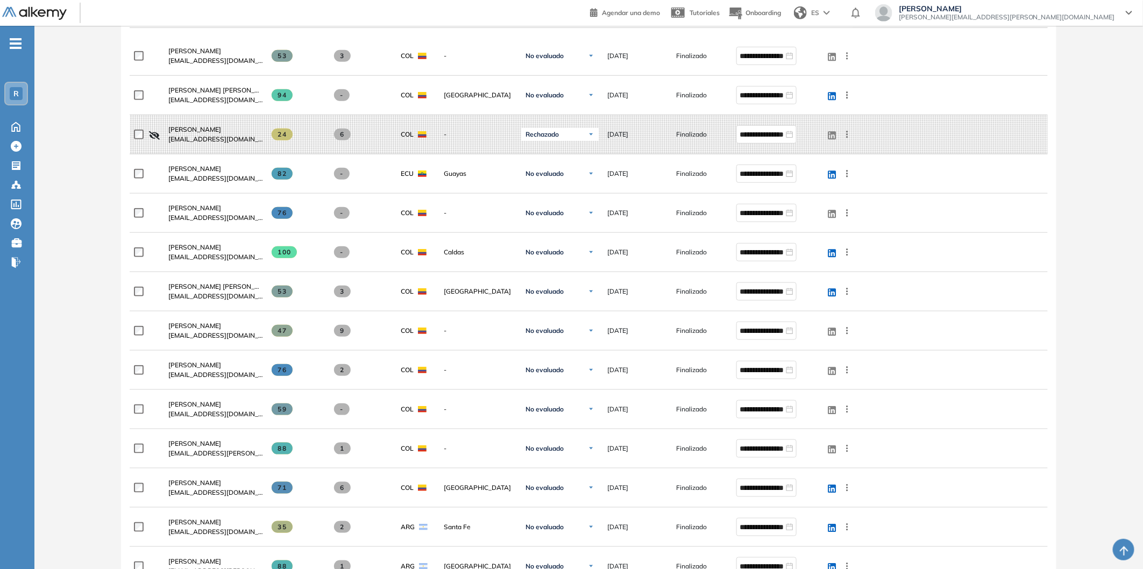
scroll to position [239, 0]
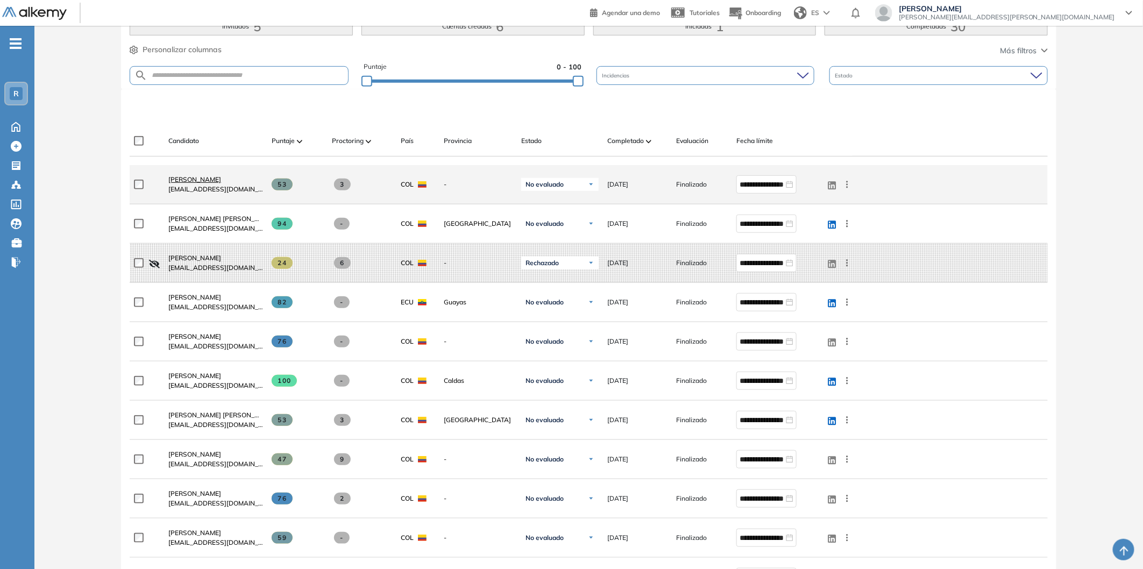
click at [180, 179] on span "[PERSON_NAME]" at bounding box center [194, 179] width 53 height 8
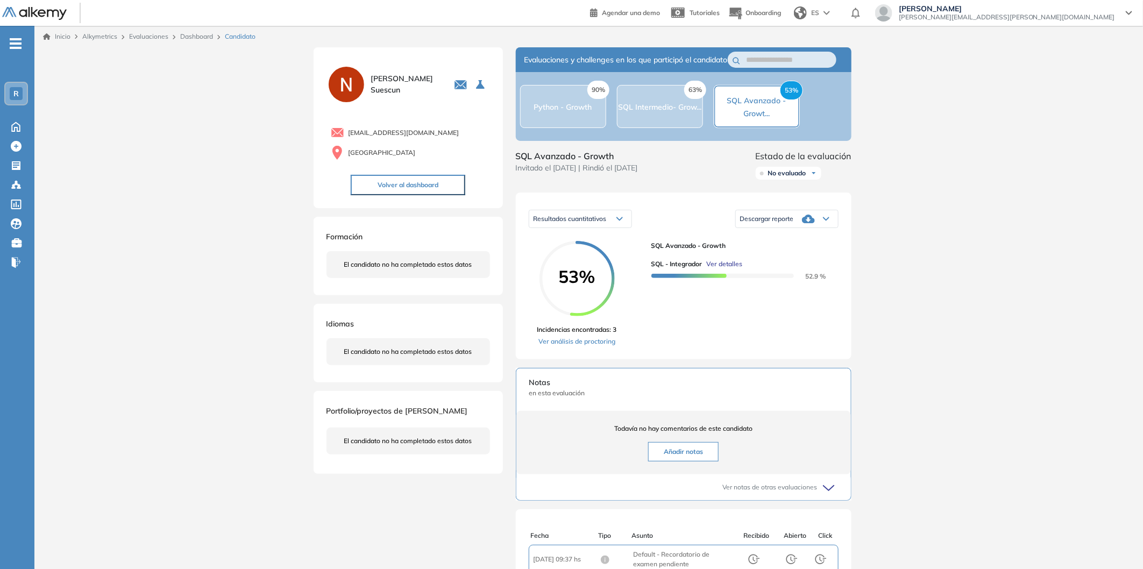
click at [193, 39] on link "Dashboard" at bounding box center [196, 36] width 33 height 8
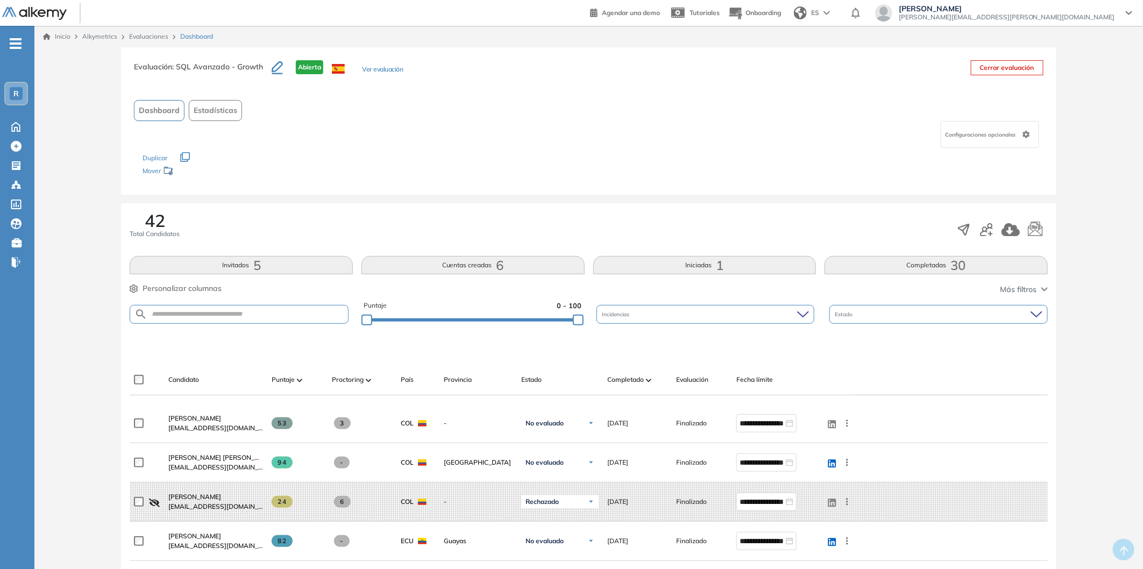
click at [158, 37] on link "Evaluaciones" at bounding box center [148, 36] width 39 height 8
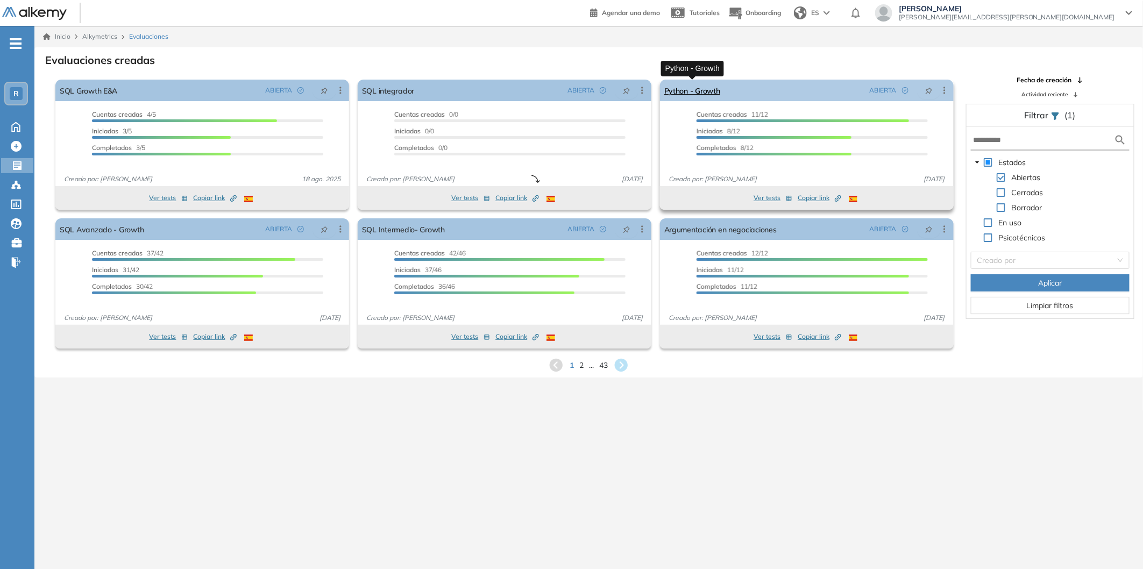
click at [694, 93] on link "Python - Growth" at bounding box center [692, 91] width 56 height 22
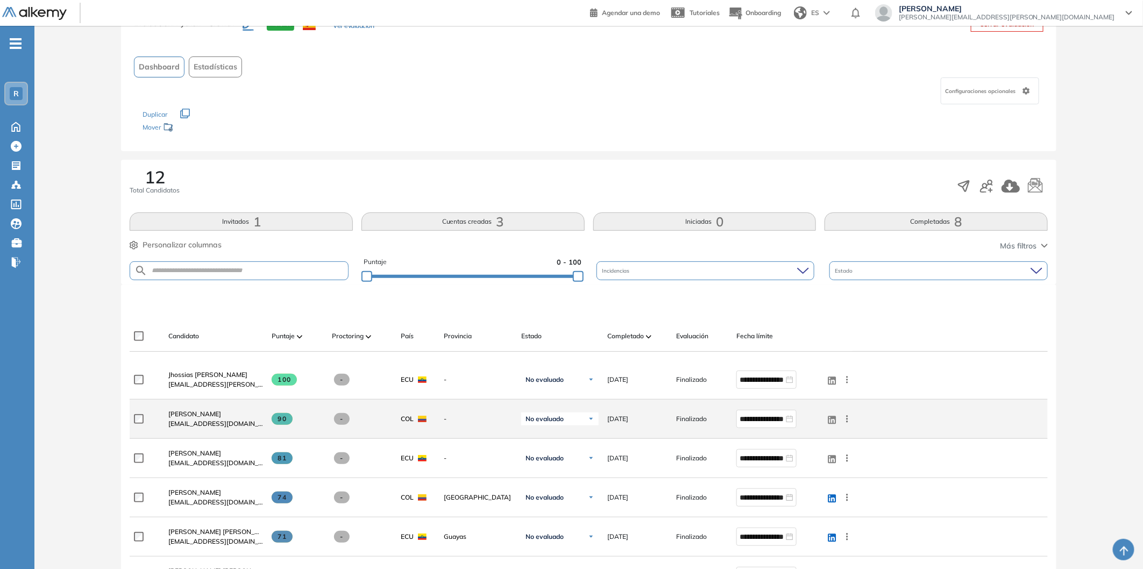
scroll to position [39, 0]
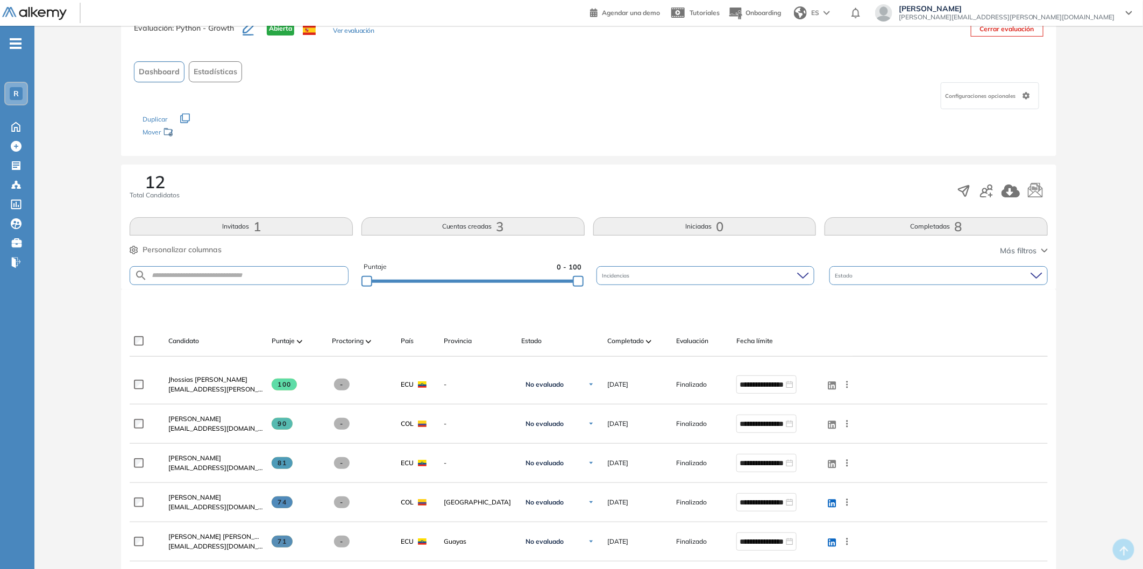
click at [646, 344] on span at bounding box center [648, 341] width 5 height 11
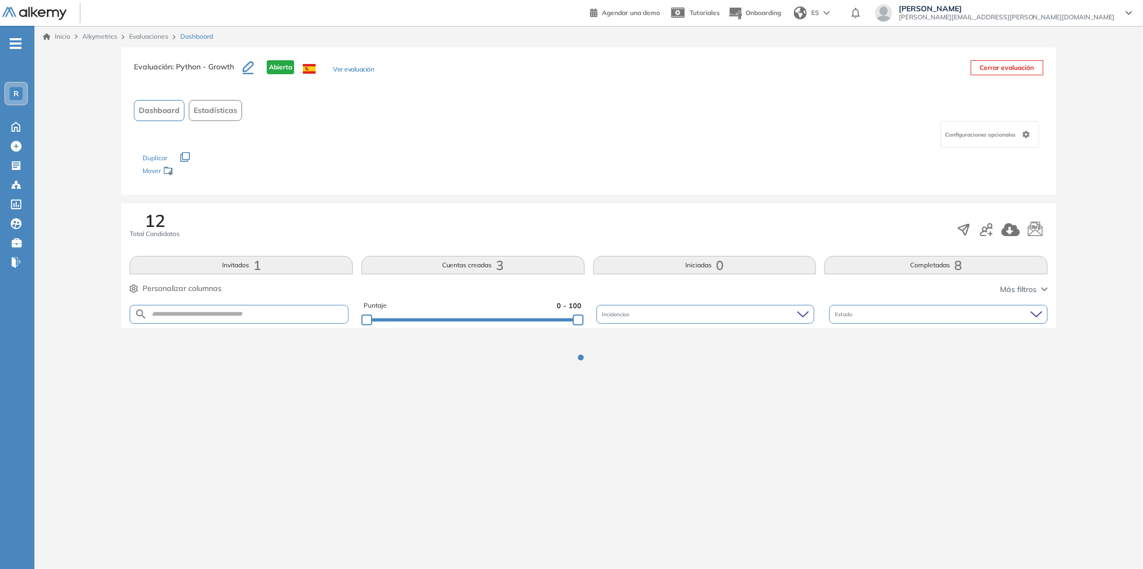
scroll to position [0, 0]
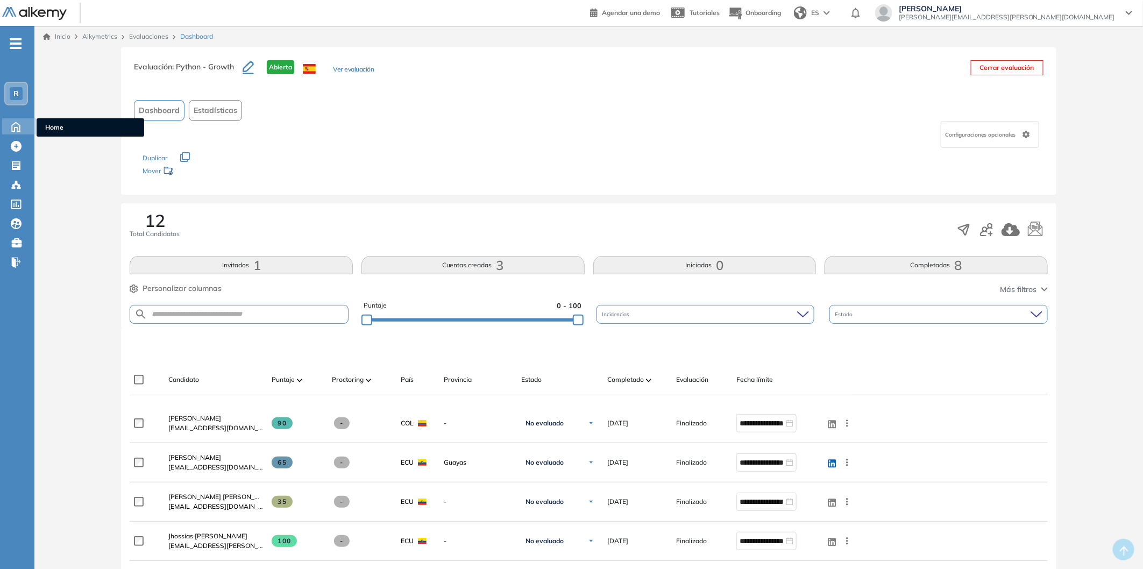
click at [15, 123] on icon at bounding box center [15, 125] width 19 height 13
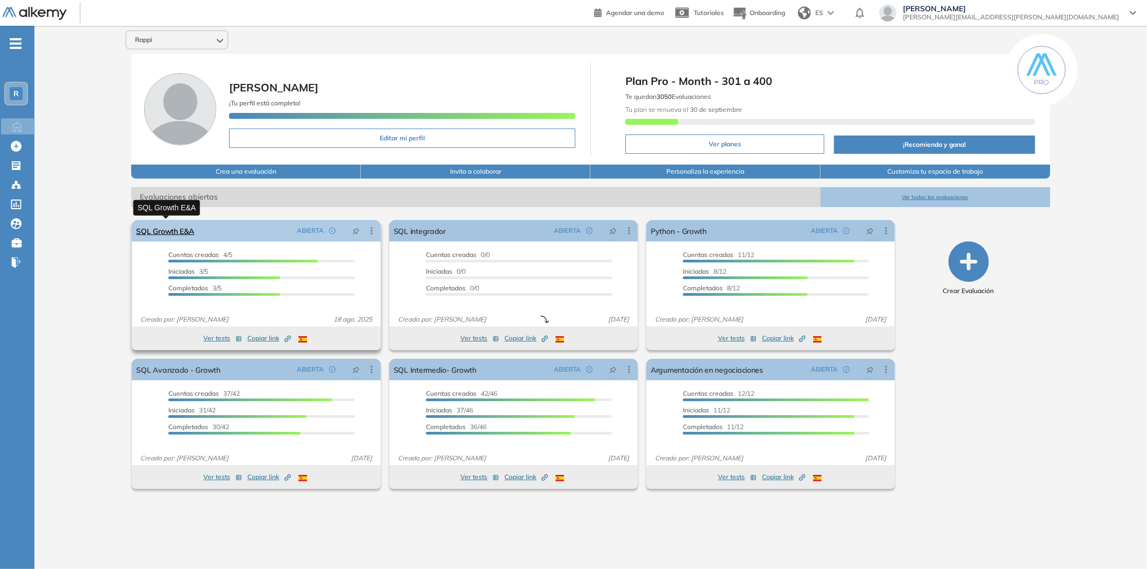
click at [175, 234] on link "SQL Growth E&A" at bounding box center [165, 231] width 58 height 22
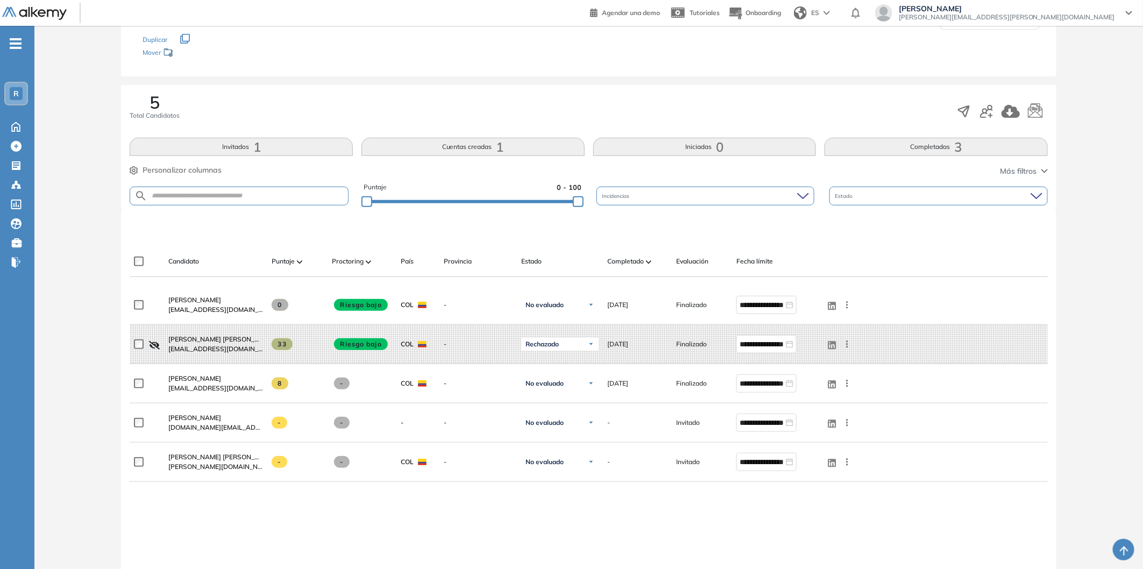
scroll to position [119, 0]
click at [980, 109] on icon "button" at bounding box center [986, 110] width 13 height 13
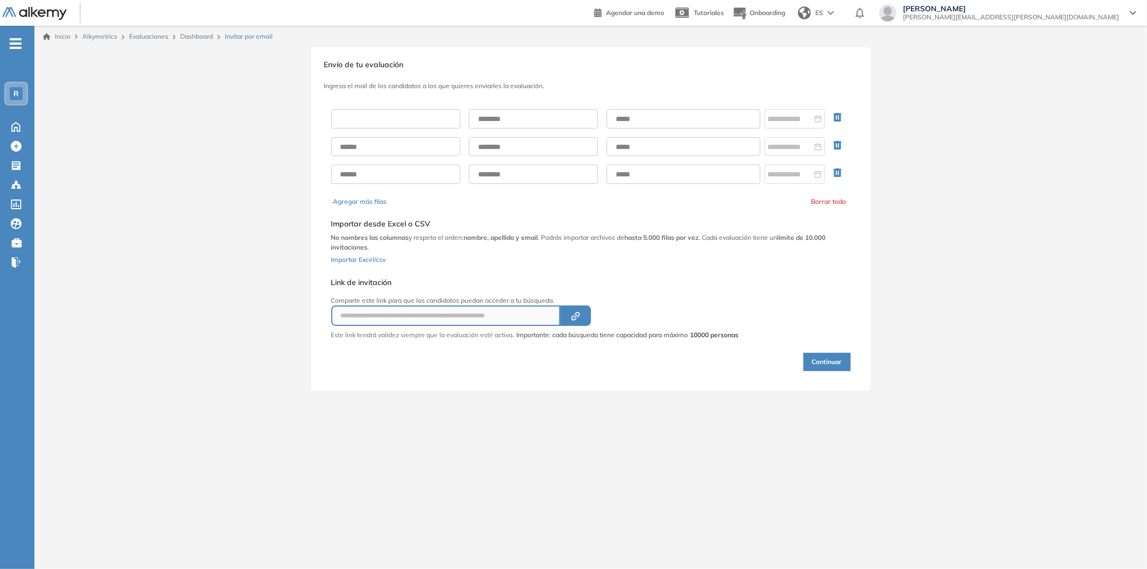
click at [368, 117] on input "text" at bounding box center [395, 118] width 129 height 19
type input "*****"
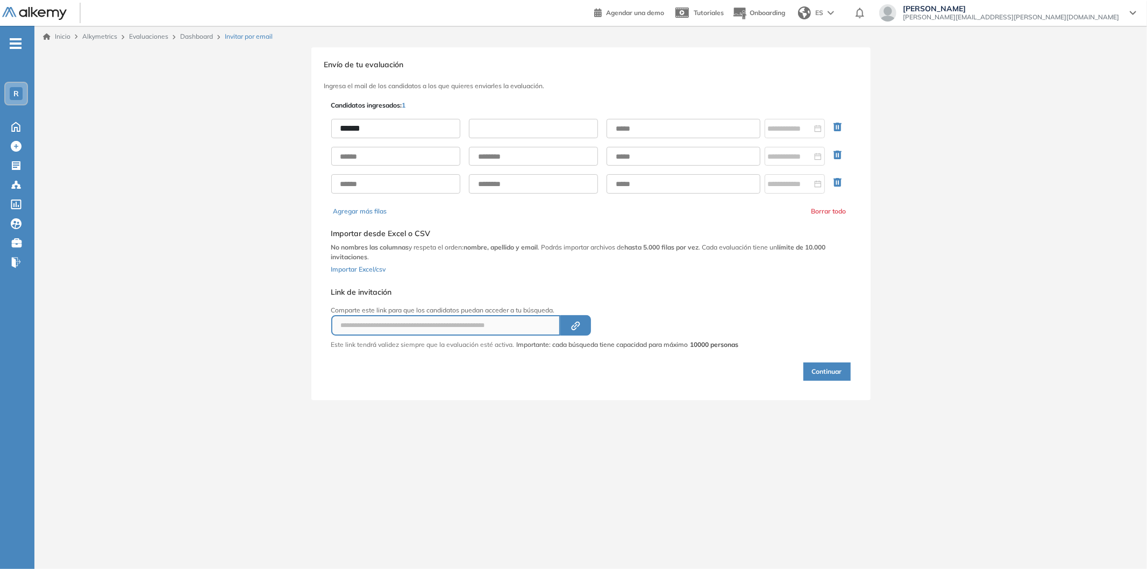
click at [515, 134] on input "text" at bounding box center [533, 128] width 129 height 19
type input "*******"
click at [691, 127] on input "text" at bounding box center [684, 128] width 154 height 19
click at [723, 122] on input "text" at bounding box center [684, 128] width 154 height 19
paste input "**********"
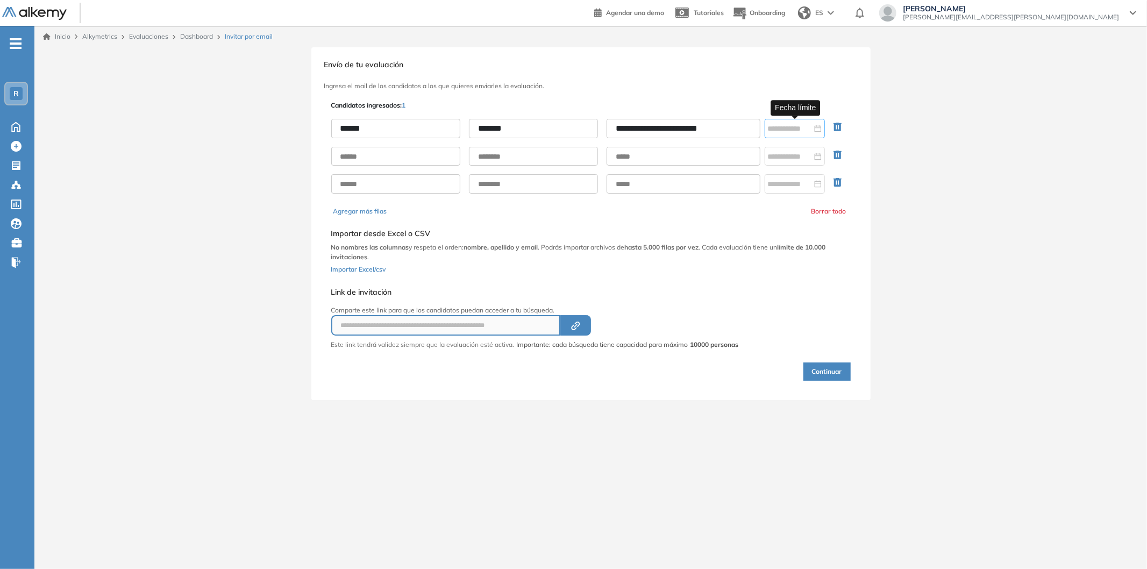
type input "**********"
click at [815, 128] on div at bounding box center [795, 129] width 54 height 12
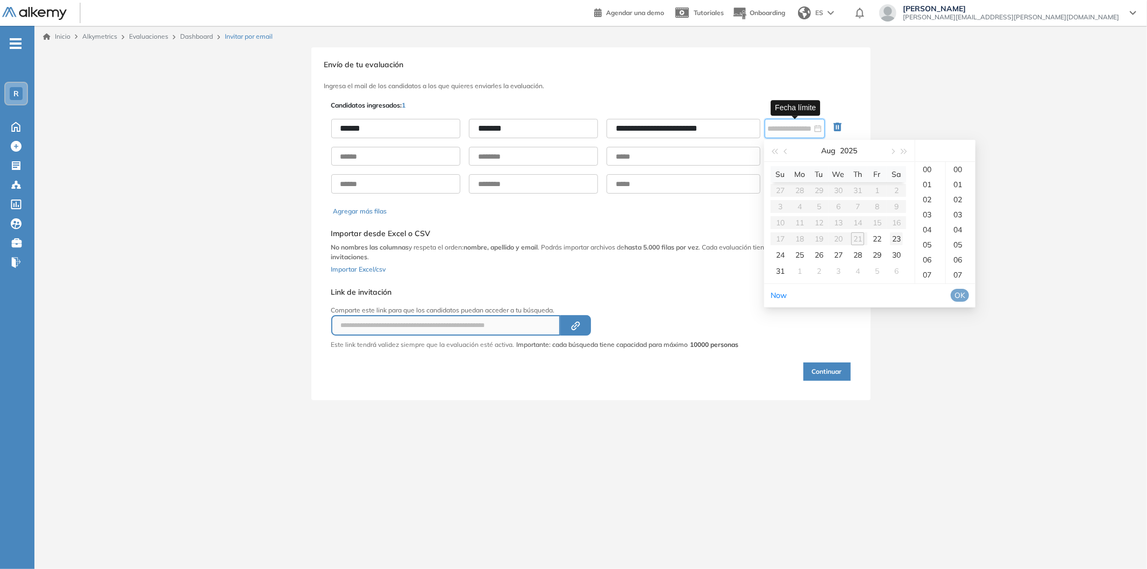
type input "**********"
click at [901, 239] on div "23" at bounding box center [896, 238] width 13 height 13
click at [965, 295] on span "OK" at bounding box center [960, 295] width 11 height 12
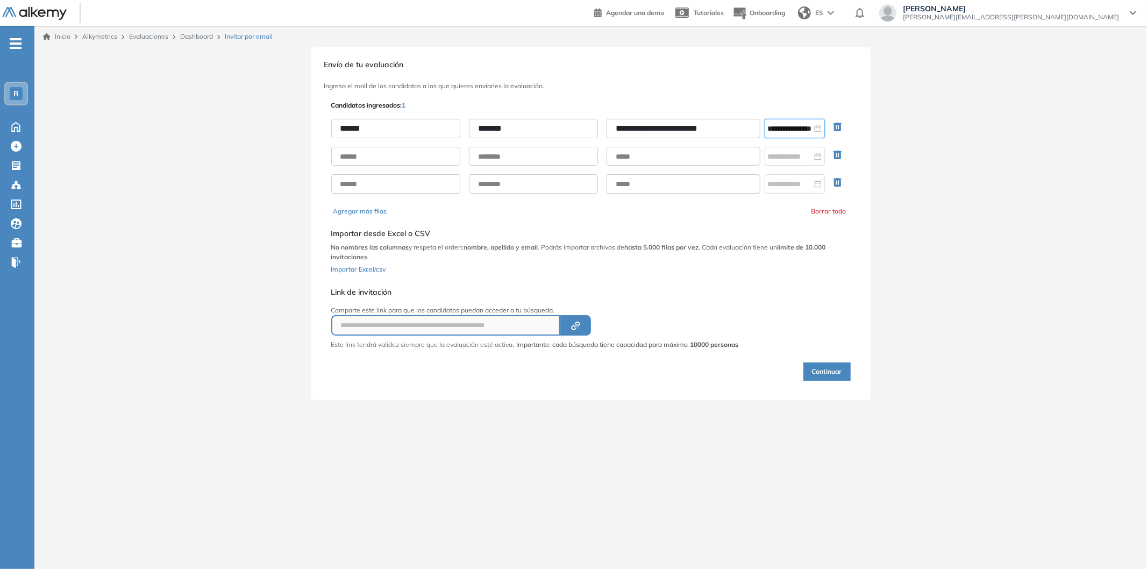
click at [838, 377] on button "Continuar" at bounding box center [827, 371] width 47 height 18
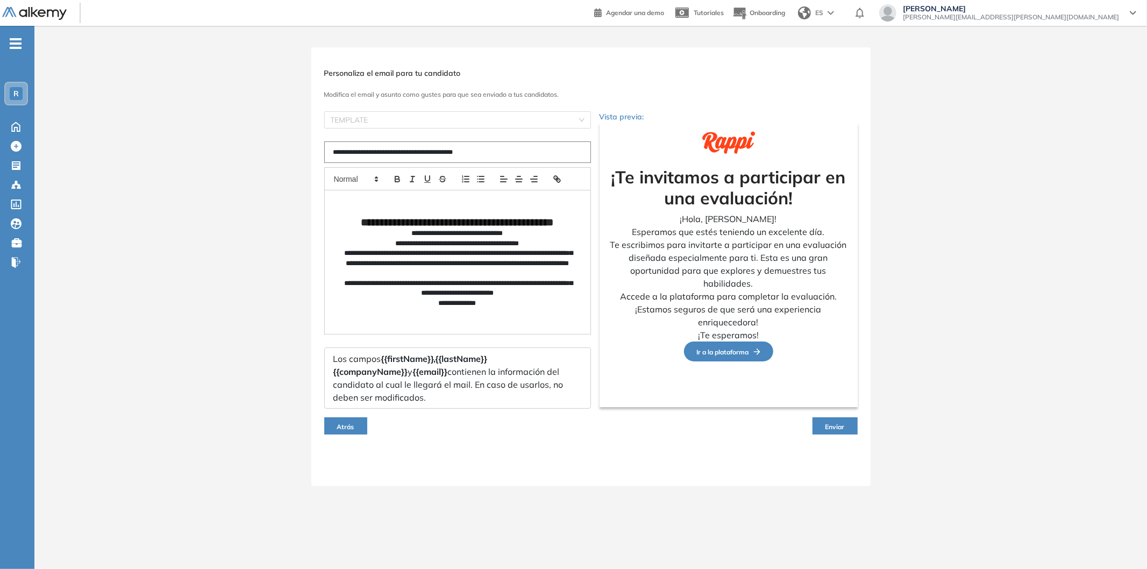
click at [830, 424] on span "Enviar" at bounding box center [835, 427] width 19 height 8
click at [831, 423] on span "Enviar" at bounding box center [835, 427] width 19 height 8
click at [829, 415] on div "Atrás Enviar" at bounding box center [591, 426] width 534 height 34
click at [830, 423] on span "Enviar" at bounding box center [835, 427] width 19 height 8
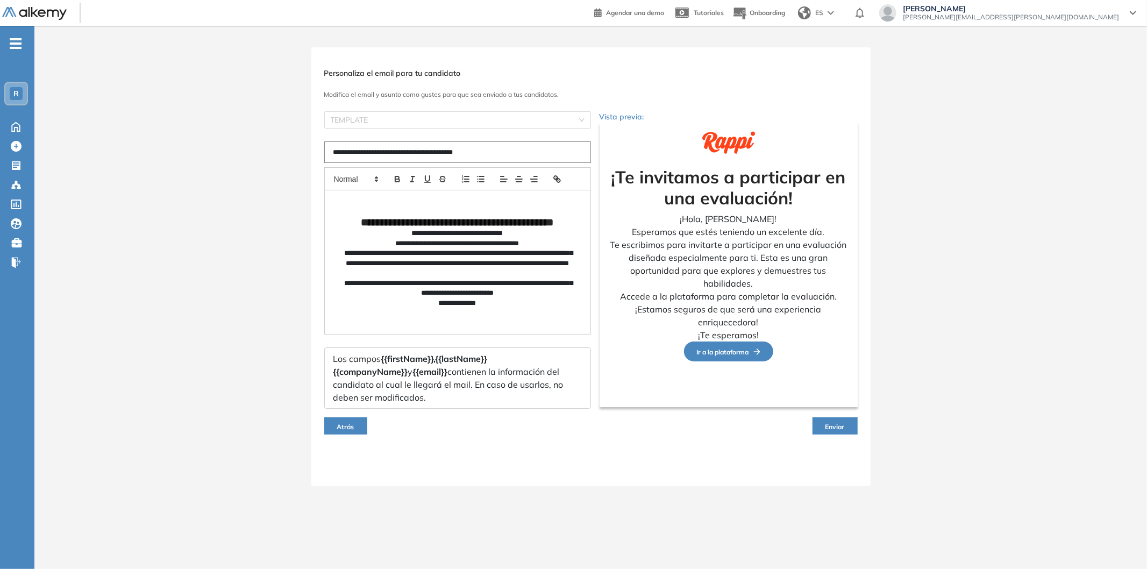
click at [832, 420] on button "Enviar" at bounding box center [835, 425] width 45 height 17
click at [834, 420] on button "Enviar" at bounding box center [835, 425] width 45 height 17
click at [835, 424] on span "Enviar" at bounding box center [835, 427] width 19 height 8
click at [824, 424] on button "Enviar" at bounding box center [835, 425] width 45 height 17
click at [813, 424] on button "Enviar" at bounding box center [835, 425] width 45 height 17
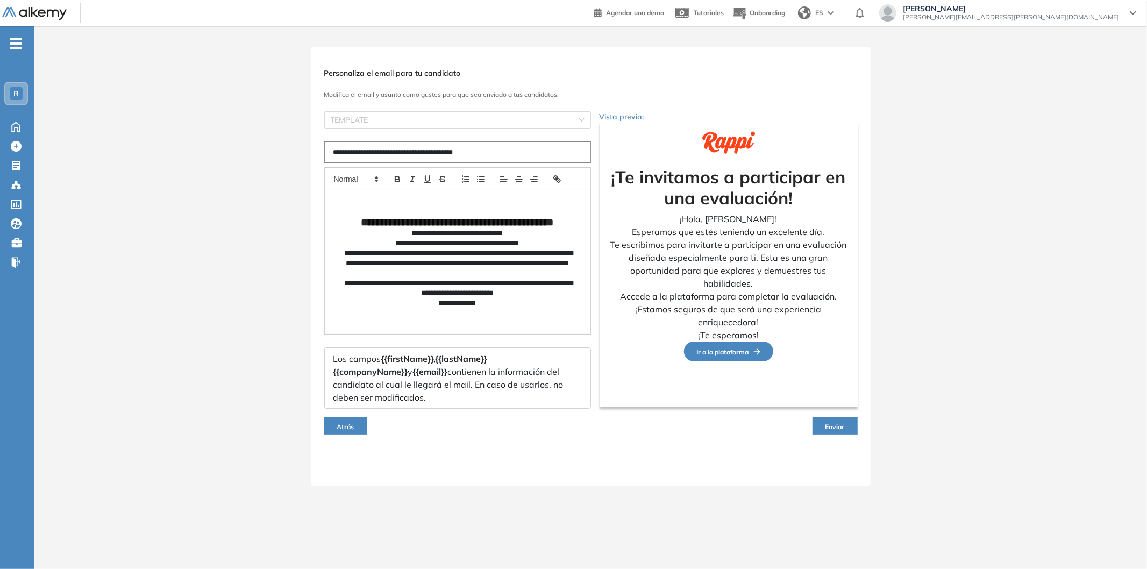
click at [876, 426] on div "**********" at bounding box center [590, 266] width 1113 height 439
click at [353, 417] on button "Atrás" at bounding box center [345, 425] width 43 height 17
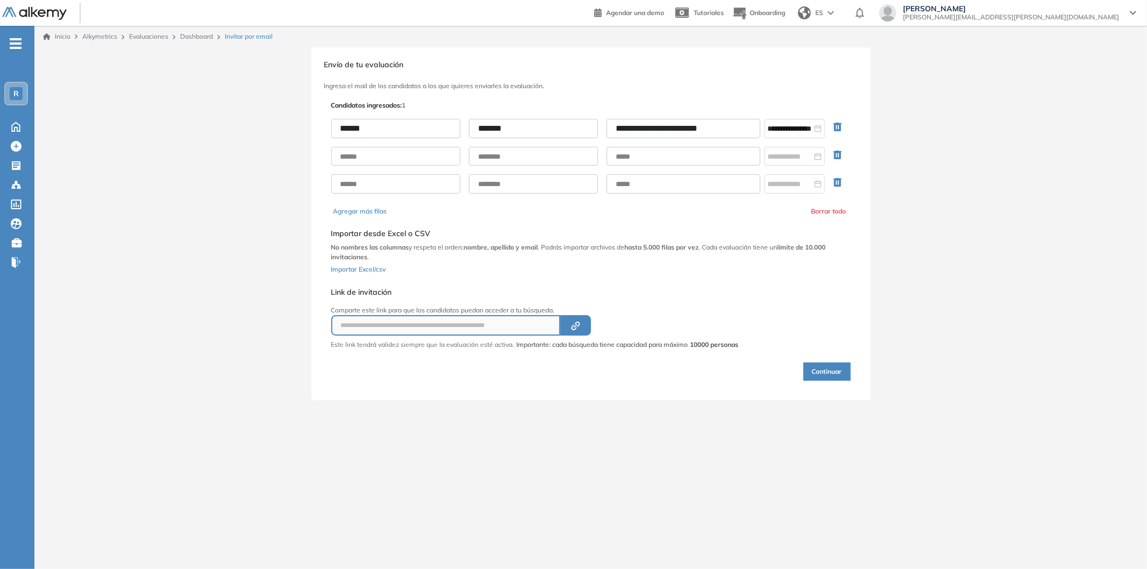
click at [829, 366] on button "Continuar" at bounding box center [827, 371] width 47 height 18
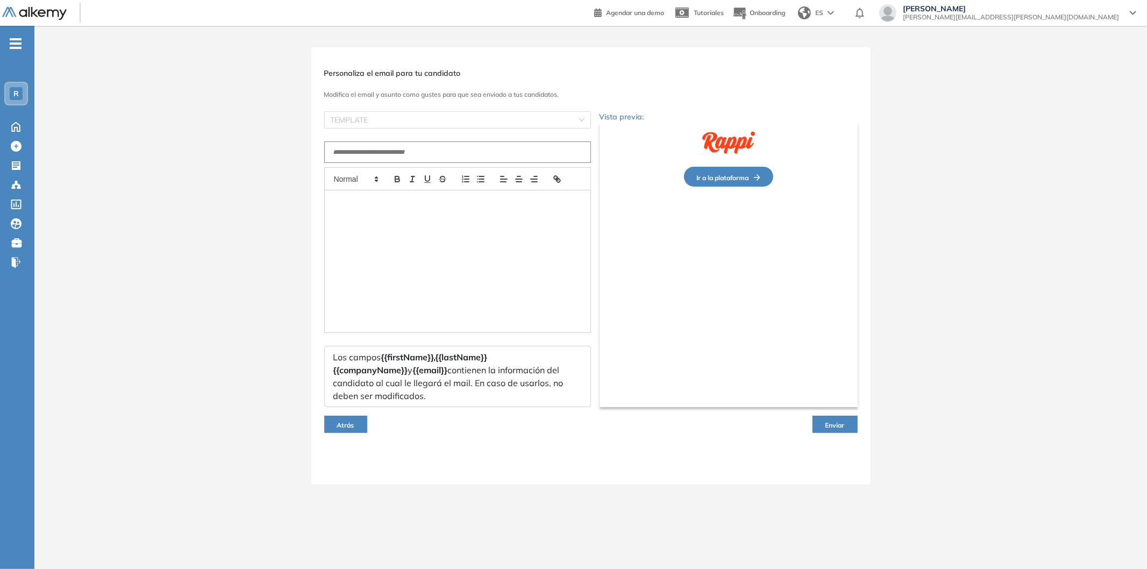
type input "**********"
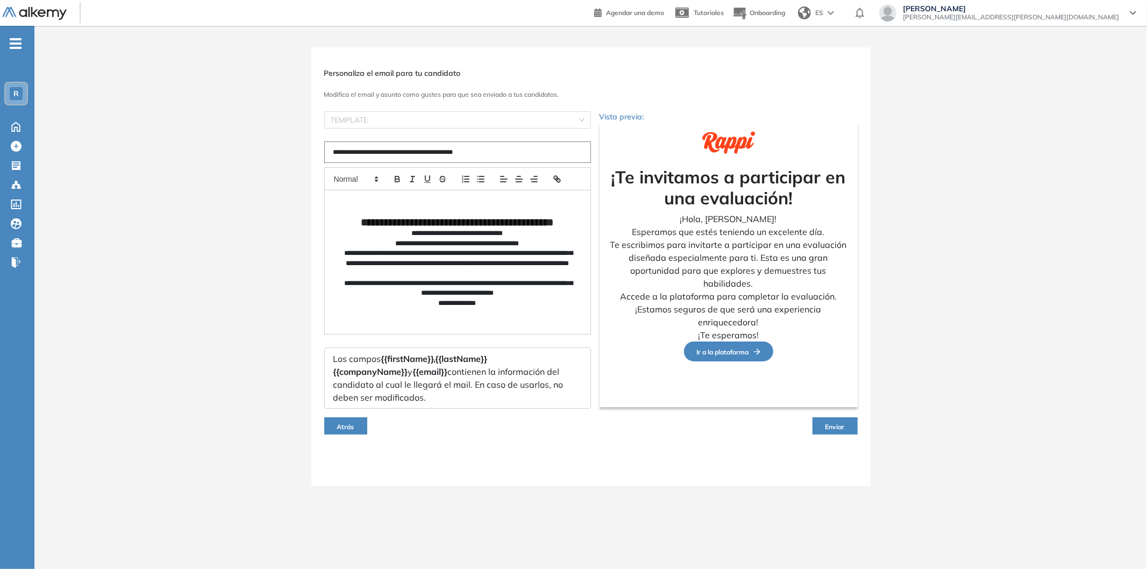
click at [830, 423] on span "Enviar" at bounding box center [835, 427] width 19 height 8
click at [353, 426] on span "Atrás" at bounding box center [345, 427] width 17 height 8
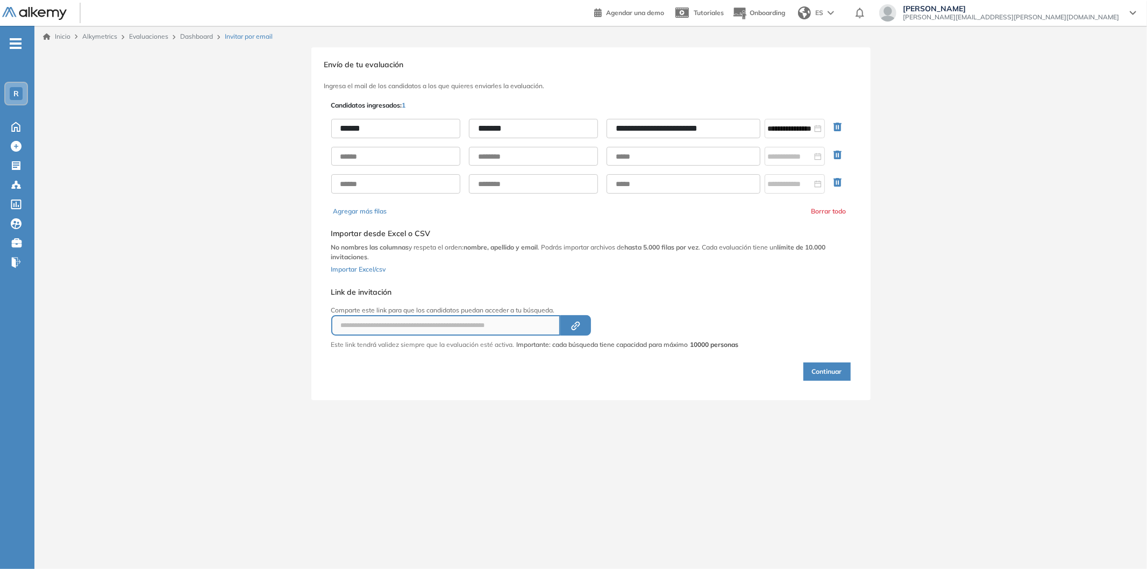
click at [843, 158] on icon "button" at bounding box center [840, 157] width 13 height 13
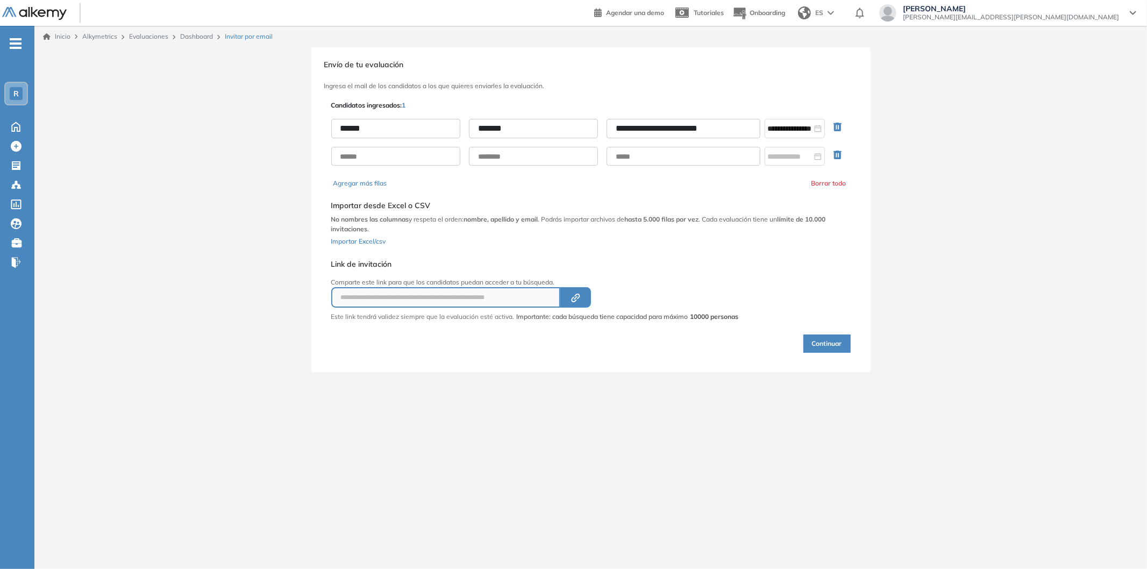
click at [842, 158] on icon "button" at bounding box center [840, 157] width 13 height 13
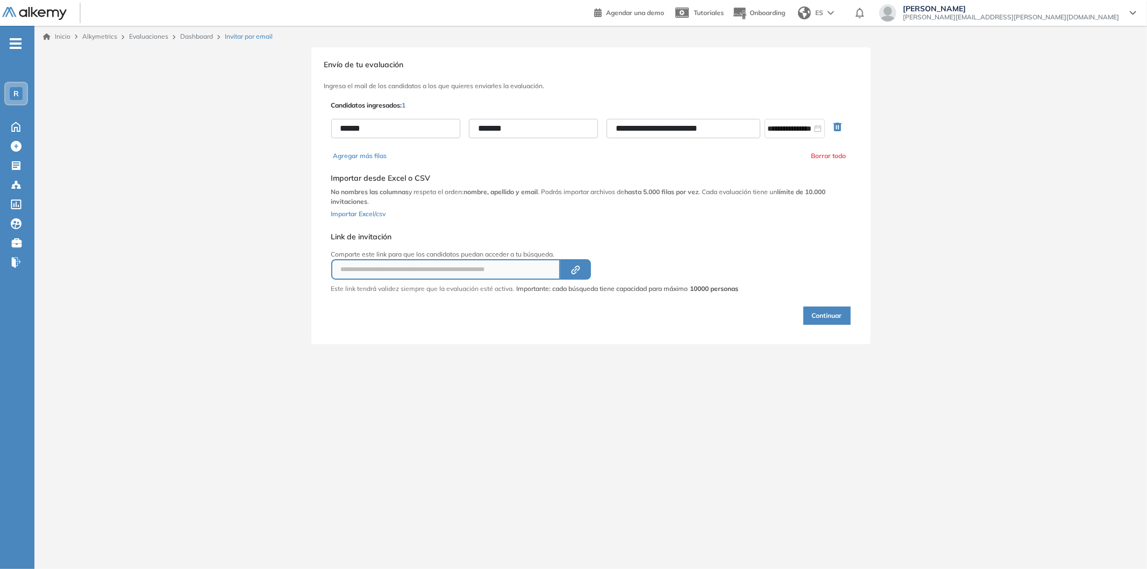
click at [833, 307] on button "Continuar" at bounding box center [827, 316] width 47 height 18
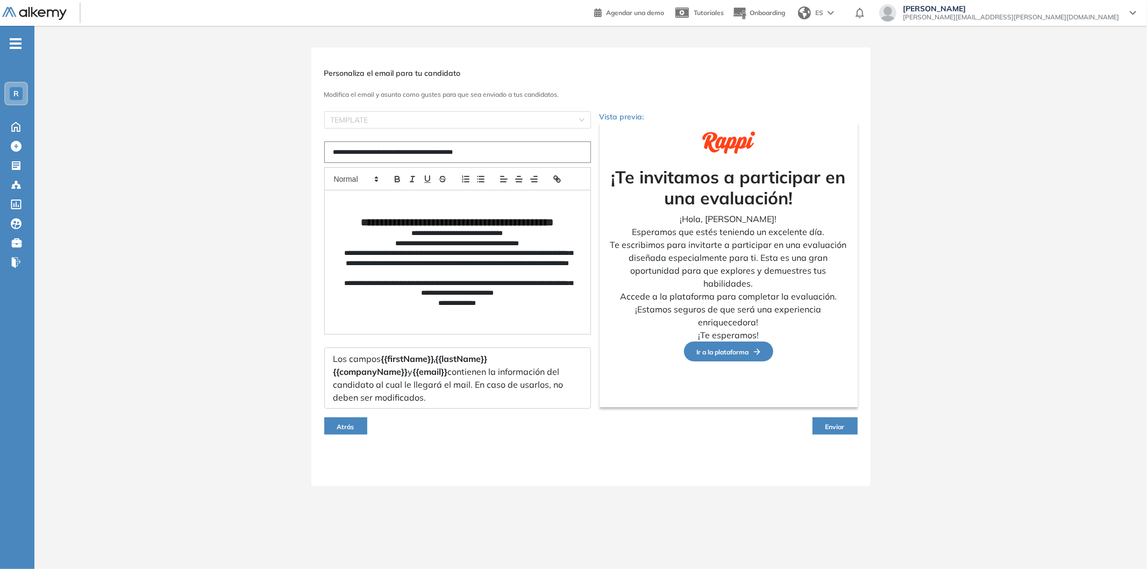
click at [826, 426] on span "Enviar" at bounding box center [835, 427] width 19 height 8
click at [833, 423] on span "Enviar" at bounding box center [835, 427] width 19 height 8
drag, startPoint x: 833, startPoint y: 422, endPoint x: 840, endPoint y: 418, distance: 8.7
click at [840, 418] on button "Enviar" at bounding box center [835, 425] width 45 height 17
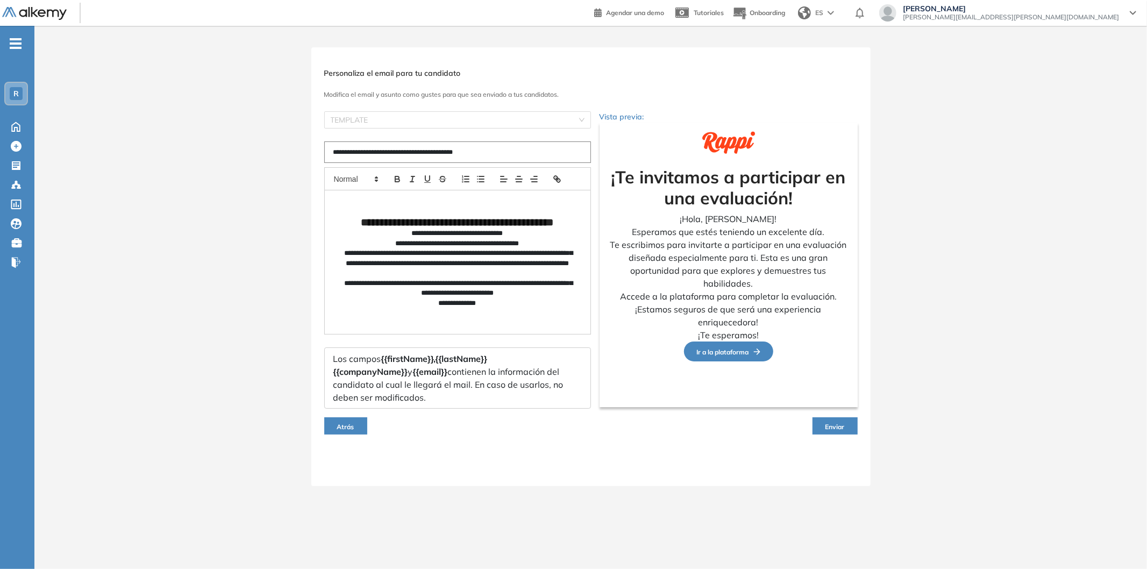
click at [840, 418] on button "Enviar" at bounding box center [835, 425] width 45 height 17
click at [839, 418] on button "Enviar" at bounding box center [835, 425] width 45 height 17
click at [838, 418] on button "Enviar" at bounding box center [835, 425] width 45 height 17
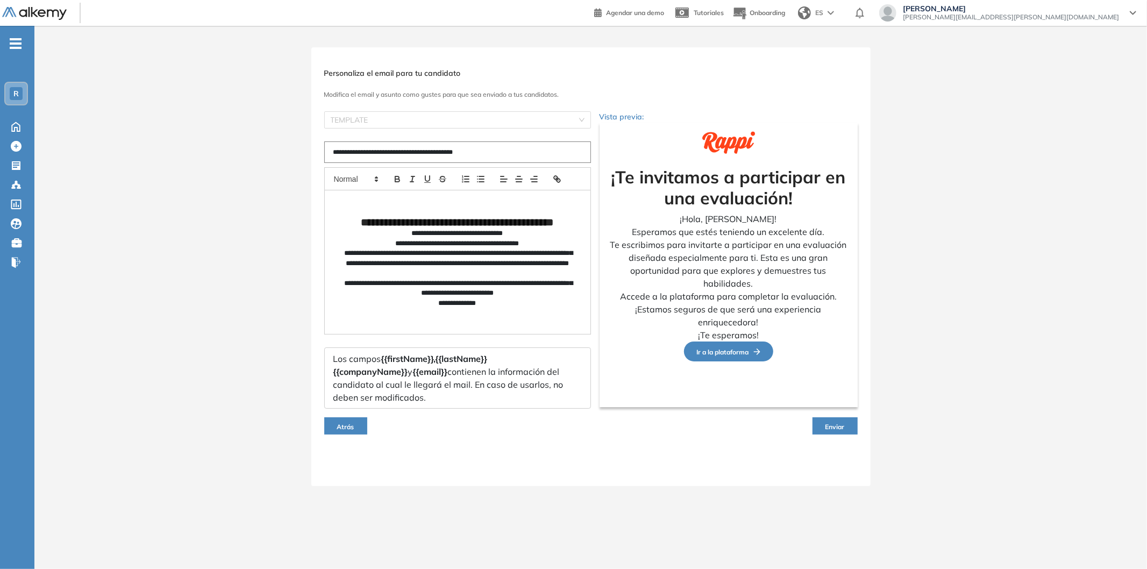
drag, startPoint x: 780, startPoint y: 405, endPoint x: 738, endPoint y: 389, distance: 45.4
click at [776, 403] on div "¡Te invitamos a participar en una evaluación! ¡Hola, Juan Pérez! Esperamos que …" at bounding box center [729, 265] width 258 height 285
click at [519, 102] on div "**********" at bounding box center [590, 266] width 559 height 439
click at [520, 126] on input "search" at bounding box center [454, 120] width 246 height 16
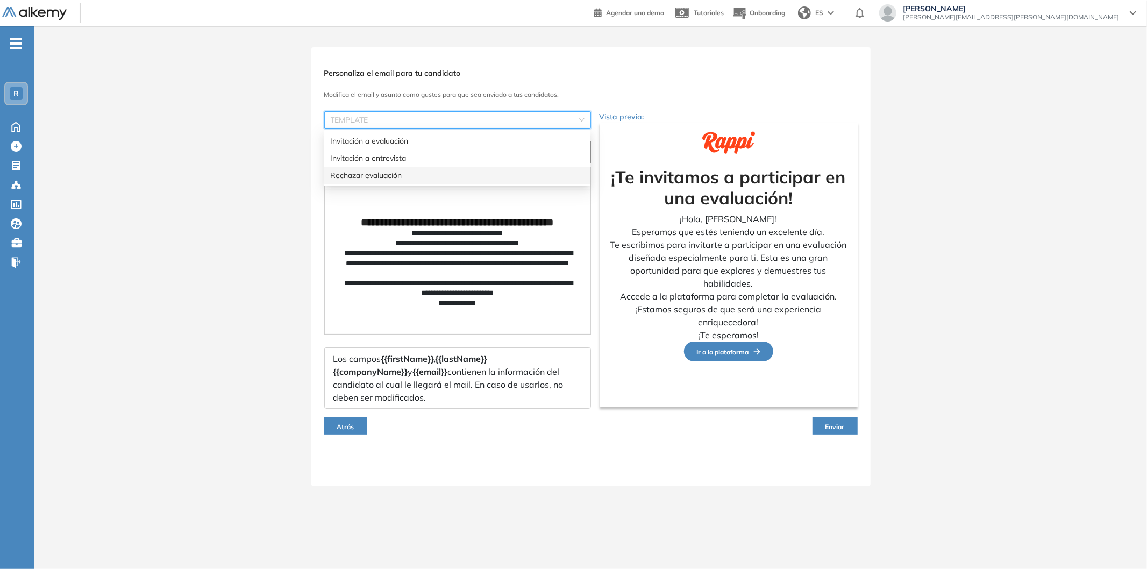
click at [488, 238] on p "**********" at bounding box center [457, 234] width 231 height 10
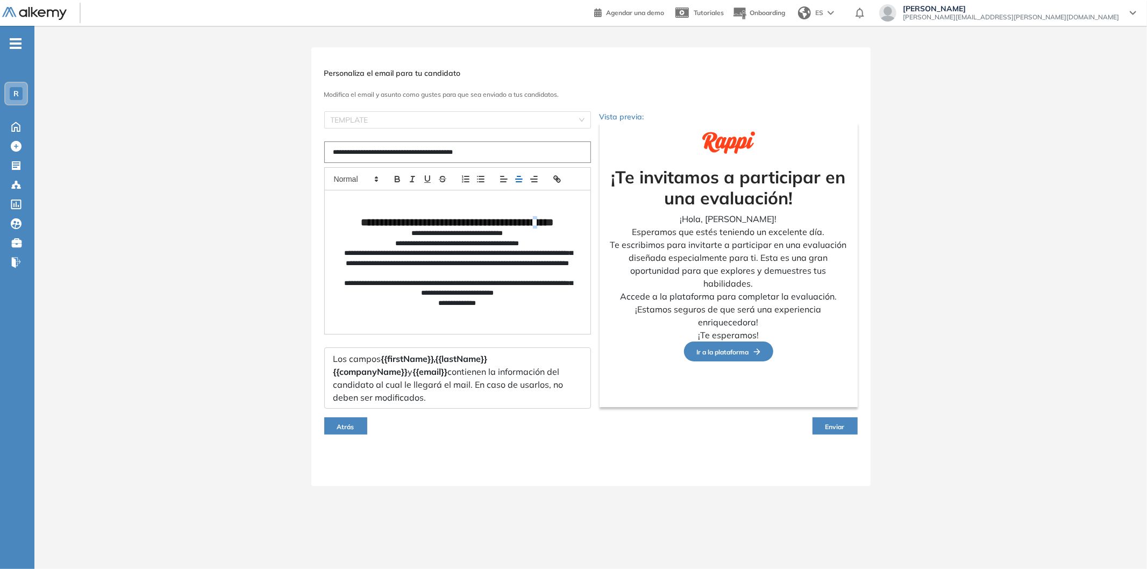
click at [547, 228] on strong "**********" at bounding box center [457, 222] width 193 height 10
click at [836, 426] on span "Enviar" at bounding box center [835, 427] width 19 height 8
drag, startPoint x: 836, startPoint y: 426, endPoint x: 840, endPoint y: 420, distance: 7.0
click at [840, 423] on span "Enviar" at bounding box center [835, 427] width 19 height 8
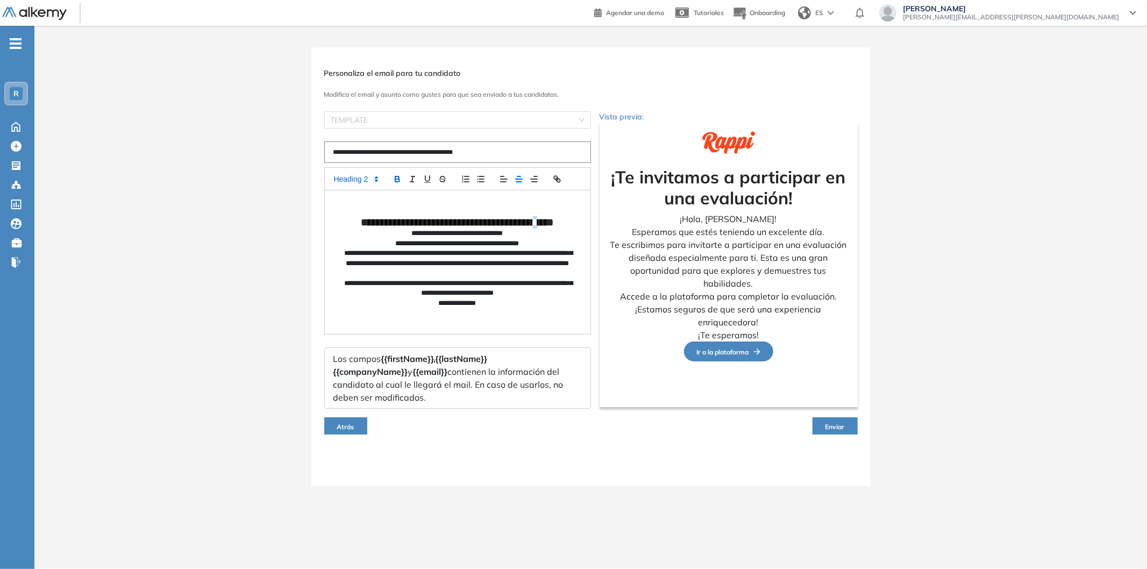
click at [842, 420] on button "Enviar" at bounding box center [835, 425] width 45 height 17
drag, startPoint x: 842, startPoint y: 420, endPoint x: 853, endPoint y: 420, distance: 10.8
click at [853, 420] on button "Enviar" at bounding box center [835, 425] width 45 height 17
drag, startPoint x: 853, startPoint y: 420, endPoint x: 859, endPoint y: 420, distance: 6.5
click at [859, 420] on div "**********" at bounding box center [590, 266] width 559 height 439
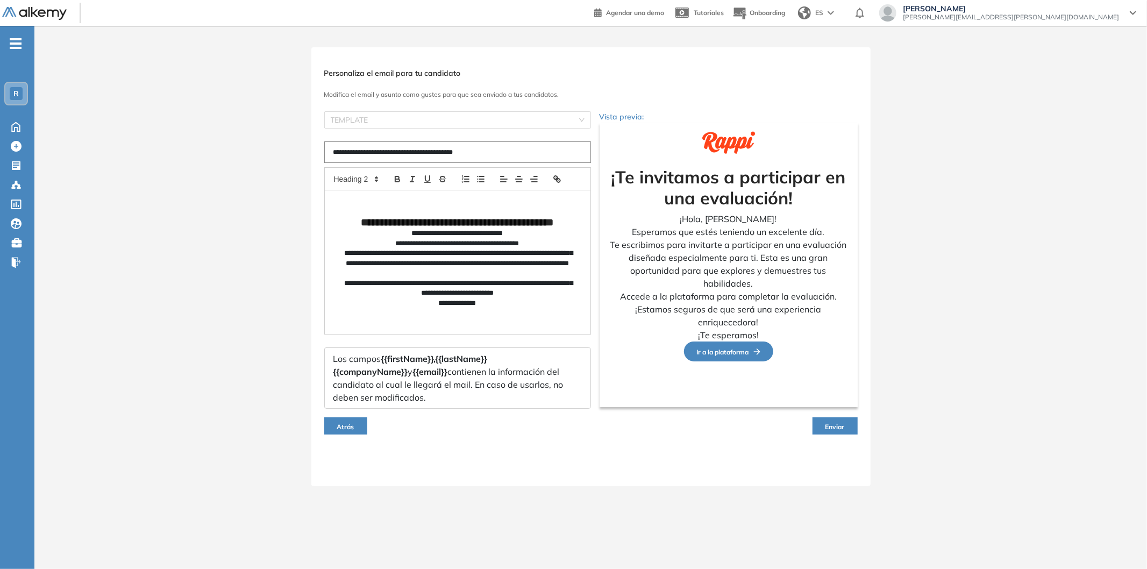
click at [859, 420] on div "**********" at bounding box center [590, 266] width 559 height 439
drag, startPoint x: 859, startPoint y: 420, endPoint x: 719, endPoint y: 367, distance: 149.4
click at [858, 421] on div "**********" at bounding box center [590, 266] width 559 height 439
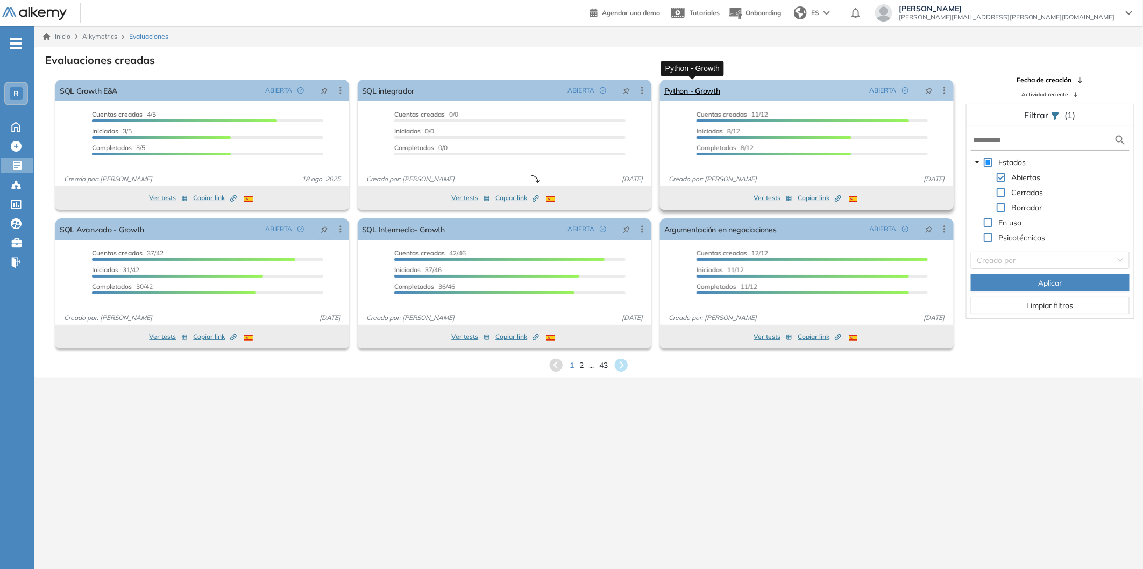
click at [692, 93] on link "Python - Growth" at bounding box center [692, 91] width 56 height 22
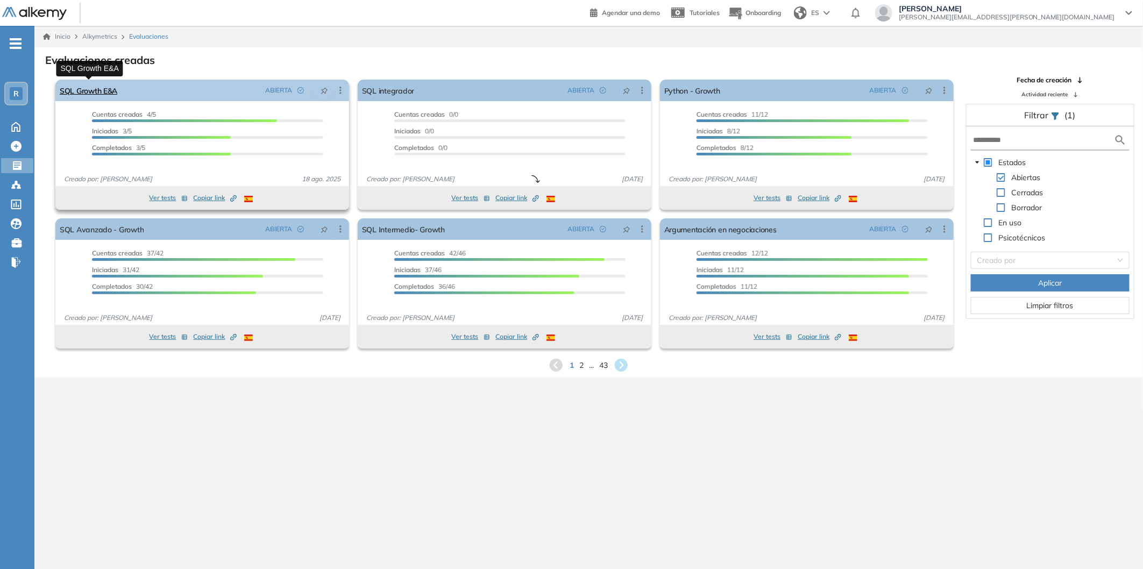
click at [109, 89] on link "SQL Growth E&A" at bounding box center [89, 91] width 58 height 22
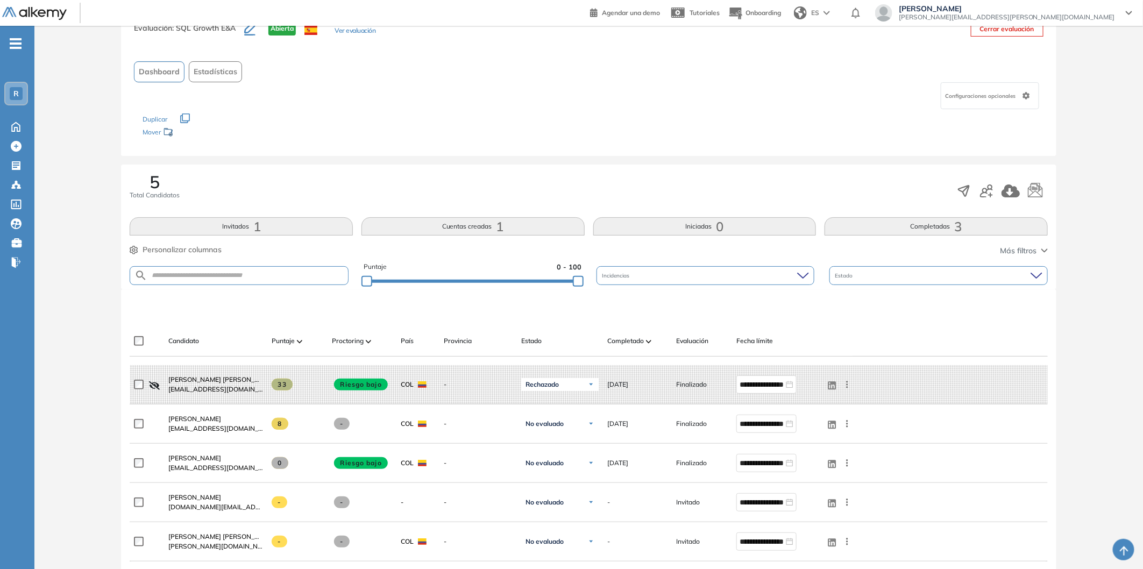
scroll to position [60, 0]
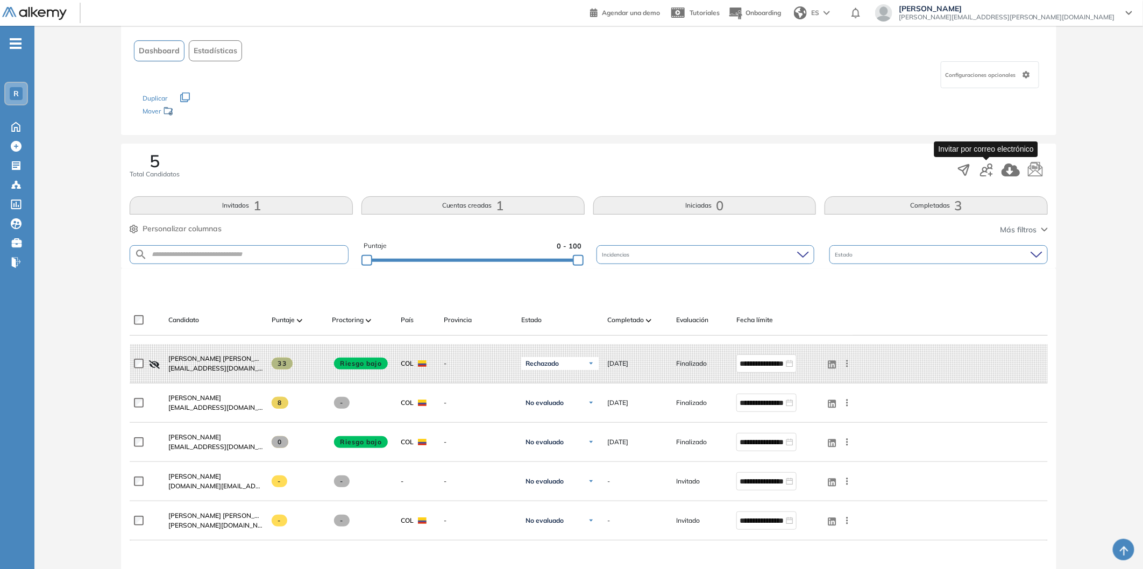
click at [987, 169] on icon "button" at bounding box center [986, 170] width 13 height 13
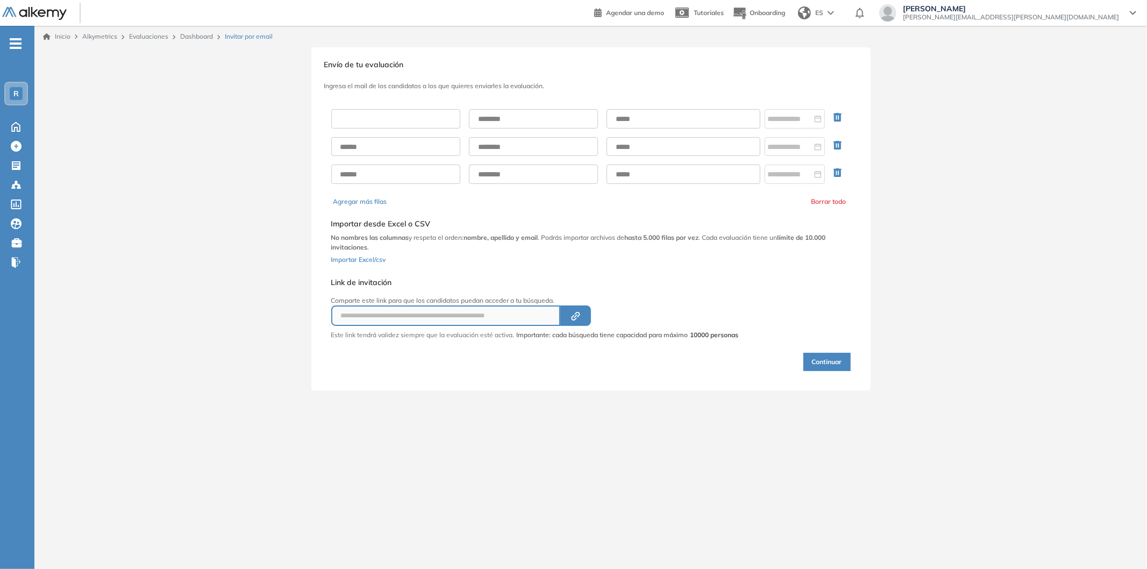
click at [436, 112] on input "text" at bounding box center [395, 118] width 129 height 19
type input "*****"
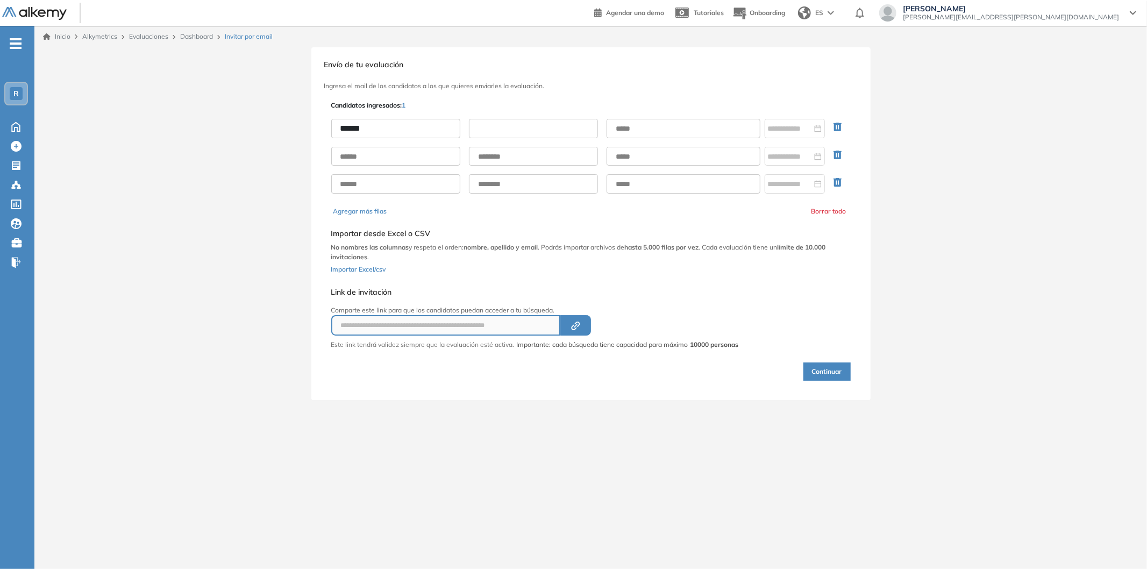
click at [507, 120] on input "text" at bounding box center [533, 128] width 129 height 19
type input "*******"
click at [646, 131] on input "text" at bounding box center [684, 128] width 154 height 19
paste input "**********"
type input "**********"
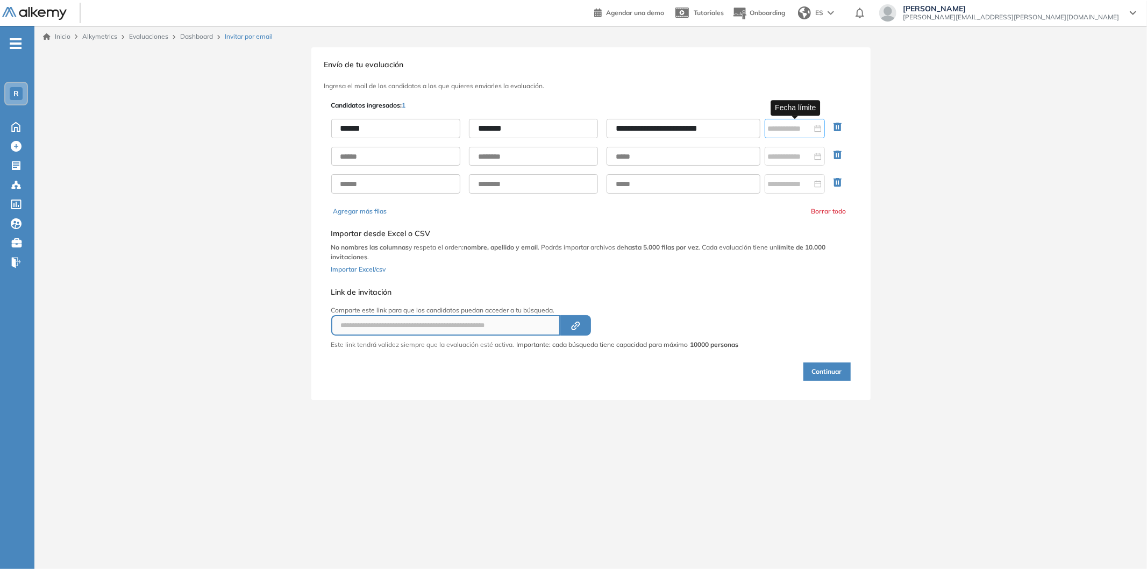
click at [816, 131] on div at bounding box center [795, 129] width 54 height 12
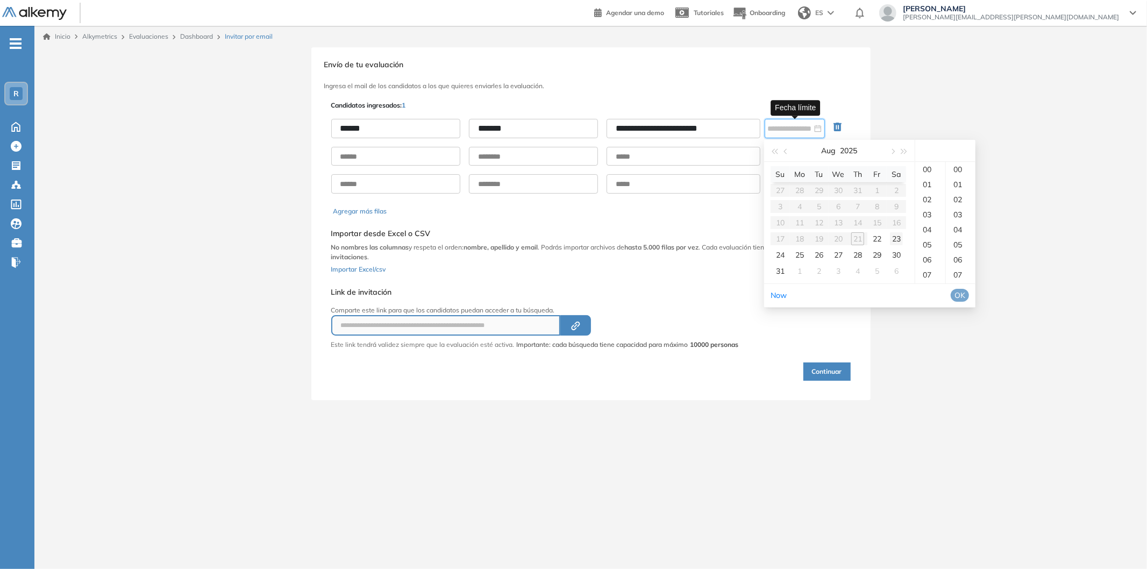
click at [892, 238] on div "23" at bounding box center [896, 238] width 13 height 13
type input "**********"
click at [965, 296] on span "OK" at bounding box center [960, 295] width 11 height 12
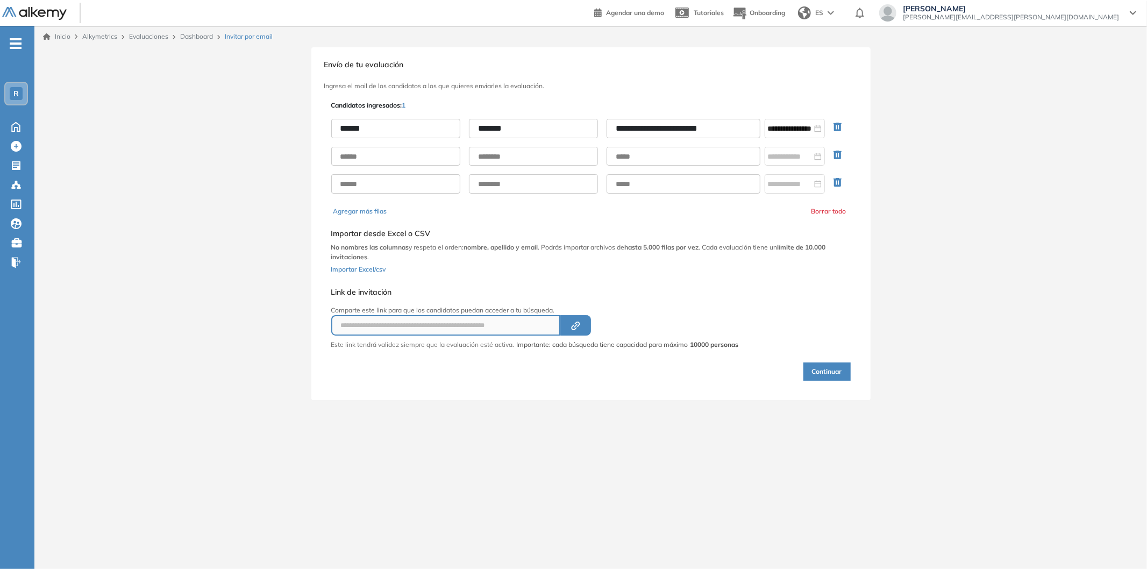
click at [835, 157] on icon "button" at bounding box center [838, 155] width 8 height 9
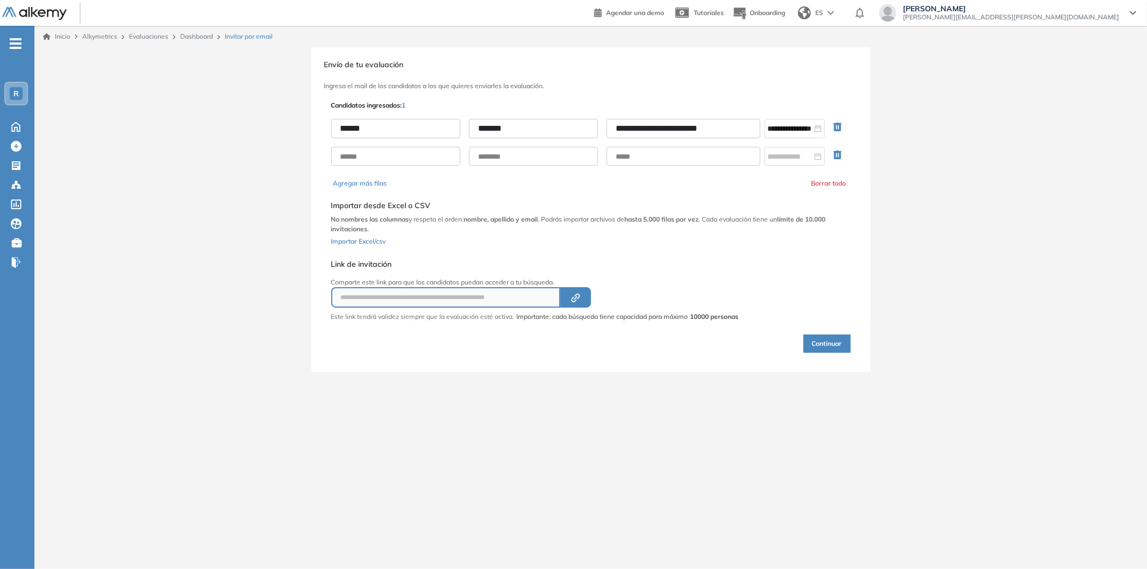
click at [835, 157] on icon "button" at bounding box center [838, 155] width 8 height 9
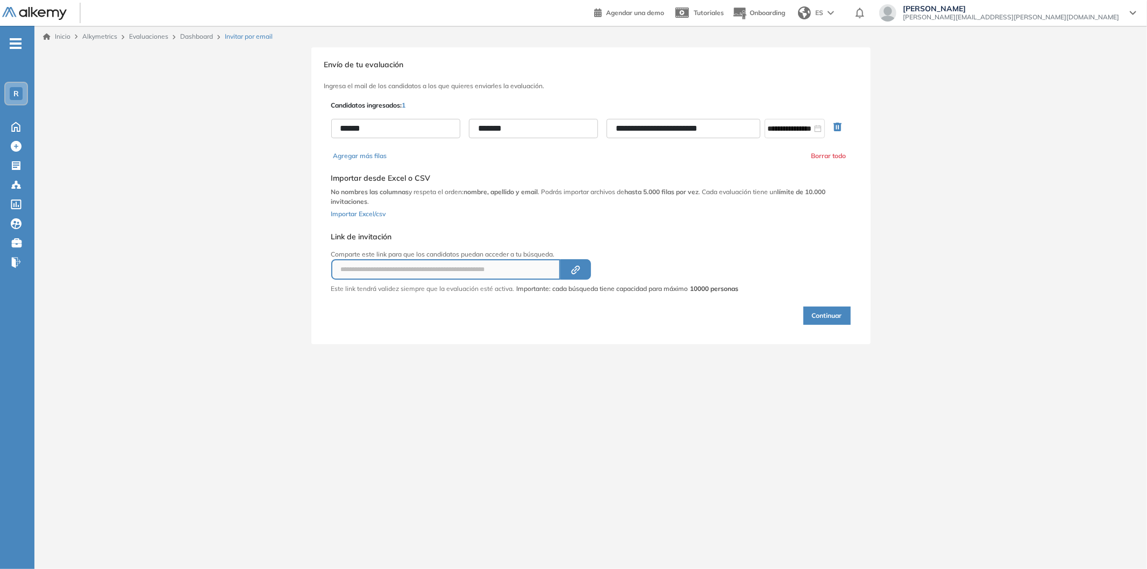
click at [823, 308] on button "Continuar" at bounding box center [827, 316] width 47 height 18
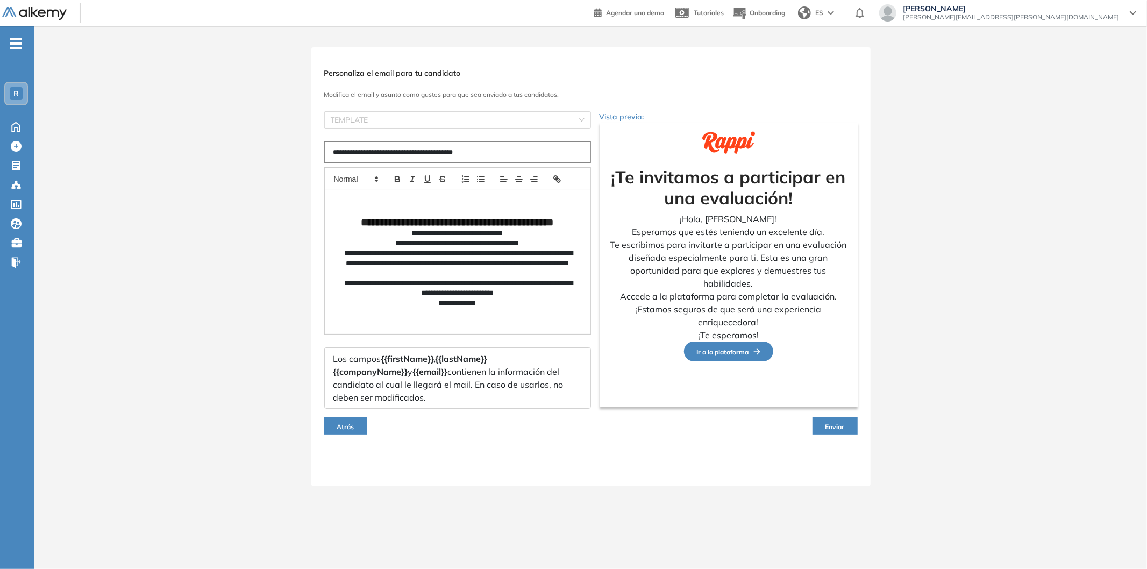
click at [837, 425] on span "Enviar" at bounding box center [835, 427] width 19 height 8
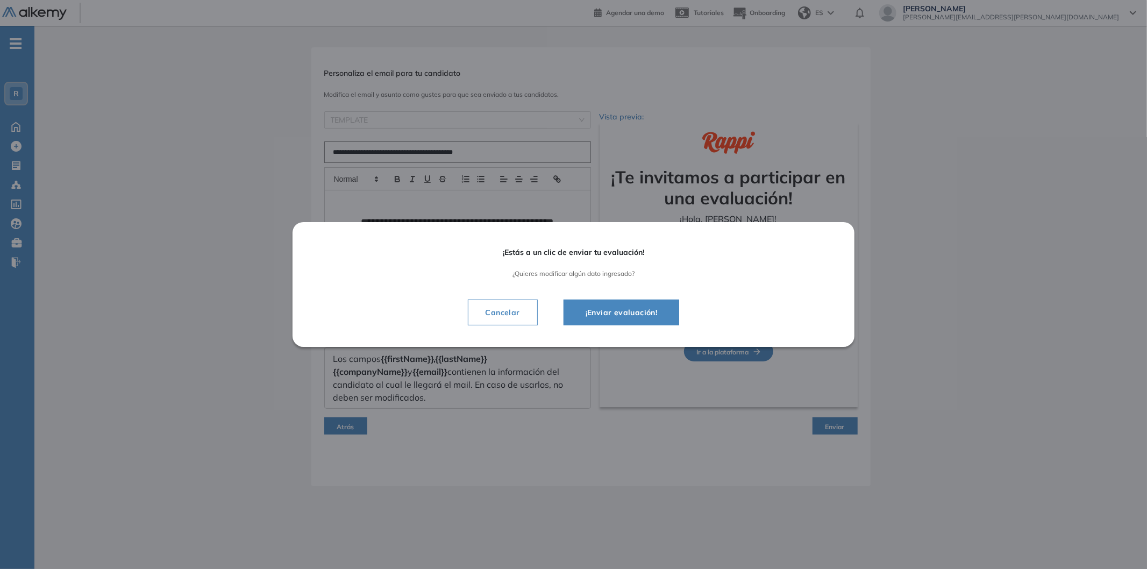
click at [656, 316] on span "¡Enviar evaluación!" at bounding box center [621, 312] width 89 height 13
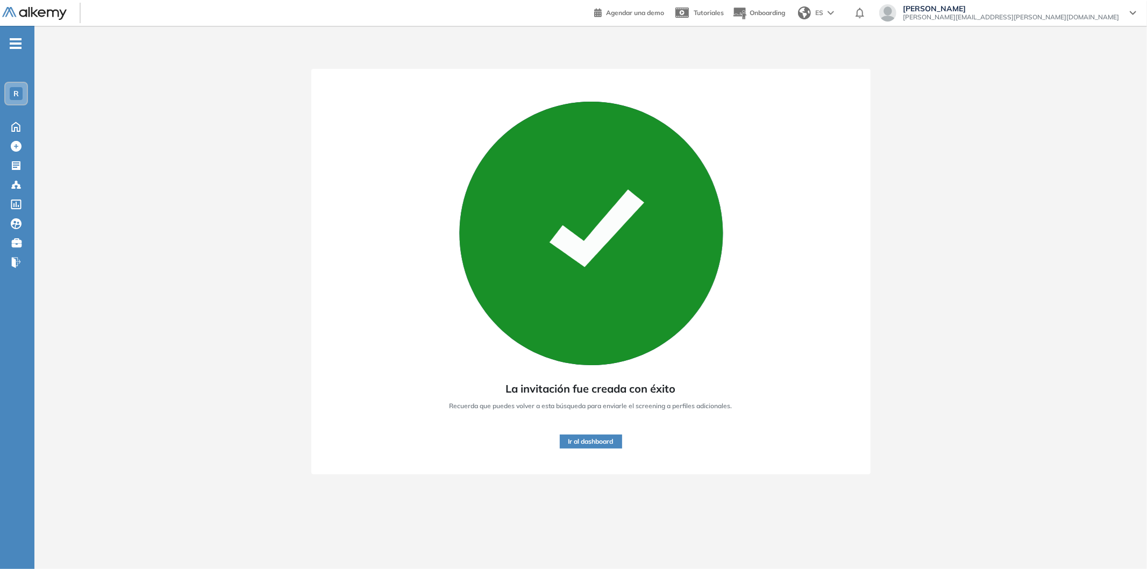
click at [600, 444] on button "Ir al dashboard" at bounding box center [591, 442] width 62 height 14
